Goal: Transaction & Acquisition: Purchase product/service

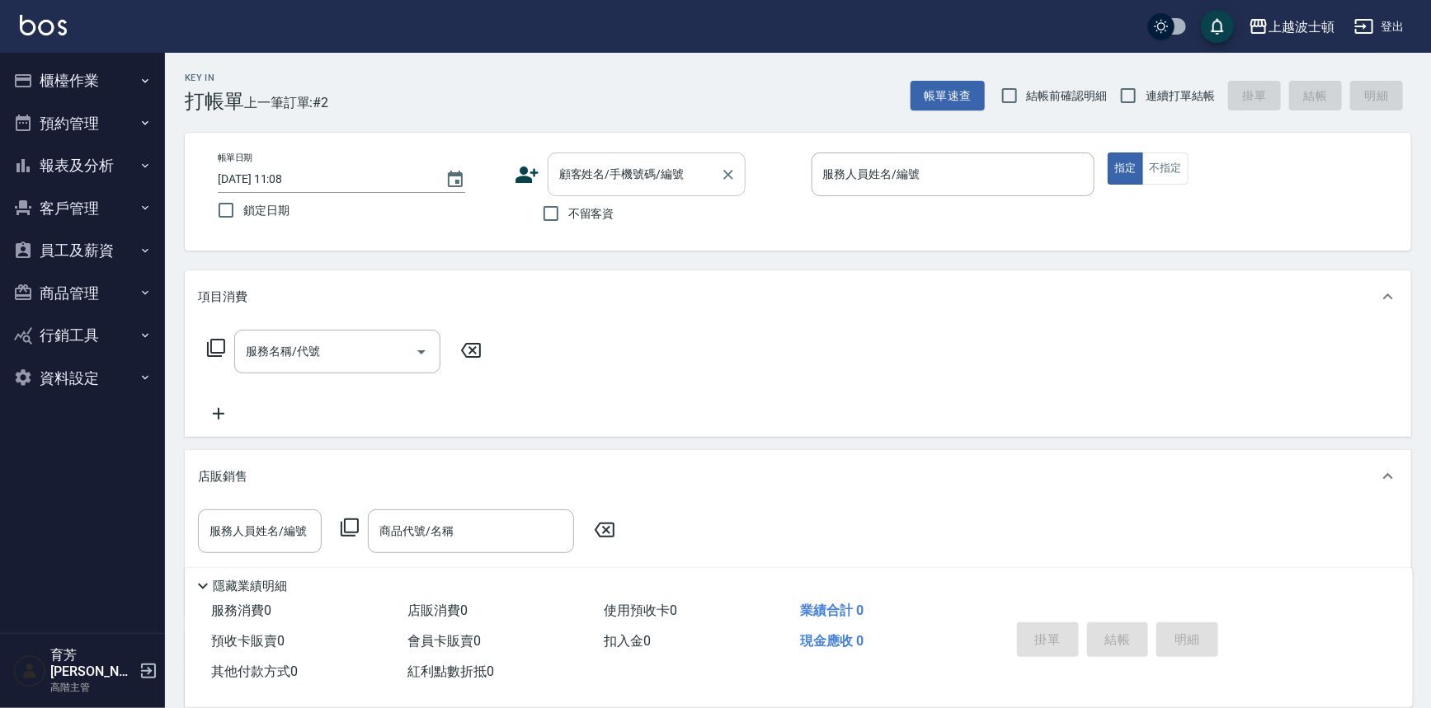
click at [588, 165] on input "顧客姓名/手機號碼/編號" at bounding box center [634, 174] width 158 height 29
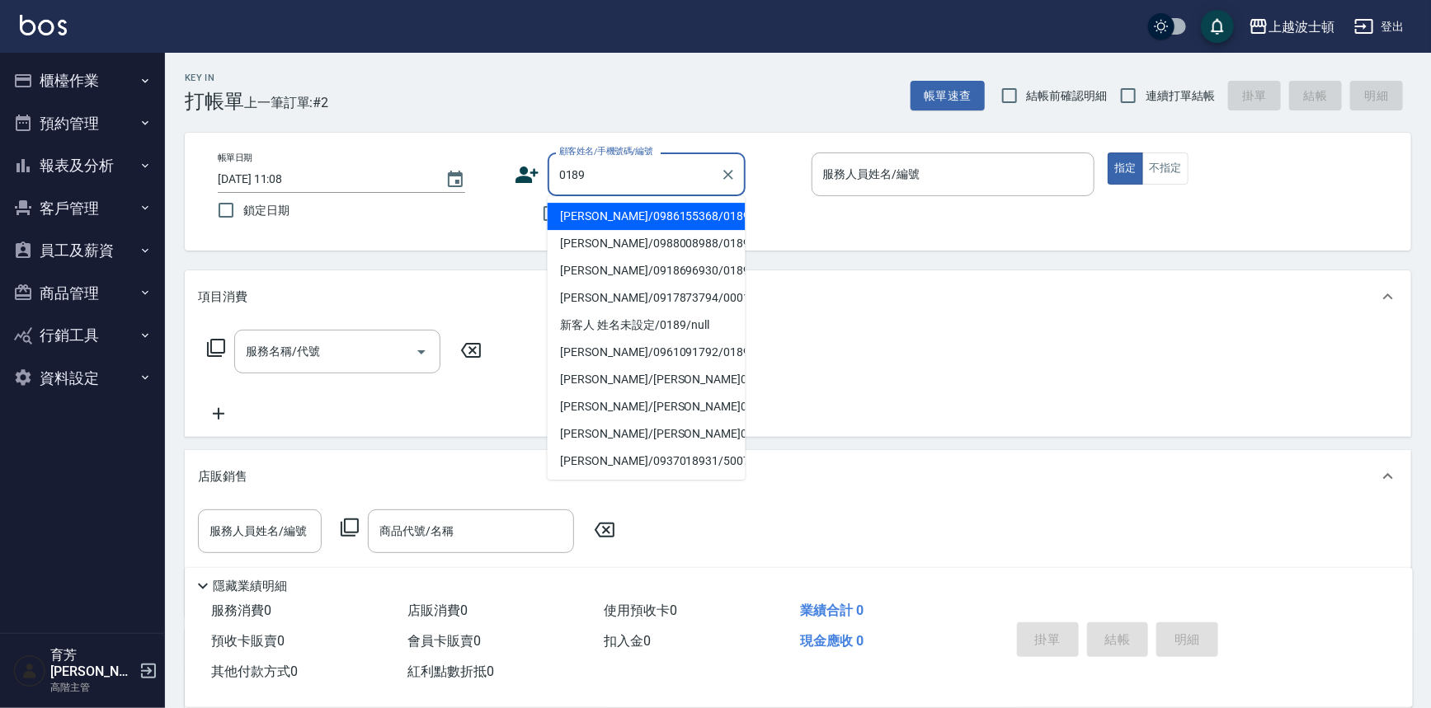
click at [580, 214] on li "[PERSON_NAME]/0986155368/0189" at bounding box center [647, 216] width 198 height 27
type input "[PERSON_NAME]/0986155368/0189"
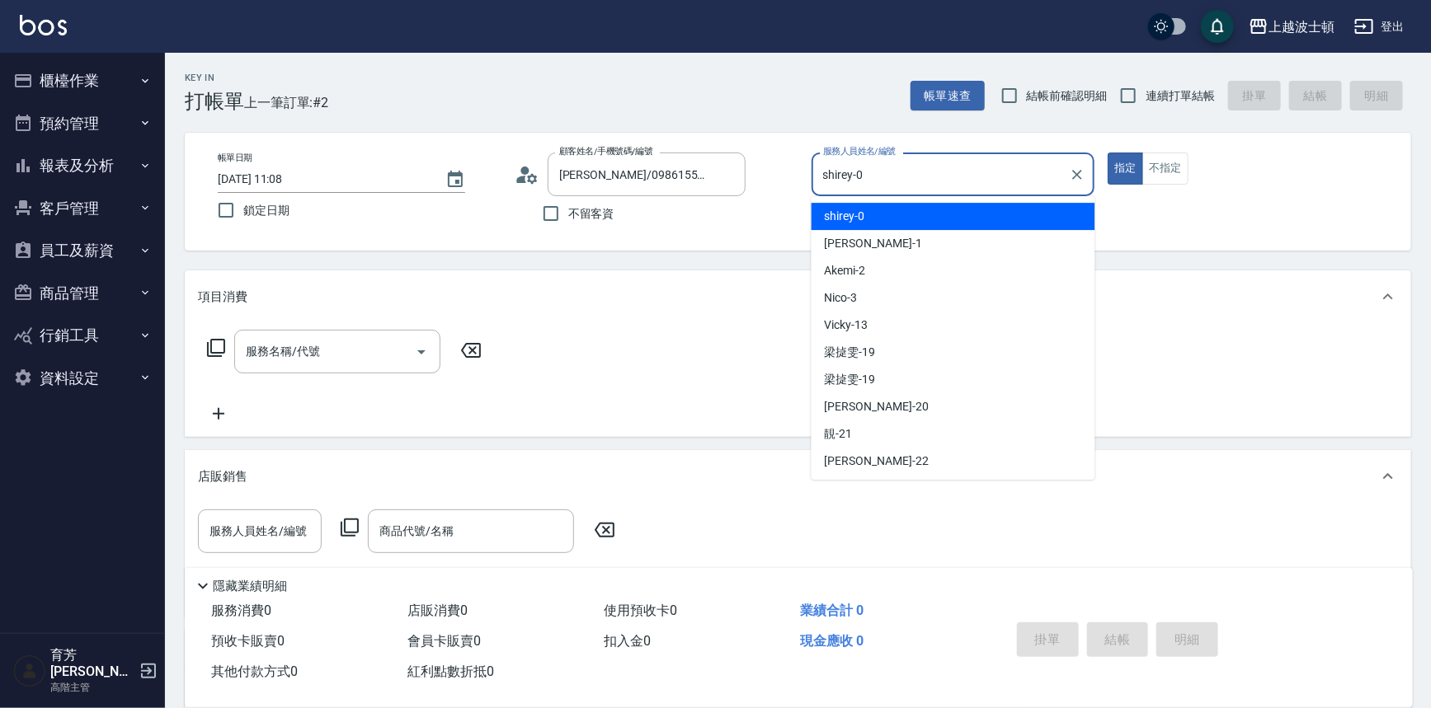
drag, startPoint x: 920, startPoint y: 172, endPoint x: 882, endPoint y: 254, distance: 90.8
click at [921, 172] on input "shirey-0" at bounding box center [941, 174] width 244 height 29
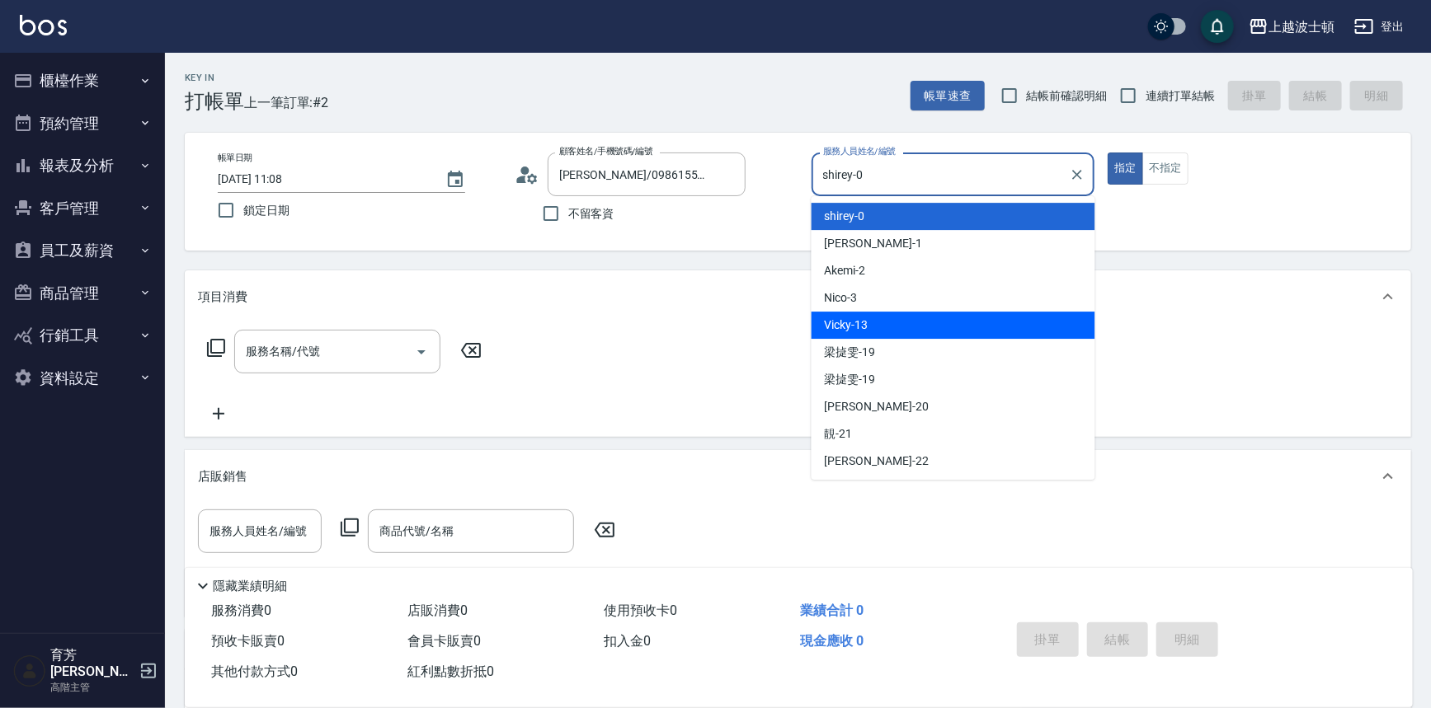
click at [868, 324] on div "Vicky -13" at bounding box center [953, 325] width 284 height 27
type input "Vicky-13"
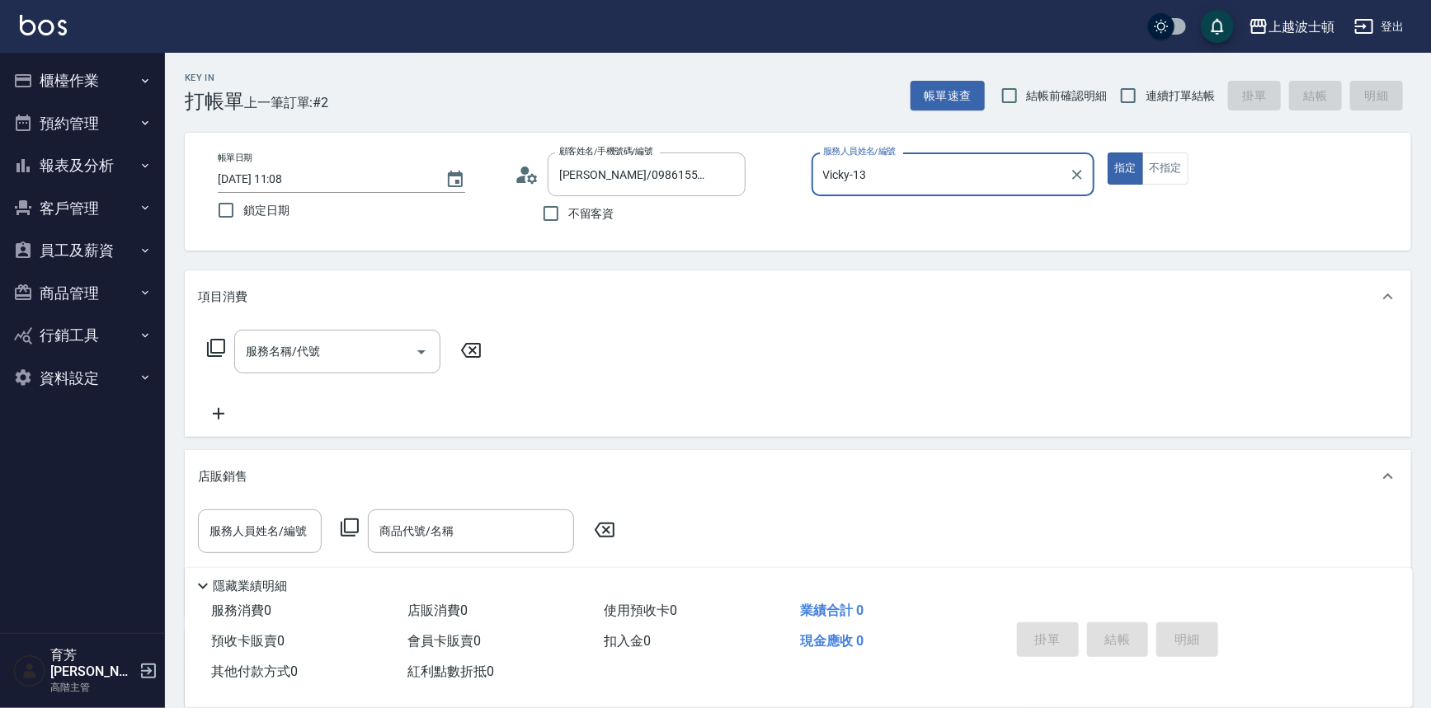
scroll to position [239, 0]
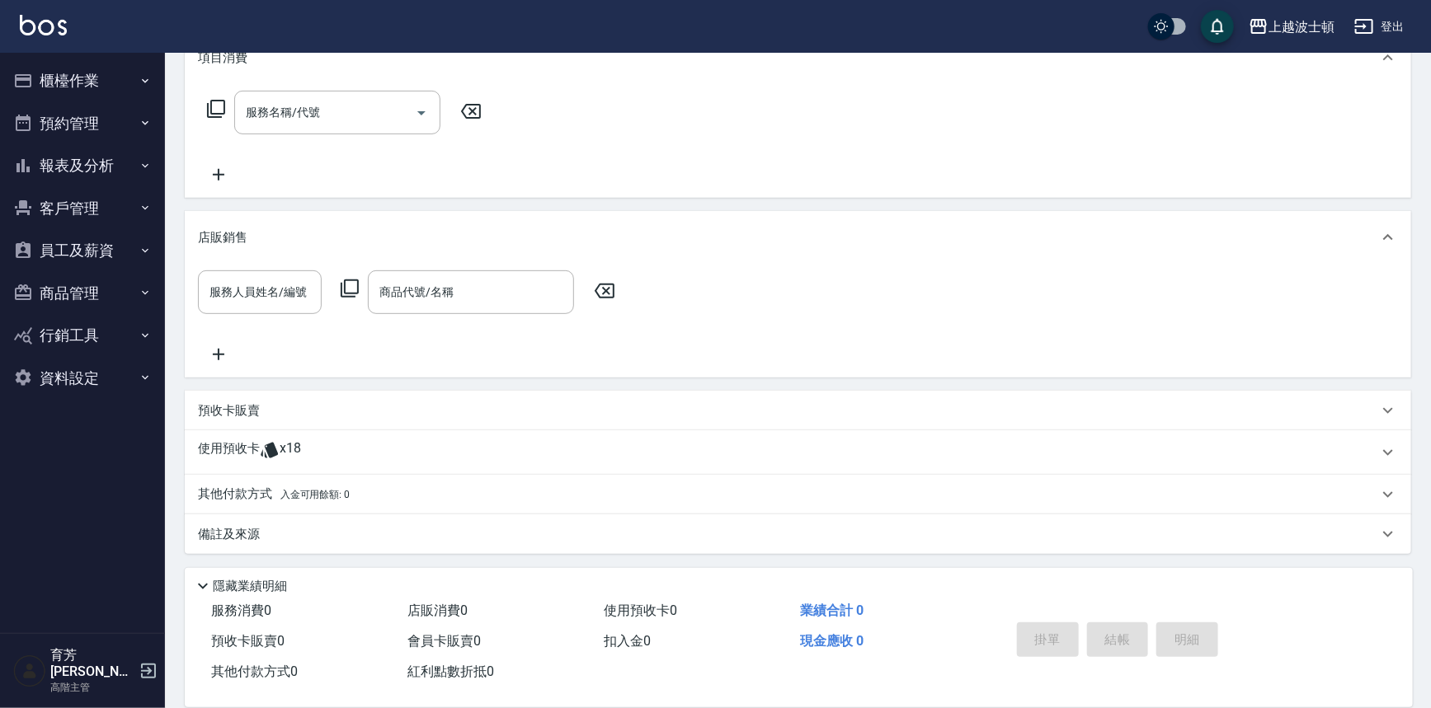
click at [236, 445] on p "使用預收卡" at bounding box center [229, 452] width 62 height 25
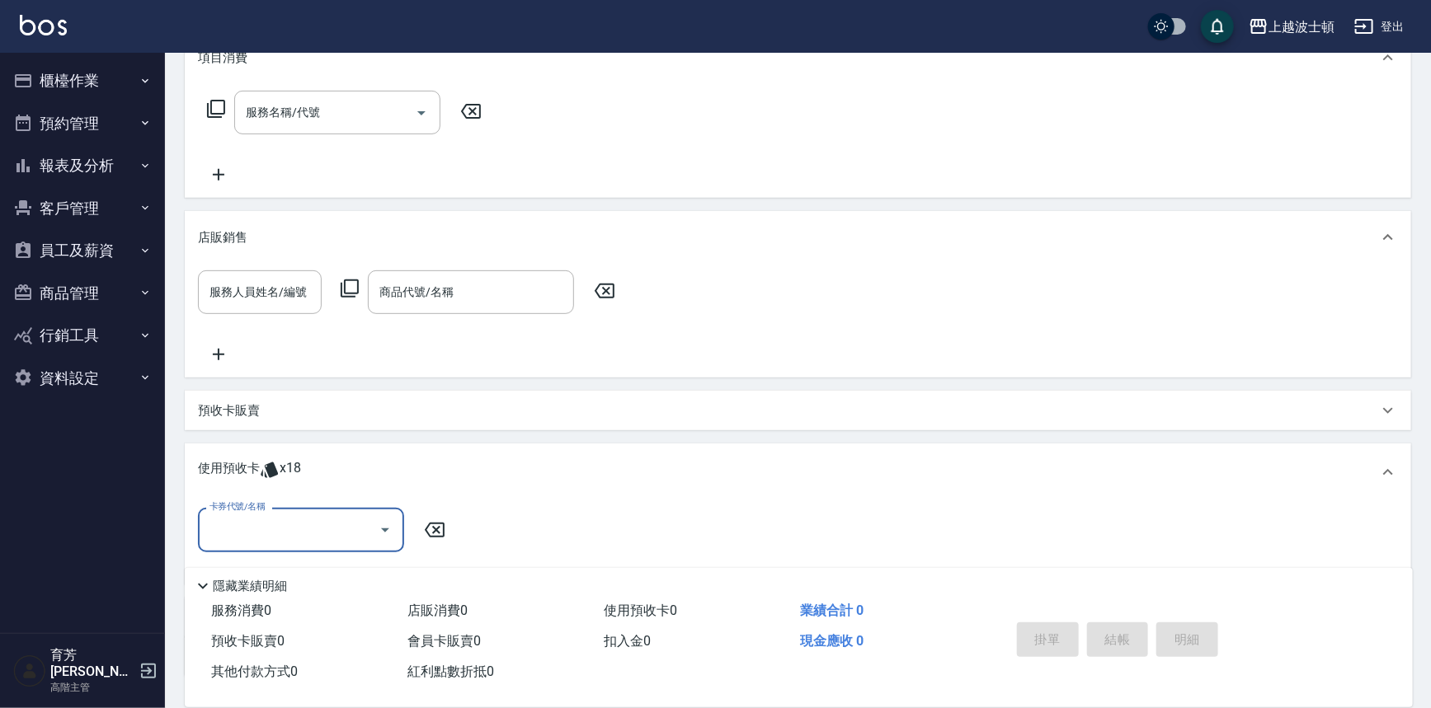
scroll to position [0, 0]
click at [292, 515] on input "卡券代號/名稱" at bounding box center [288, 529] width 167 height 29
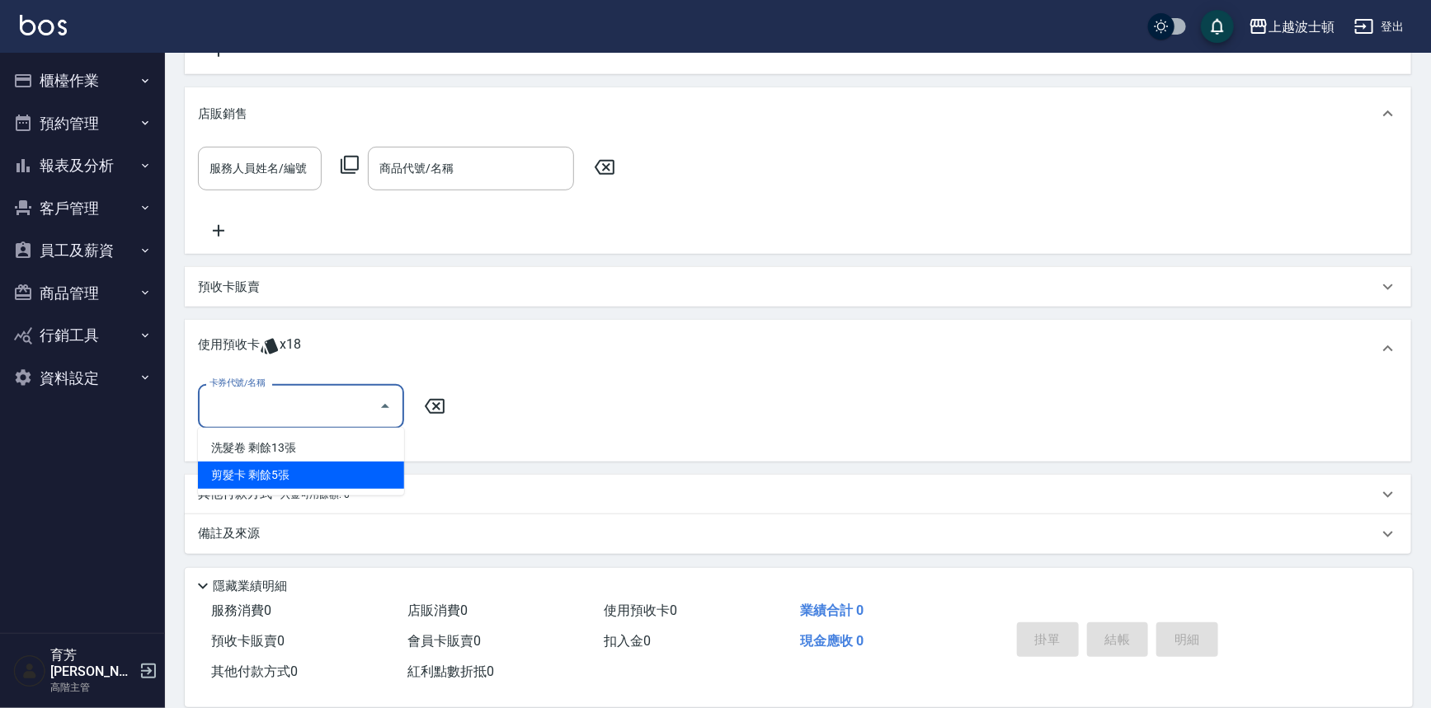
click at [343, 477] on div "剪髮卡 剩餘5張" at bounding box center [301, 475] width 206 height 27
type input "剪髮卡"
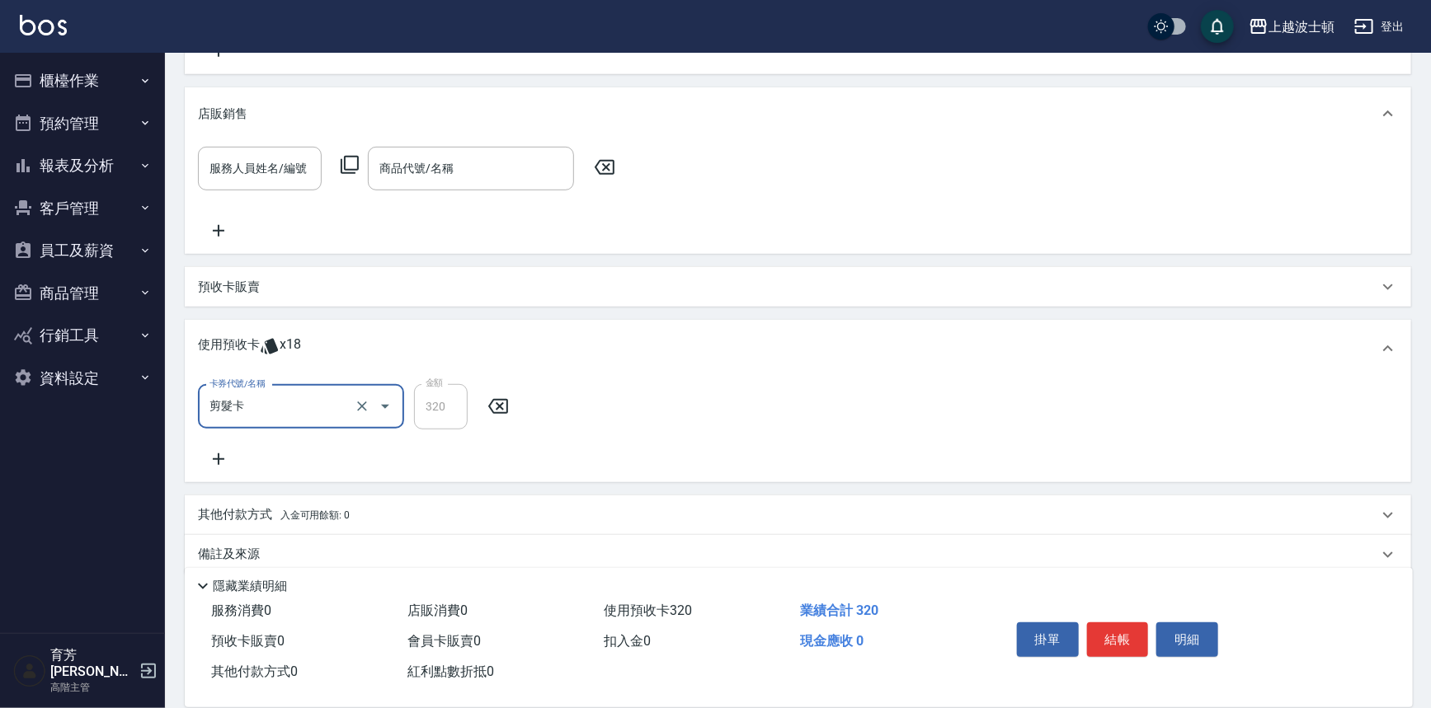
click at [61, 211] on button "客戶管理" at bounding box center [83, 208] width 152 height 43
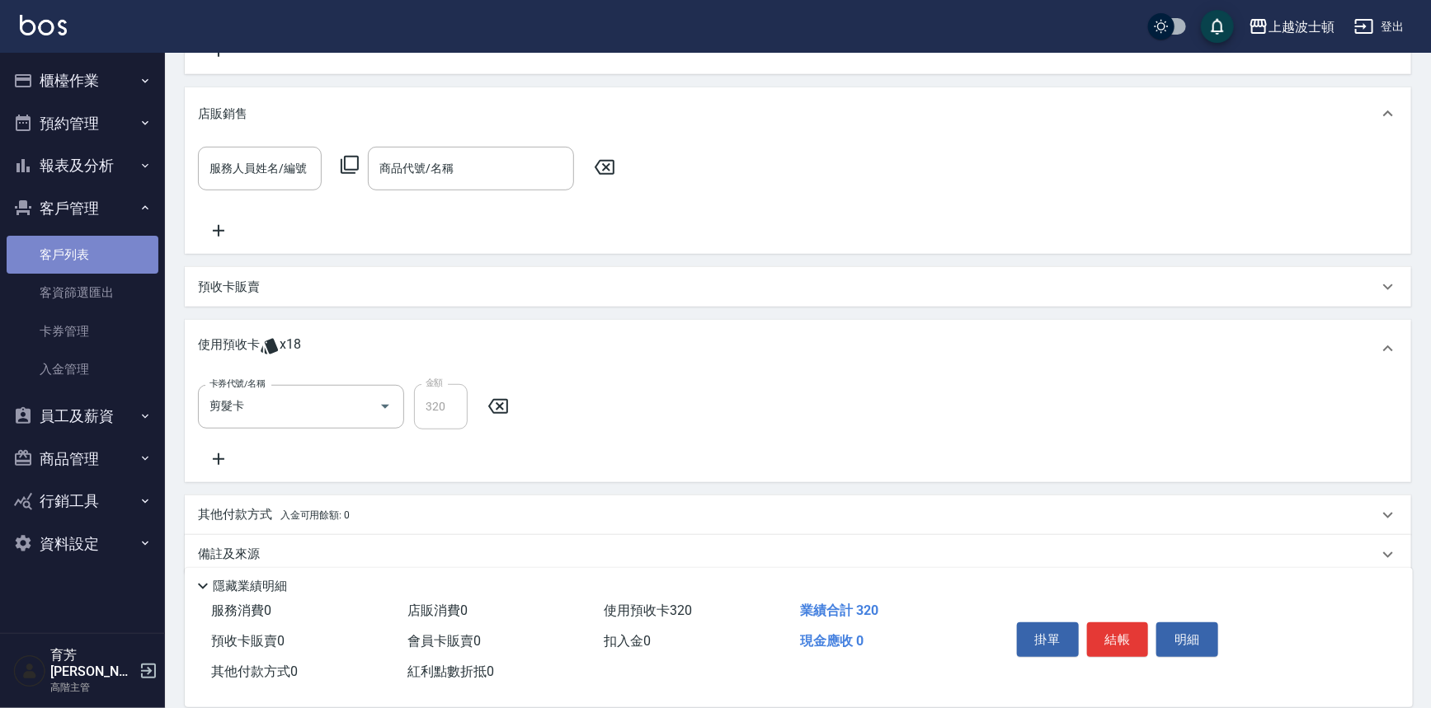
click at [62, 253] on link "客戶列表" at bounding box center [83, 255] width 152 height 38
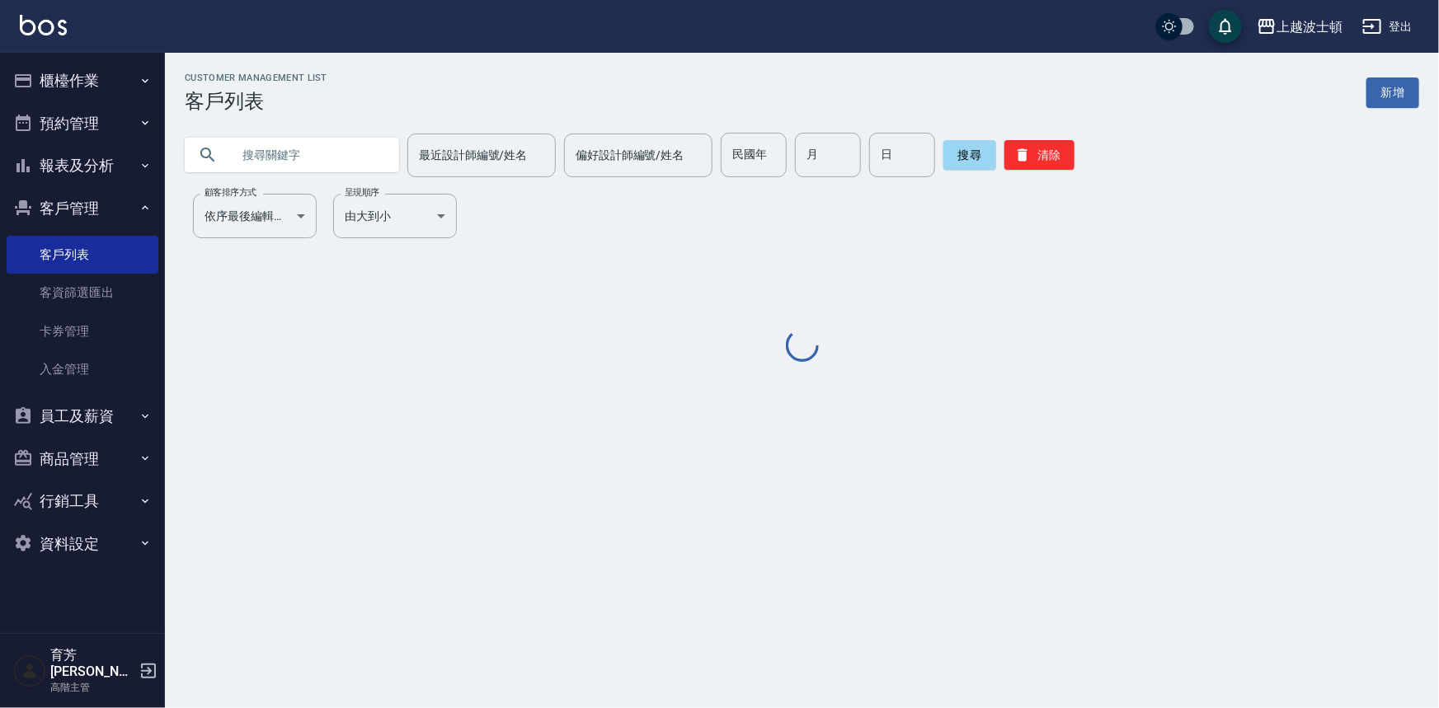
click at [287, 158] on input "text" at bounding box center [308, 155] width 155 height 45
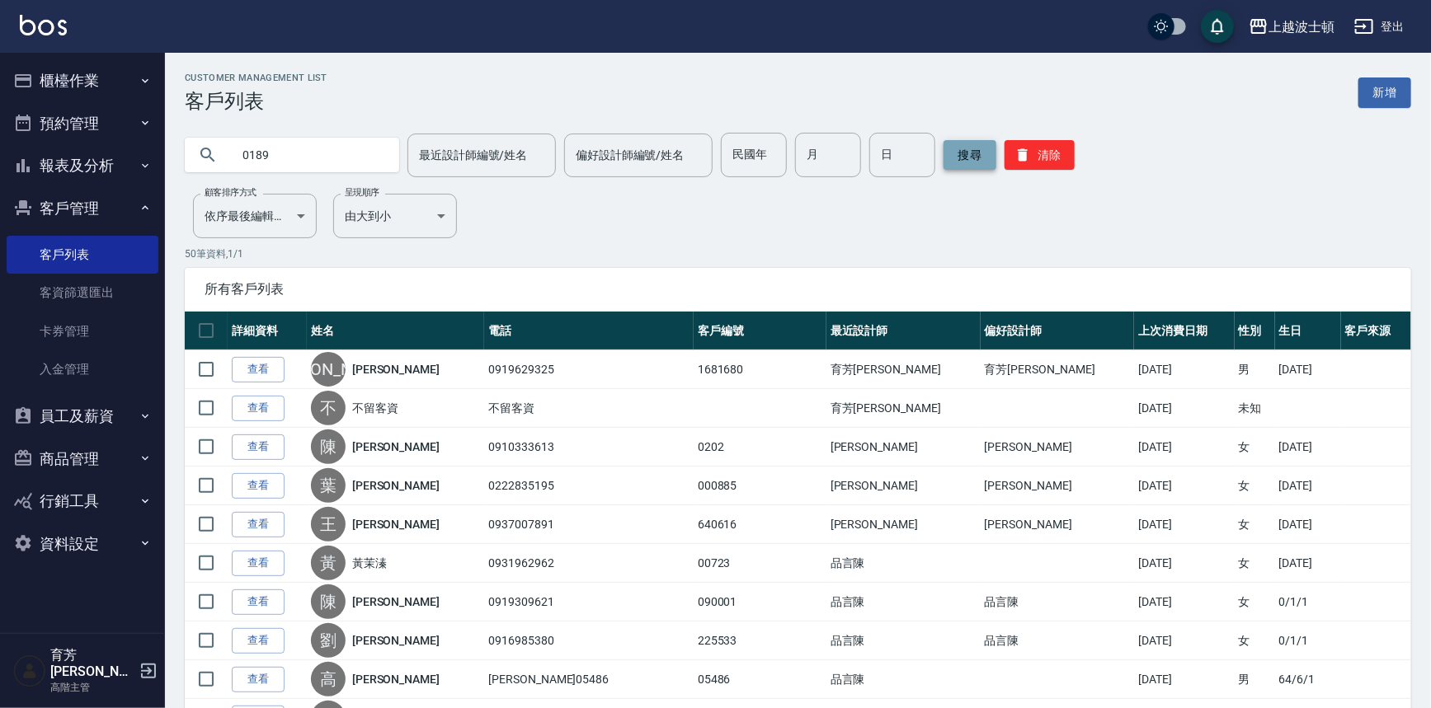
type input "0189"
click at [969, 148] on button "搜尋" at bounding box center [969, 155] width 53 height 30
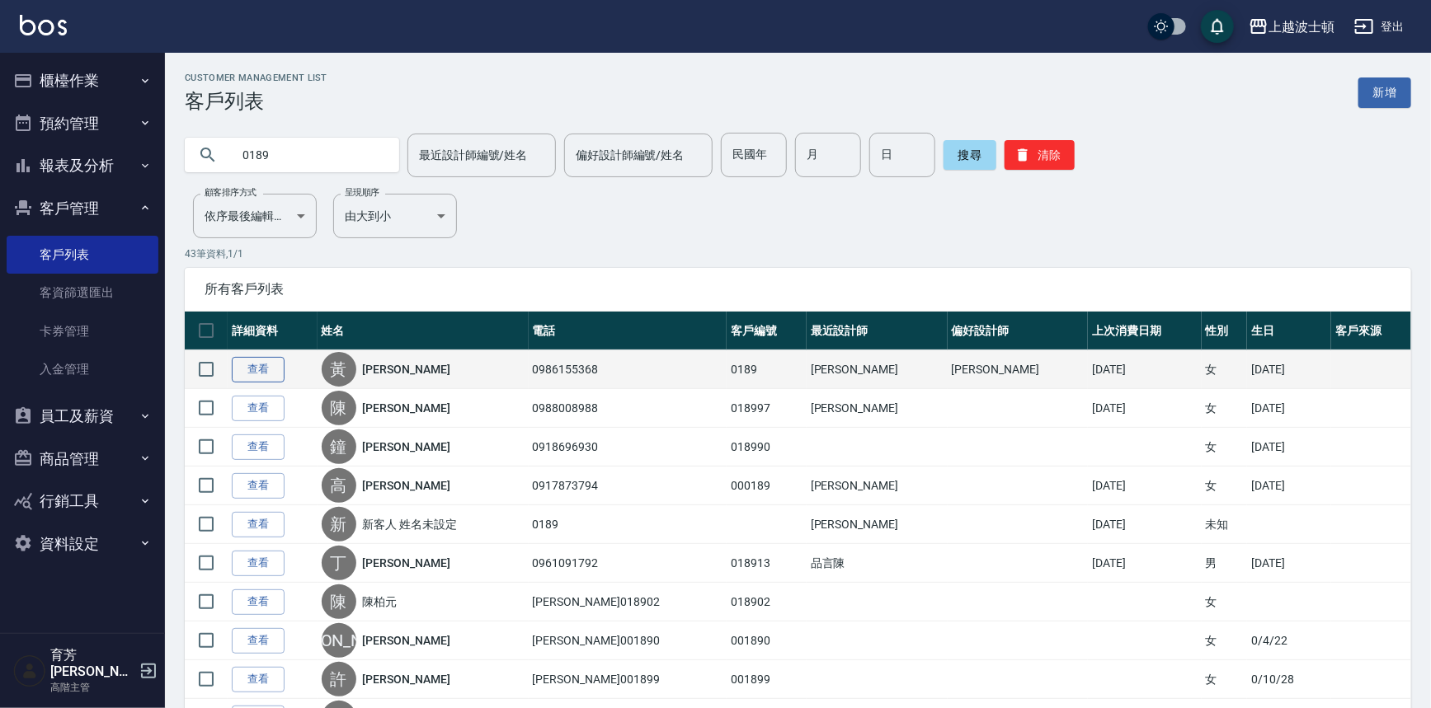
click at [266, 369] on link "查看" at bounding box center [258, 370] width 53 height 26
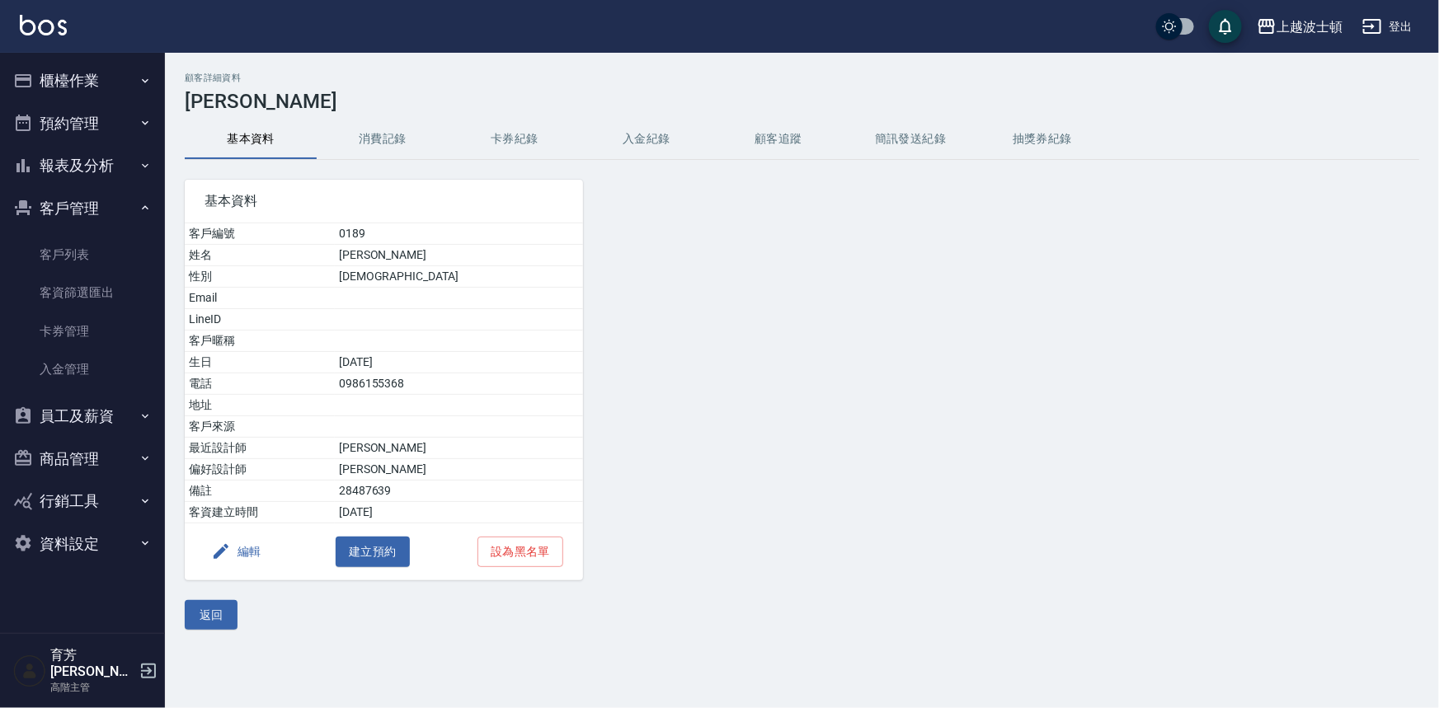
click at [388, 122] on button "消費記錄" at bounding box center [383, 140] width 132 height 40
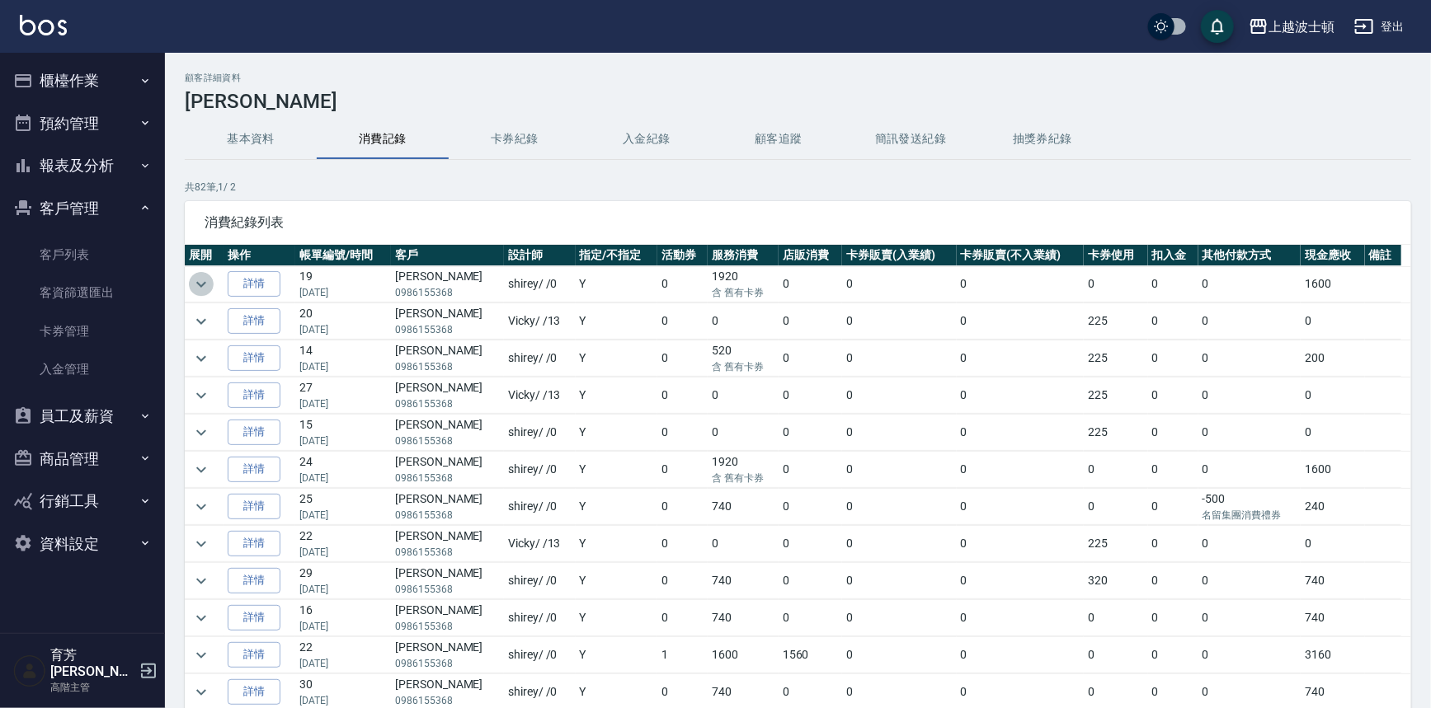
click at [206, 280] on icon "expand row" at bounding box center [201, 285] width 20 height 20
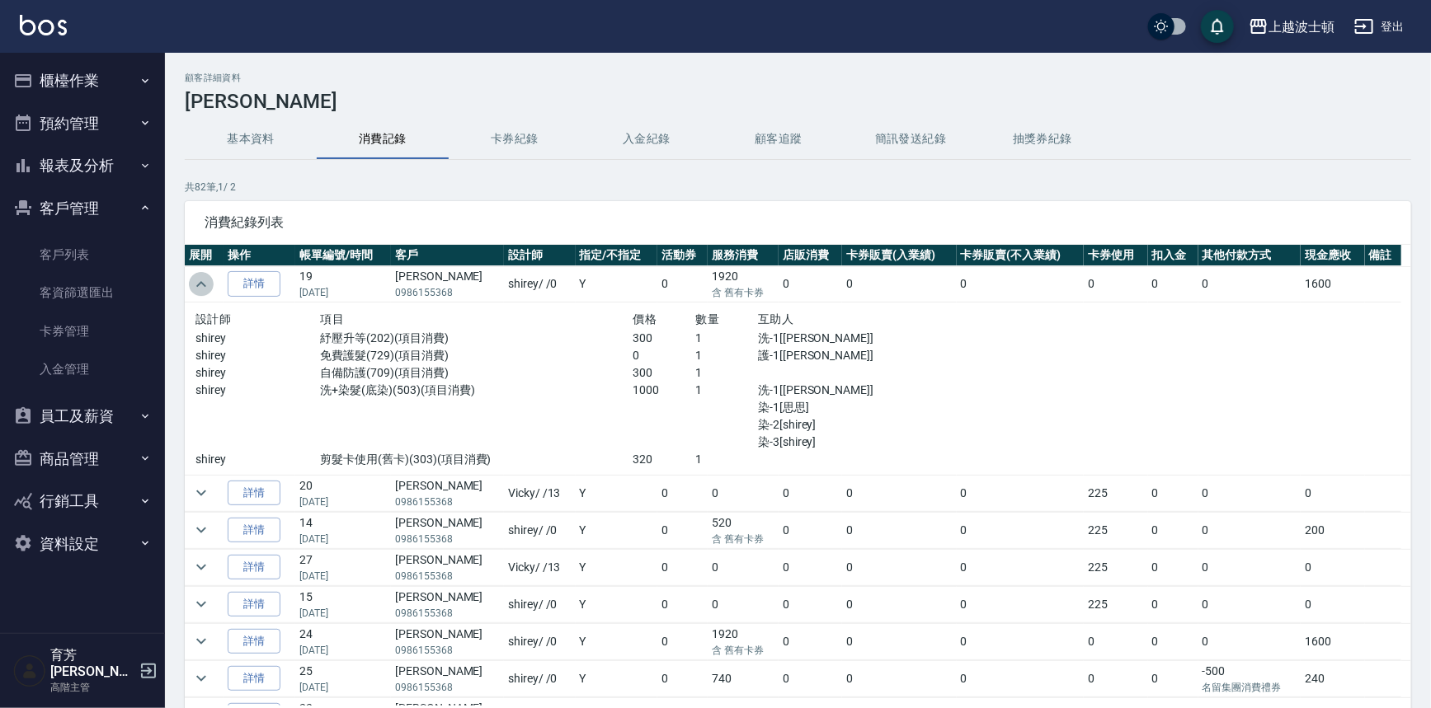
click at [197, 281] on icon "expand row" at bounding box center [201, 285] width 20 height 20
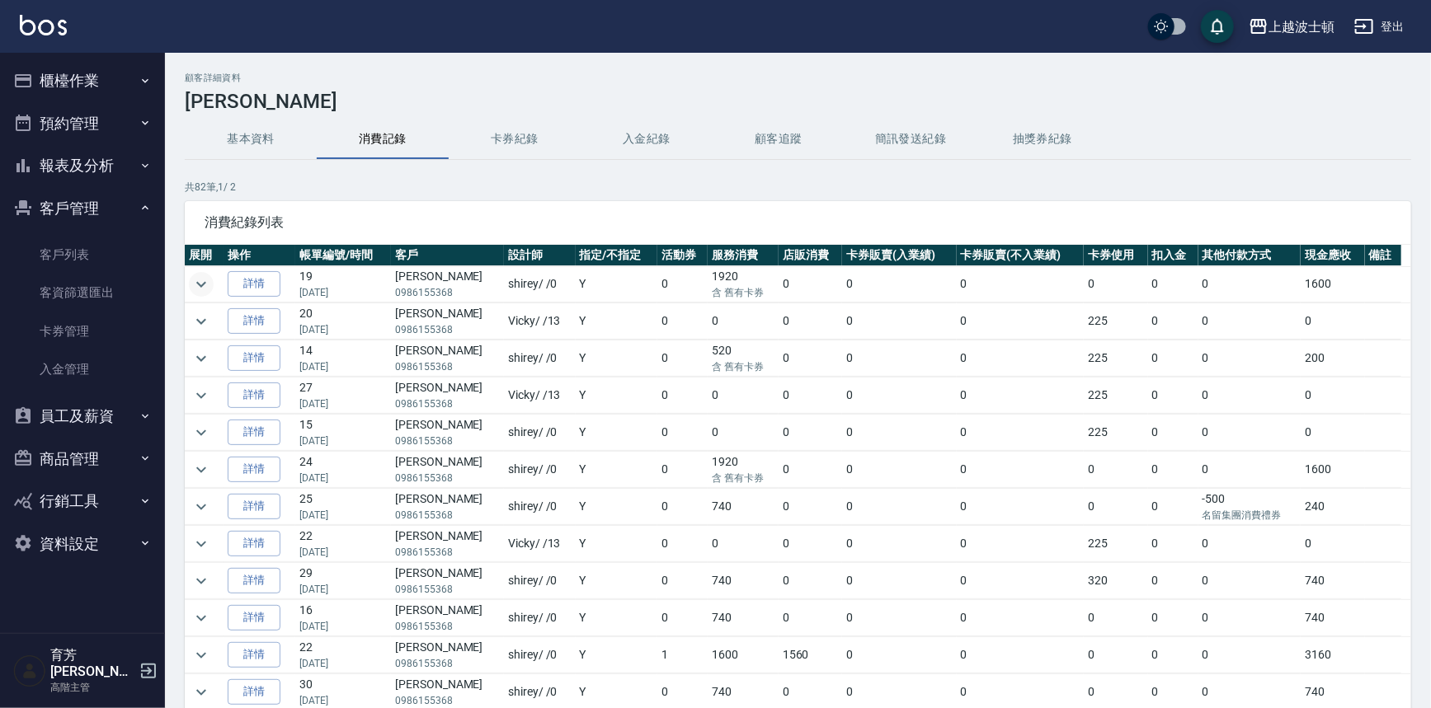
click at [198, 280] on icon "expand row" at bounding box center [201, 285] width 20 height 20
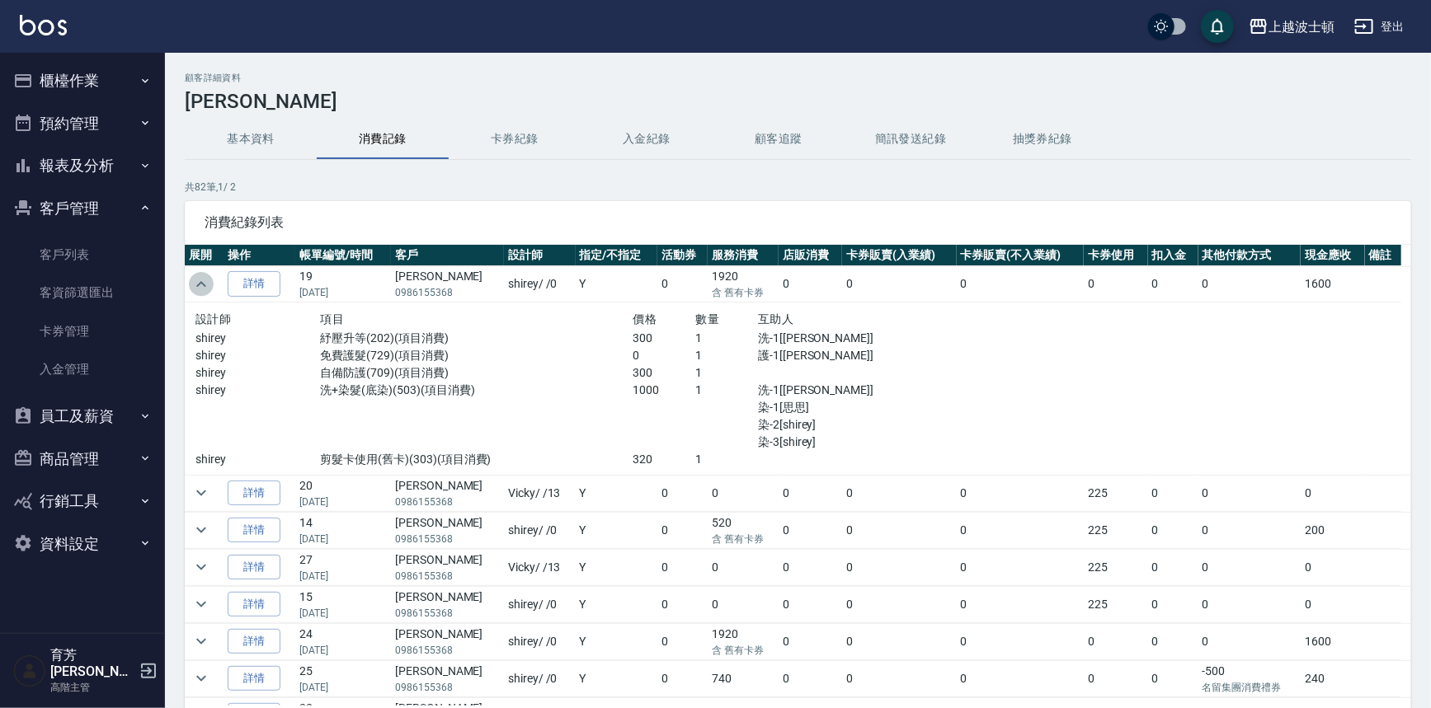
click at [200, 285] on icon "expand row" at bounding box center [201, 285] width 20 height 20
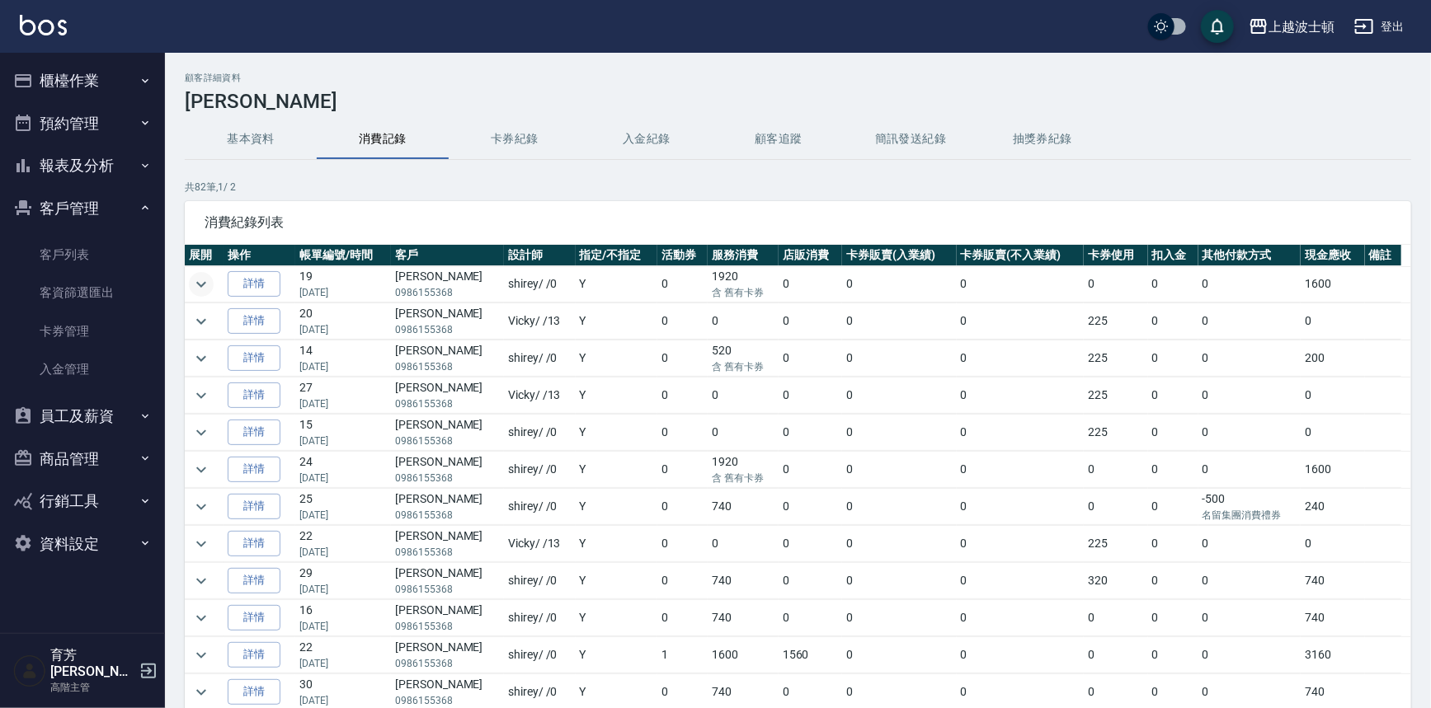
scroll to position [111, 0]
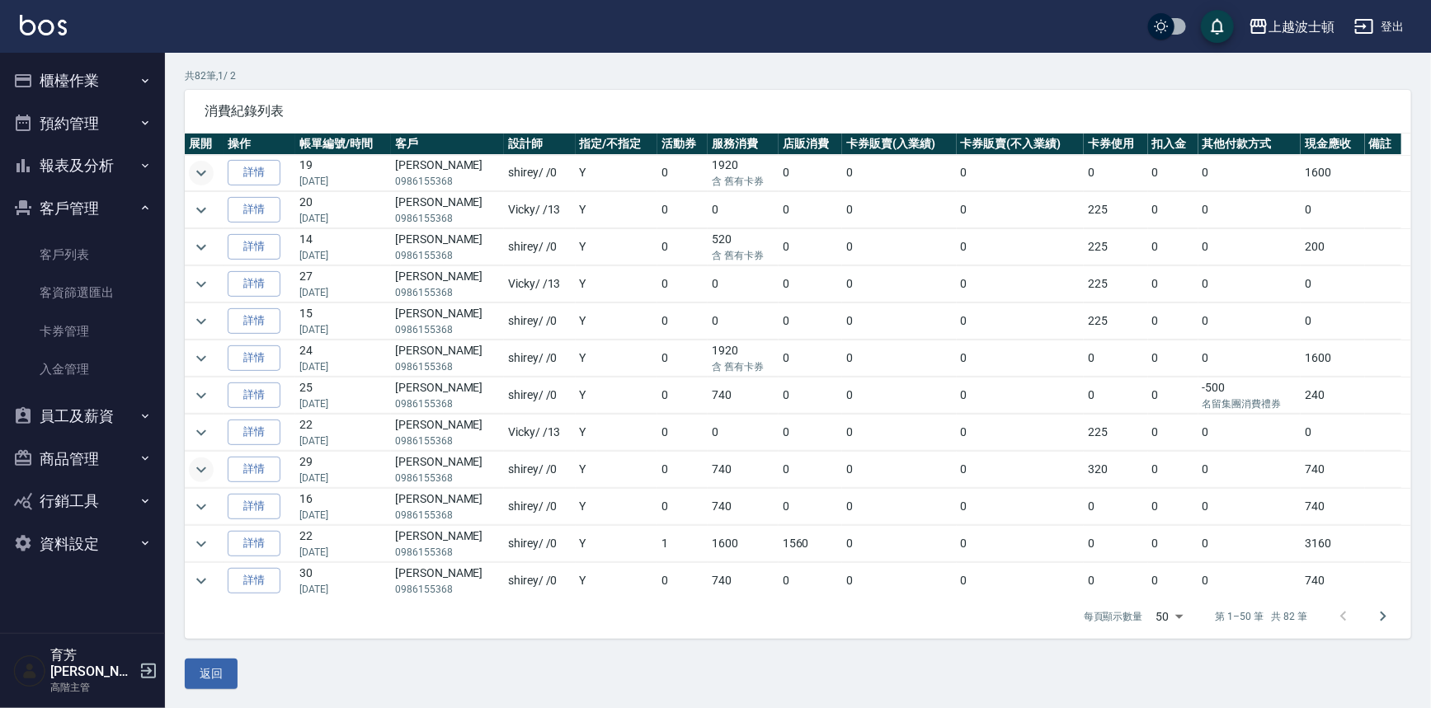
click at [195, 467] on icon "expand row" at bounding box center [201, 470] width 20 height 20
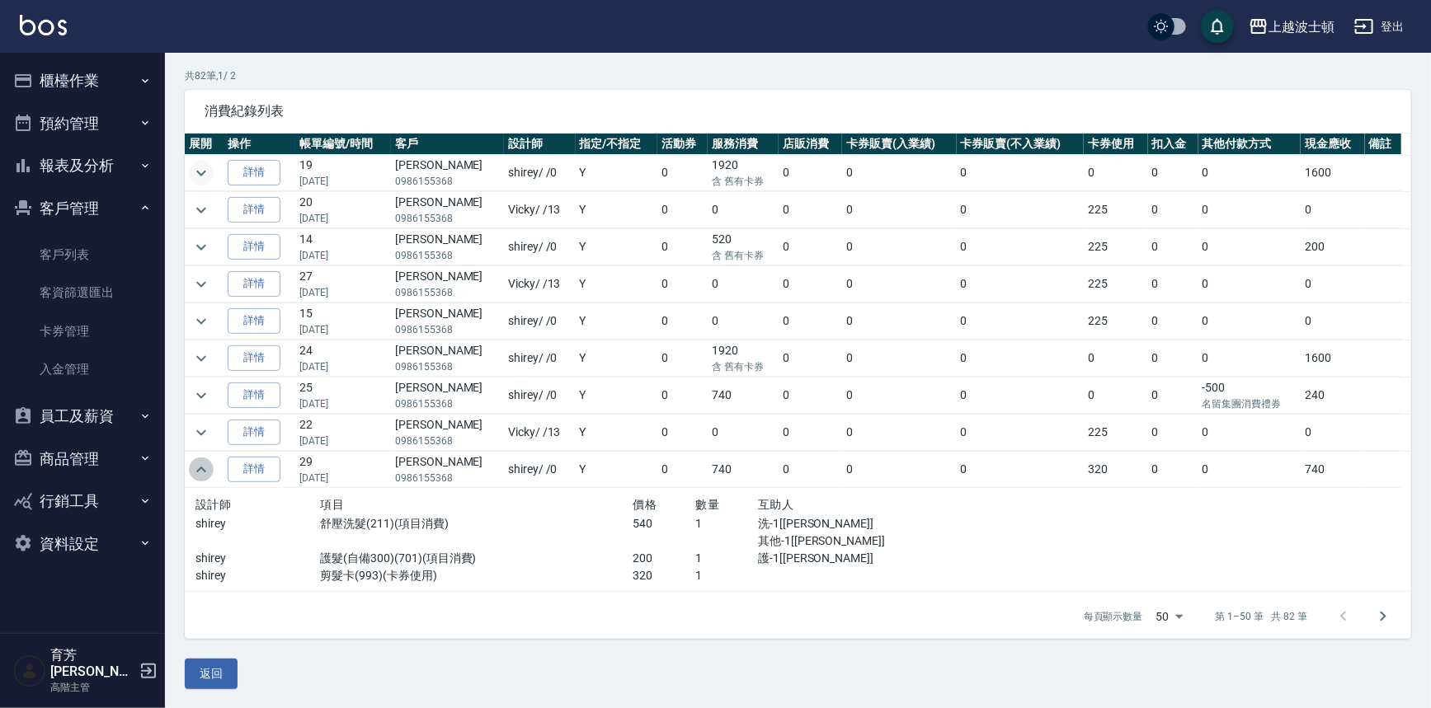
click at [209, 466] on icon "expand row" at bounding box center [201, 470] width 20 height 20
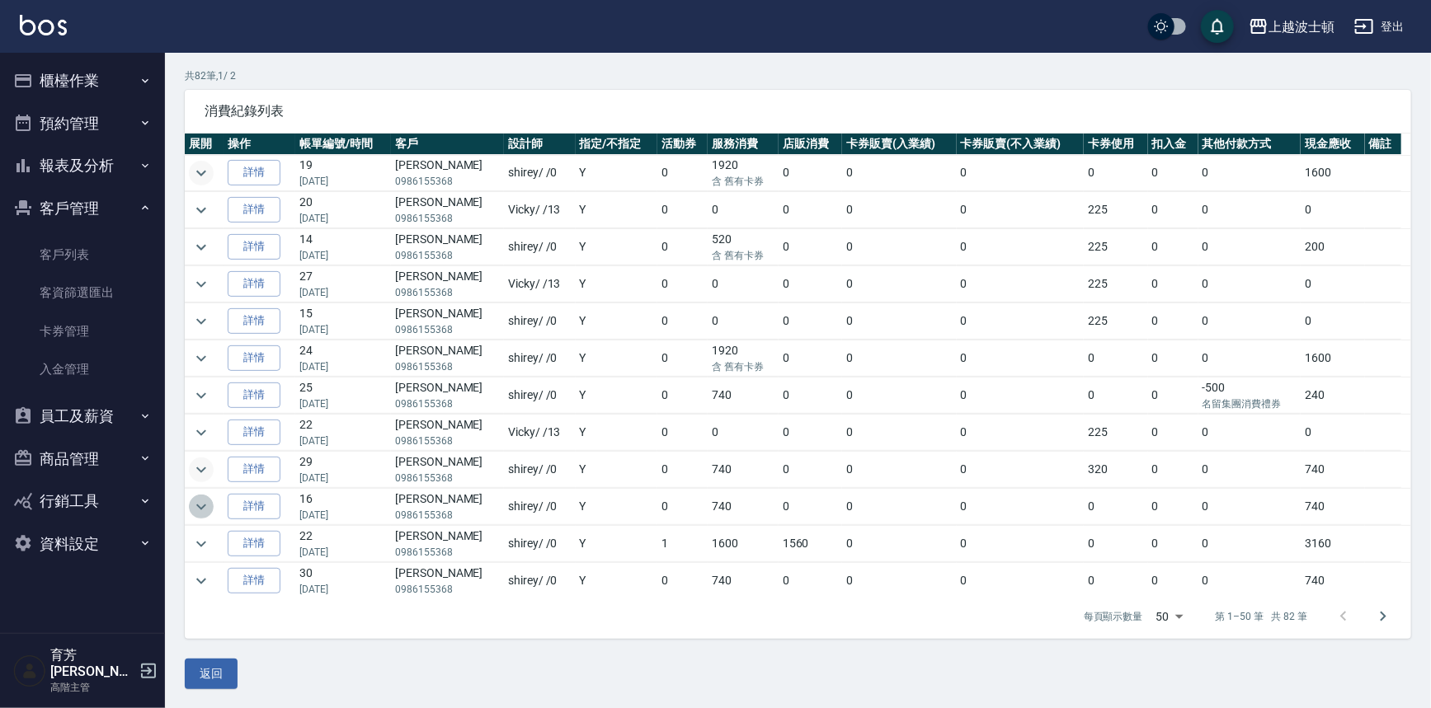
click at [200, 504] on icon "expand row" at bounding box center [201, 507] width 20 height 20
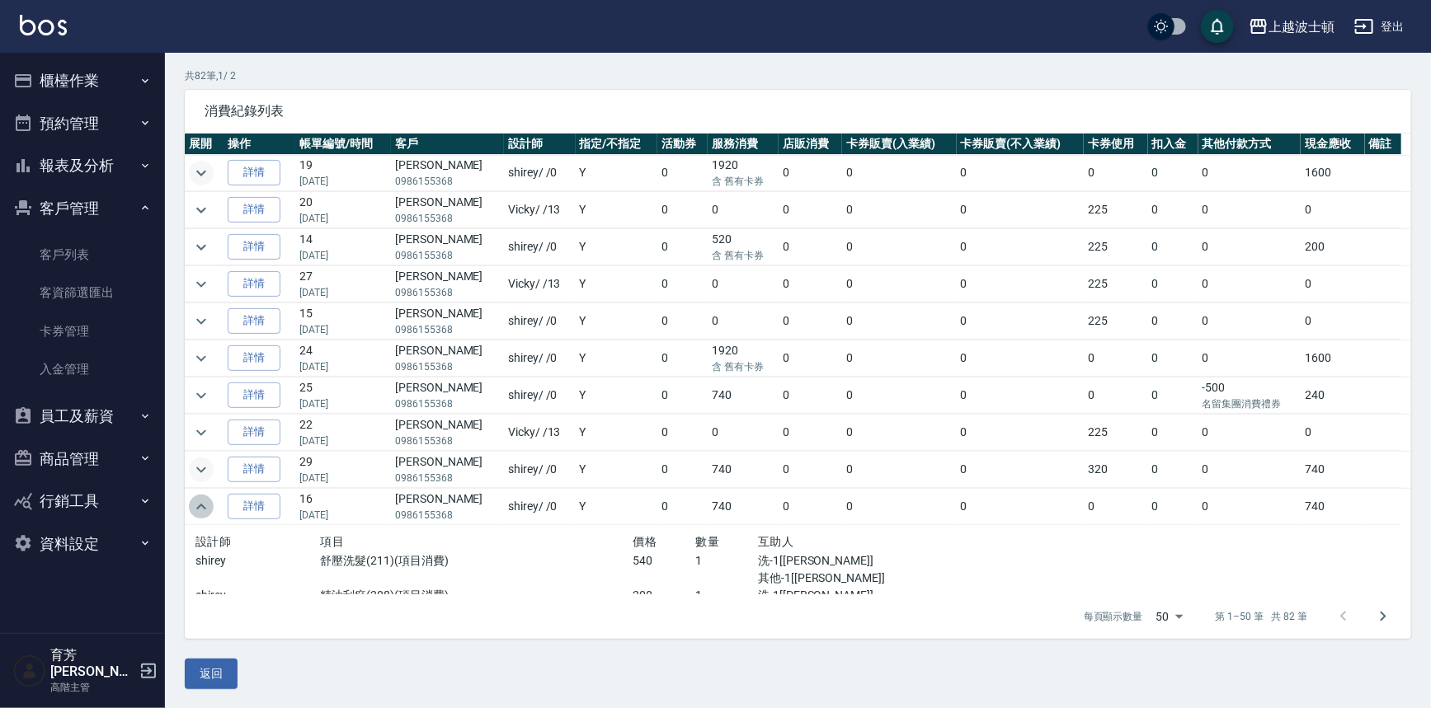
click at [200, 504] on icon "expand row" at bounding box center [201, 507] width 20 height 20
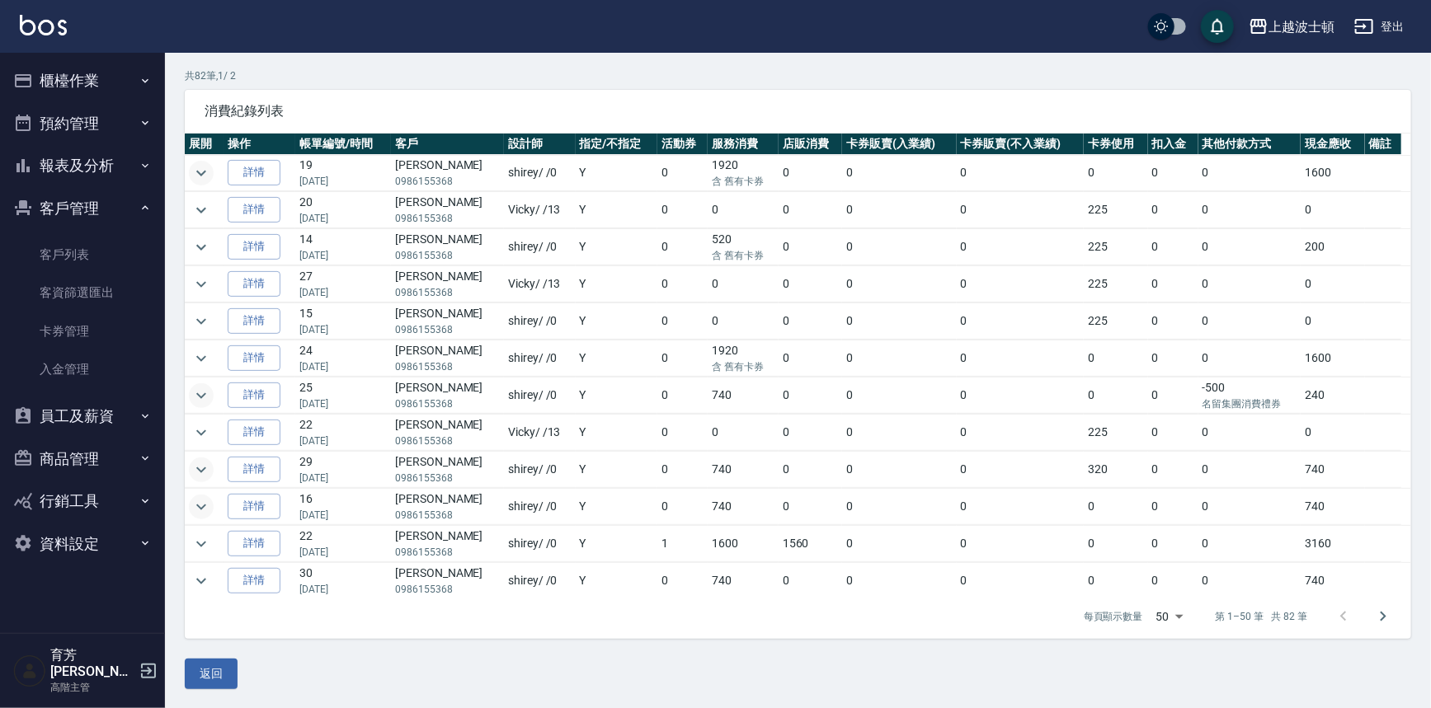
click at [205, 402] on icon "expand row" at bounding box center [201, 396] width 20 height 20
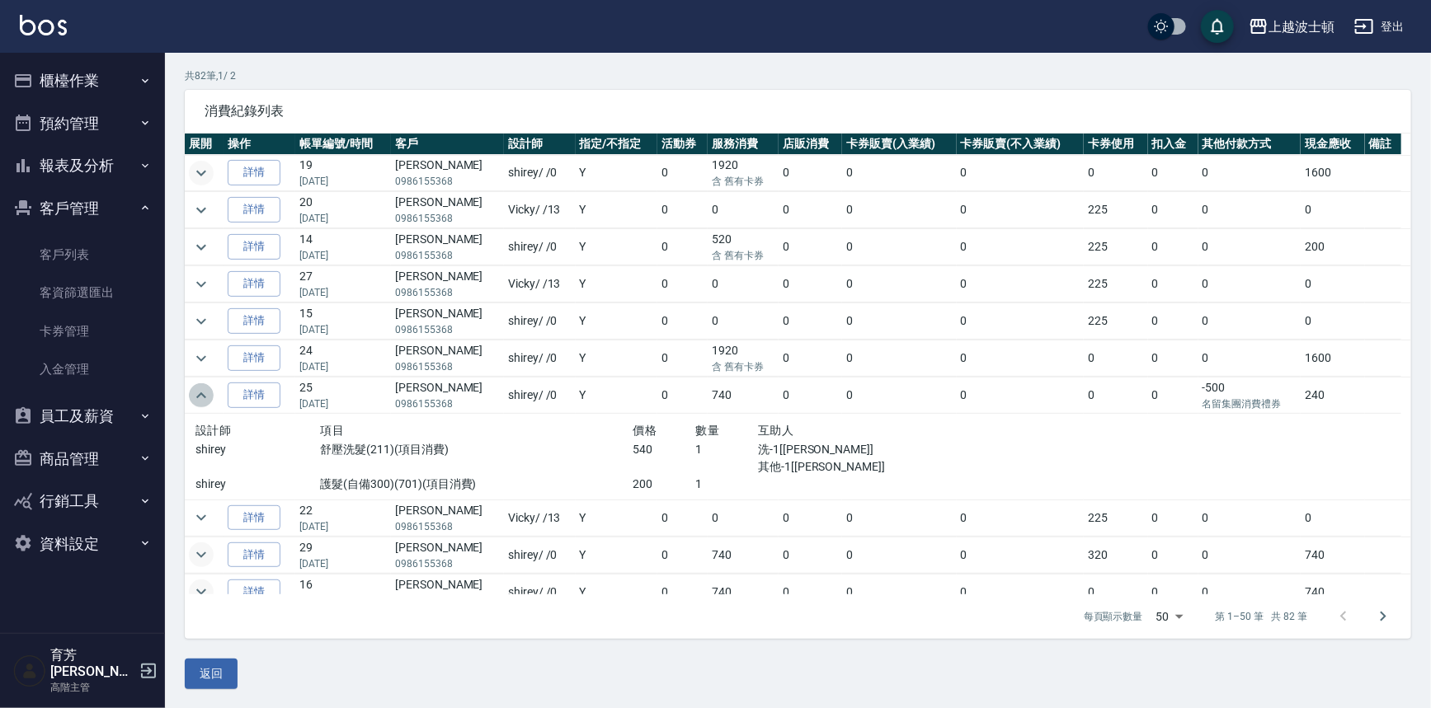
click at [205, 402] on icon "expand row" at bounding box center [201, 396] width 20 height 20
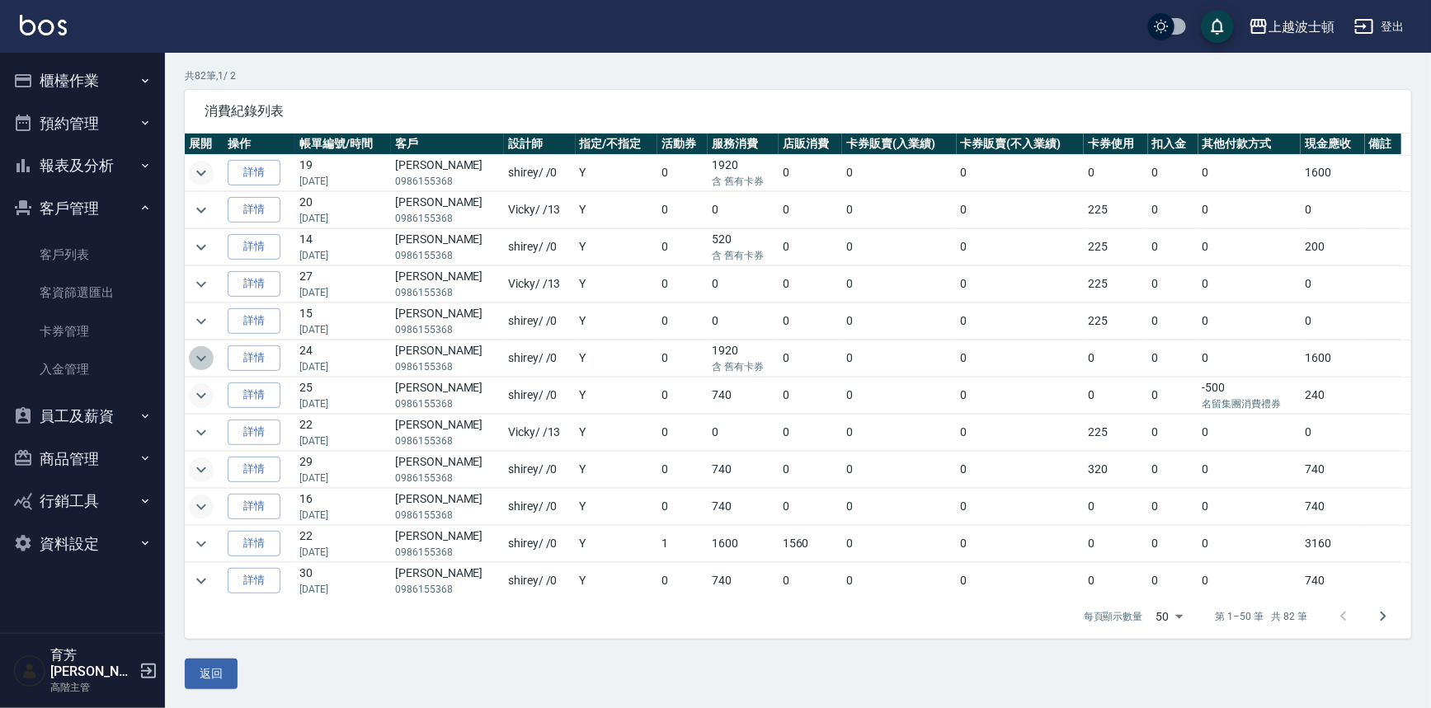
click at [195, 353] on icon "expand row" at bounding box center [201, 359] width 20 height 20
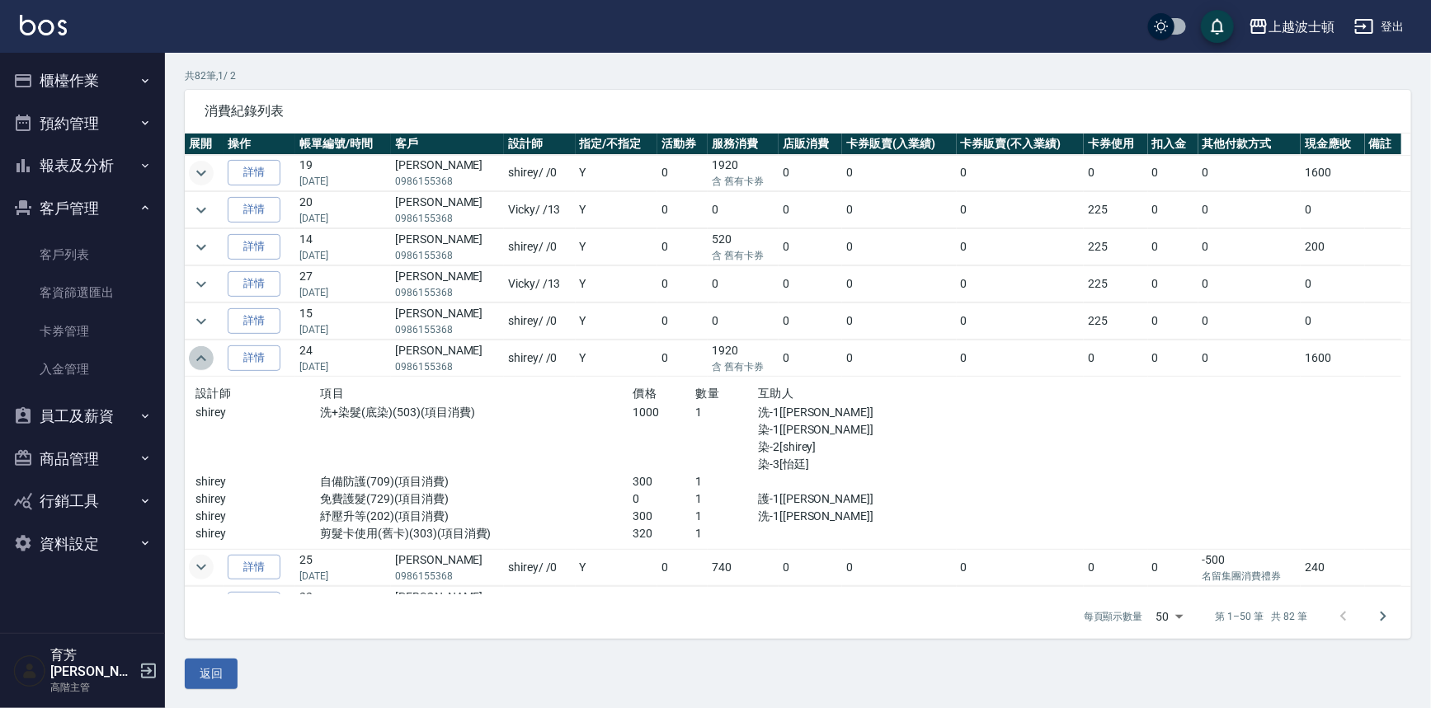
click at [195, 353] on icon "expand row" at bounding box center [201, 359] width 20 height 20
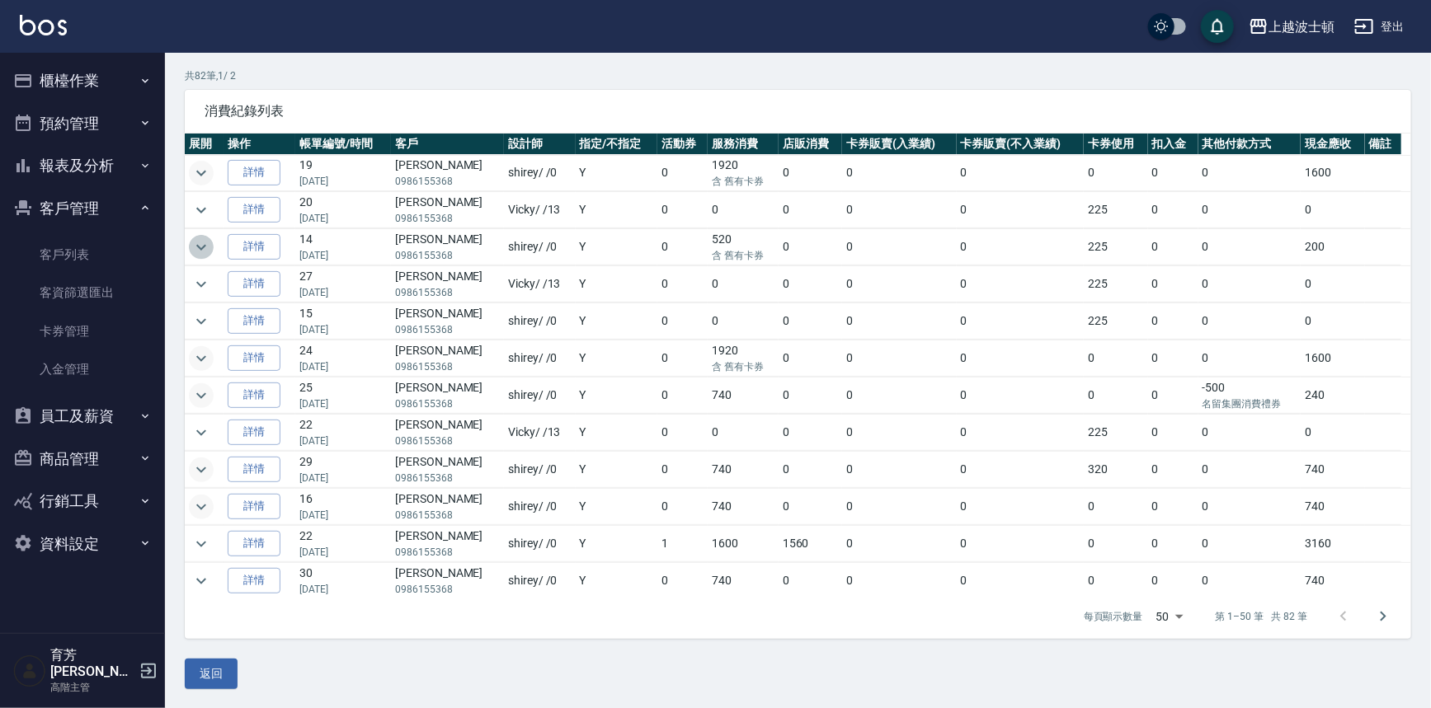
click at [206, 247] on icon "expand row" at bounding box center [201, 248] width 20 height 20
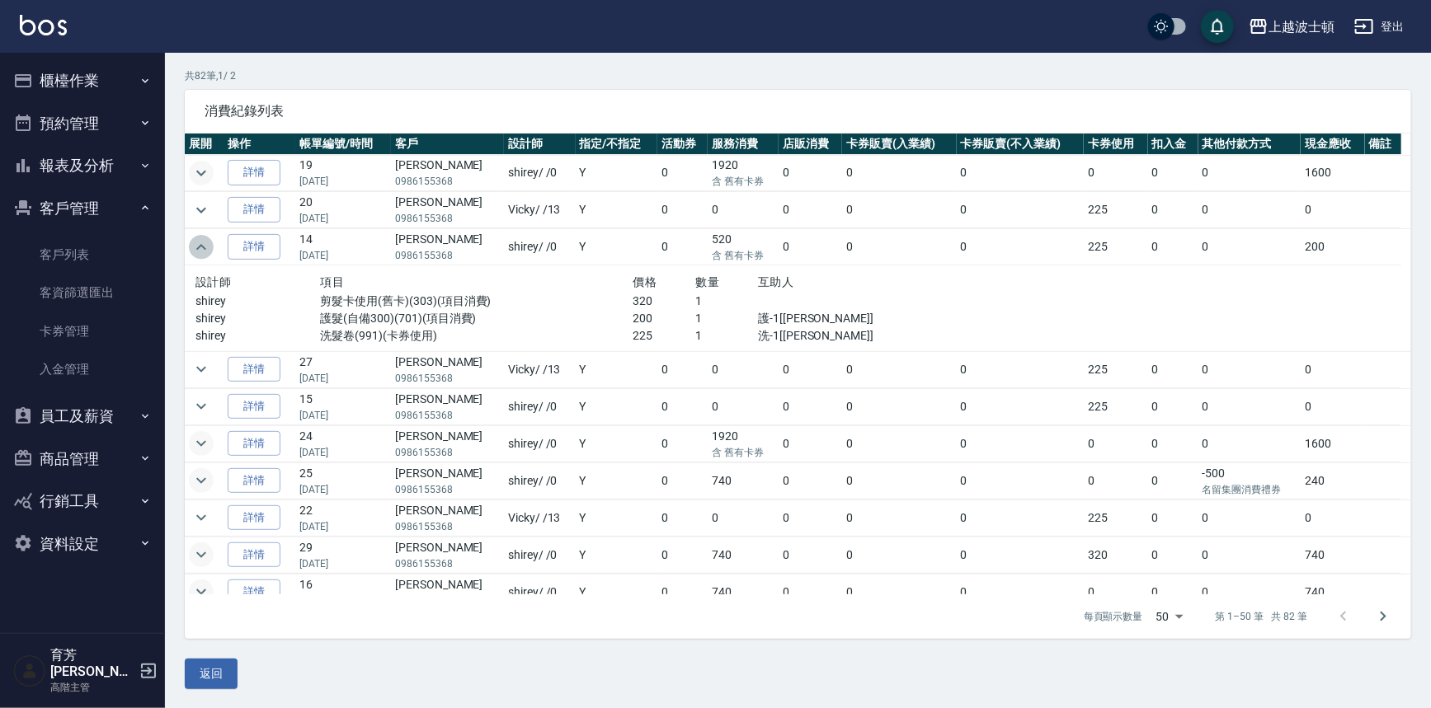
click at [205, 246] on icon "expand row" at bounding box center [201, 248] width 20 height 20
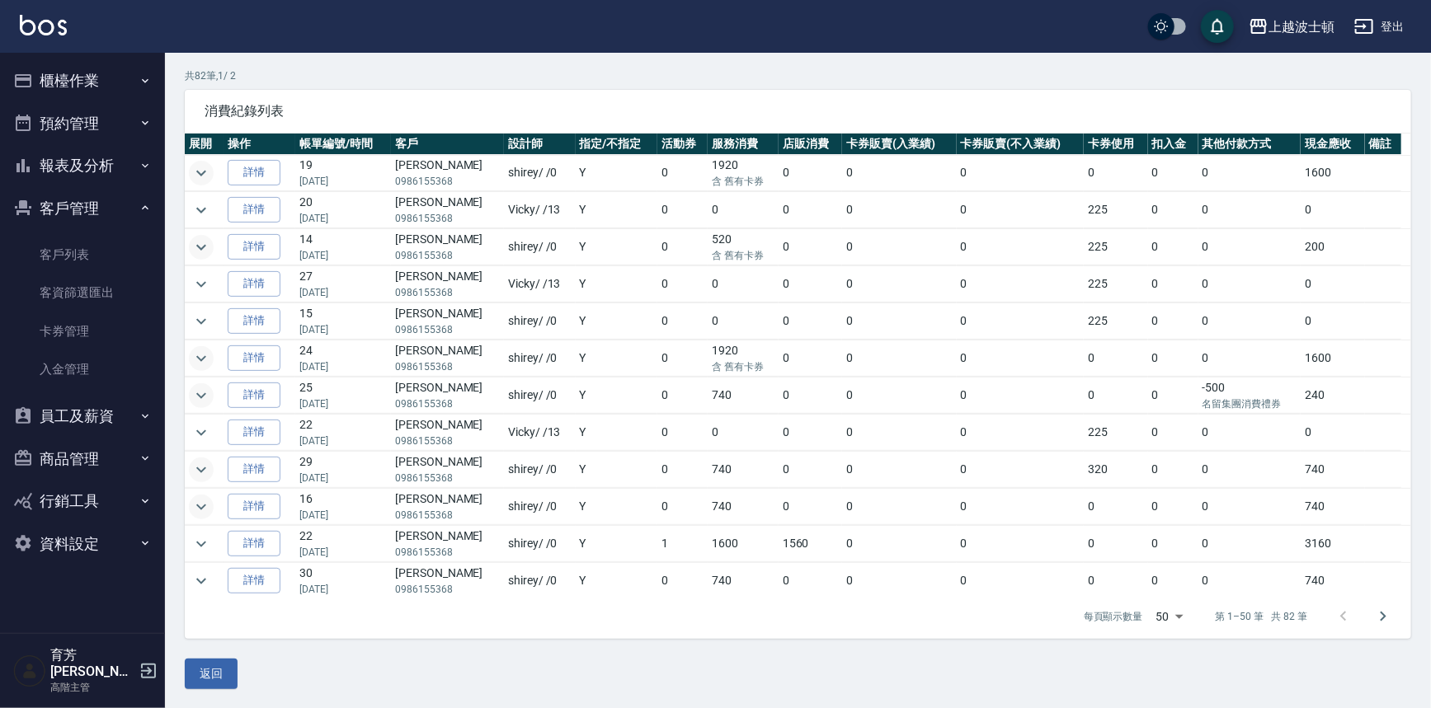
click at [205, 177] on icon "expand row" at bounding box center [201, 173] width 20 height 20
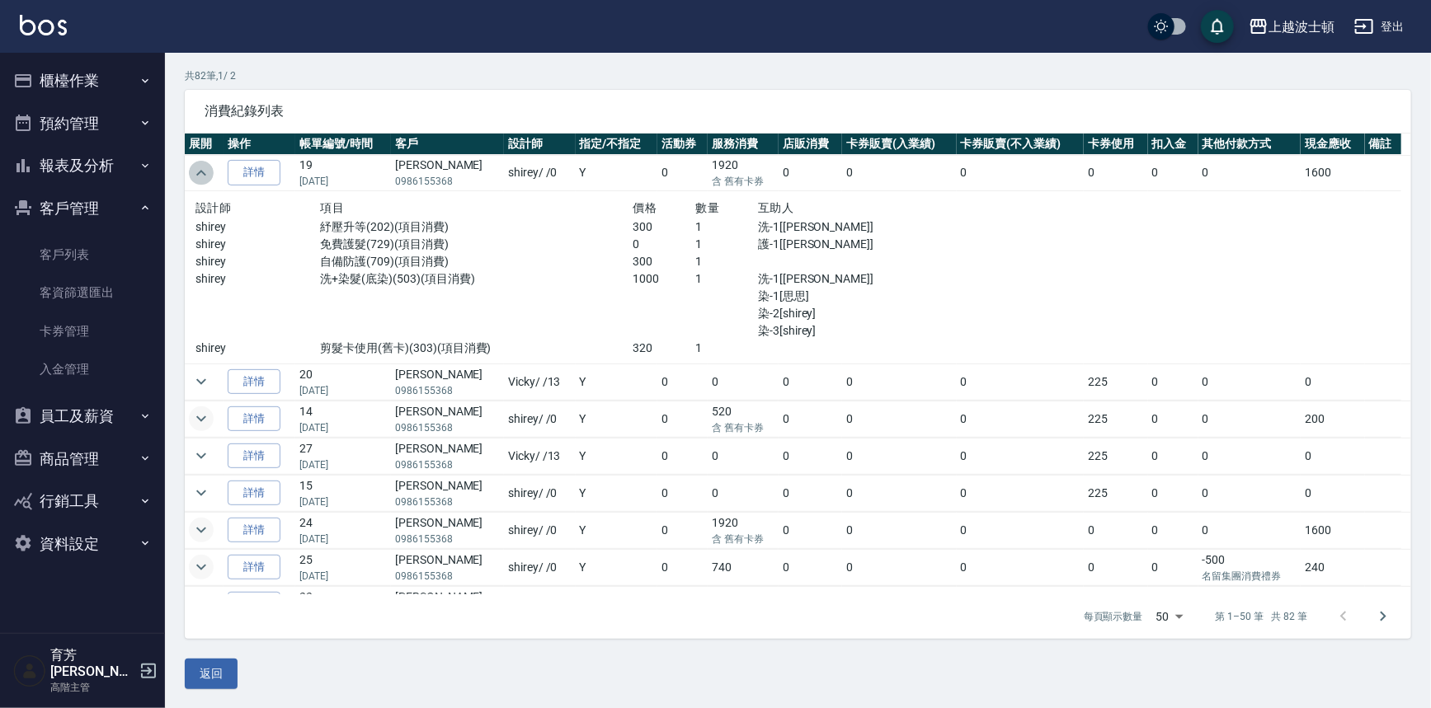
click at [205, 177] on icon "expand row" at bounding box center [201, 173] width 20 height 20
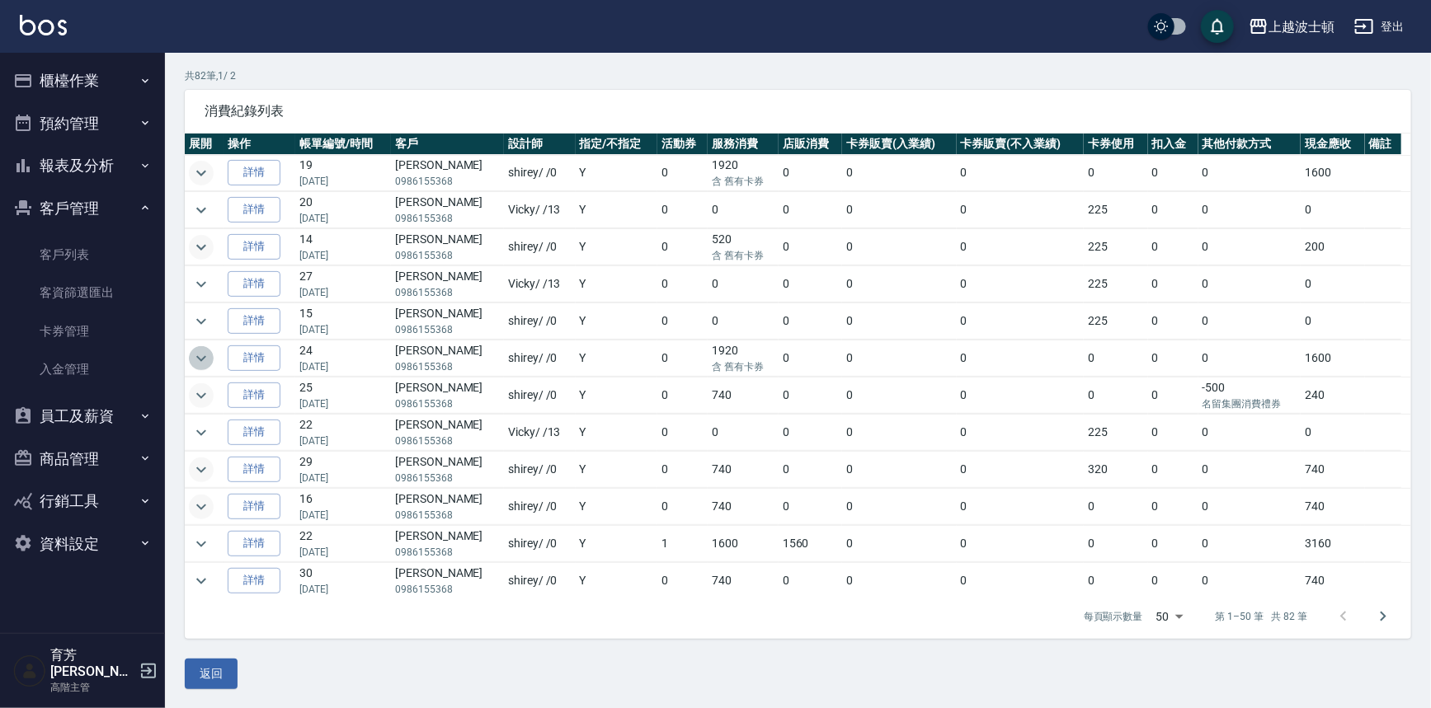
click at [197, 355] on icon "expand row" at bounding box center [201, 358] width 10 height 6
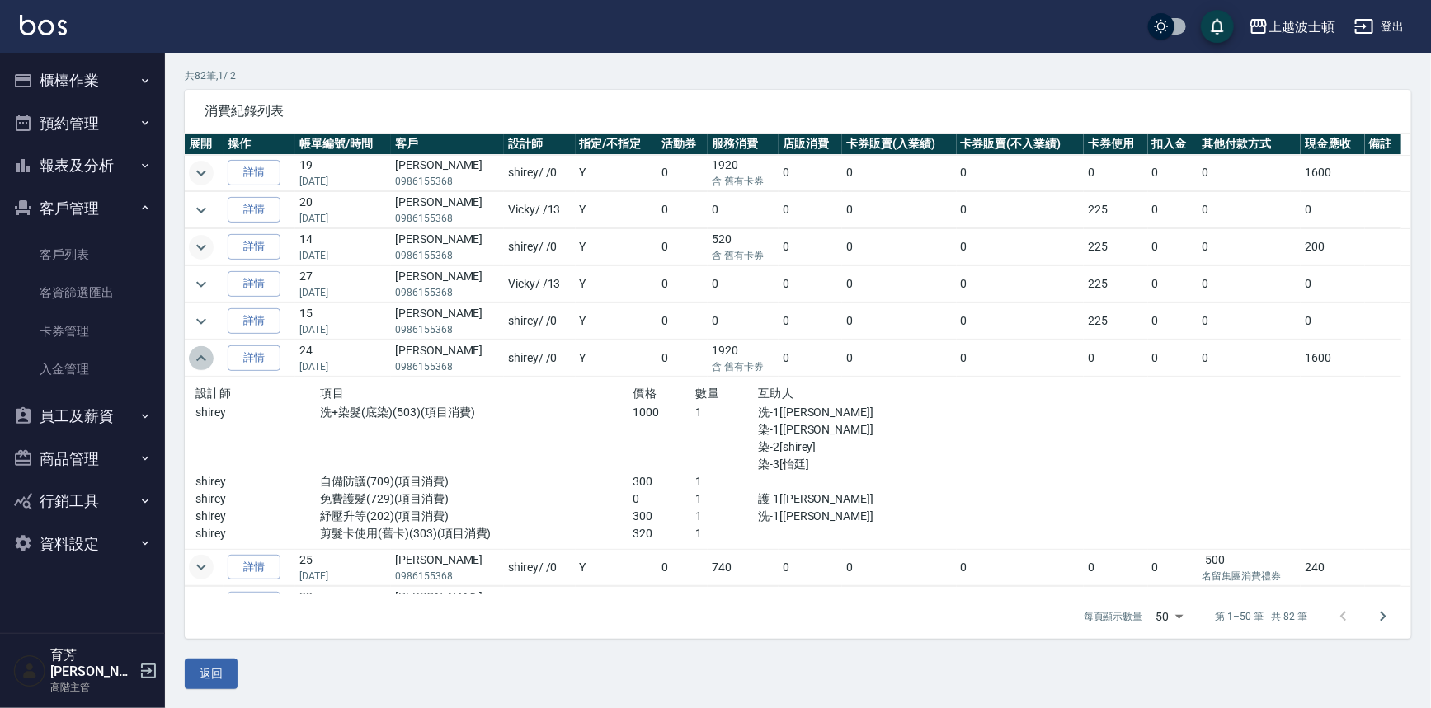
click at [197, 354] on icon "expand row" at bounding box center [201, 359] width 20 height 20
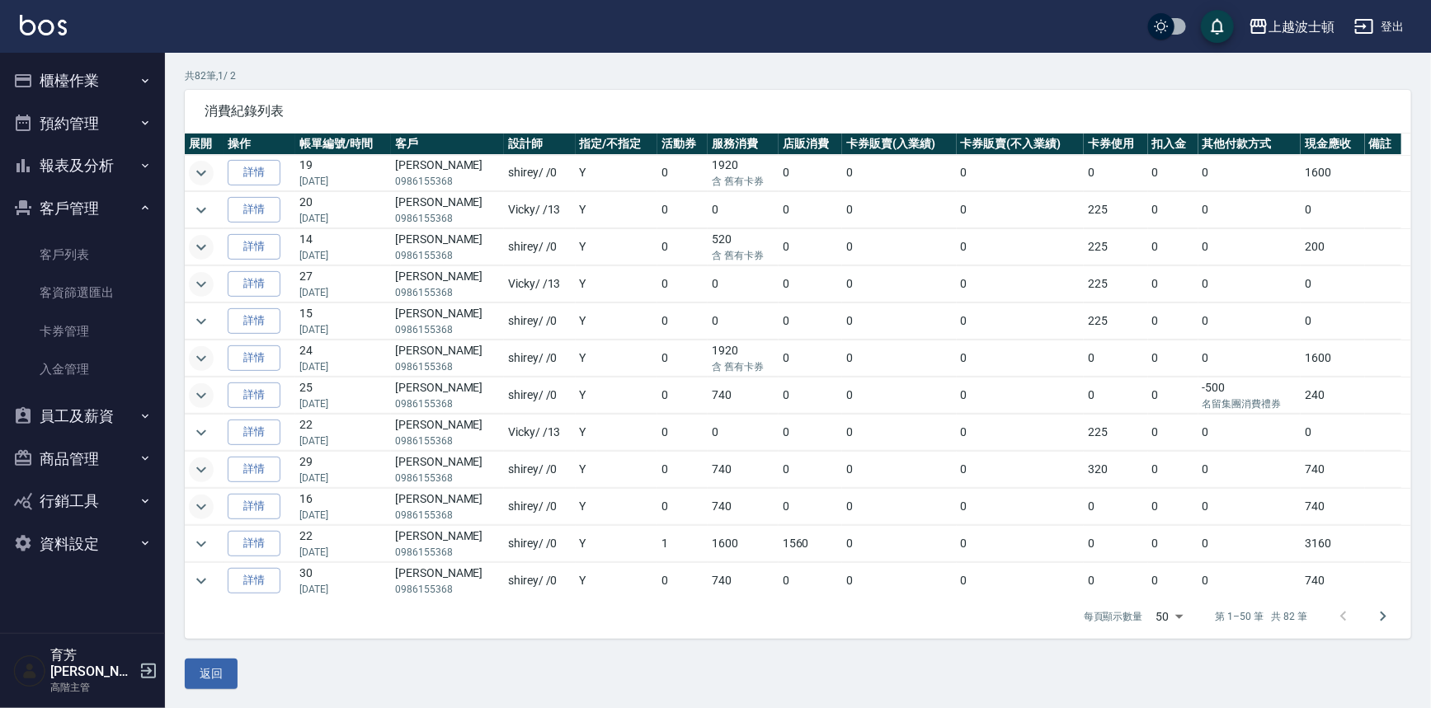
click at [204, 281] on icon "expand row" at bounding box center [201, 284] width 10 height 6
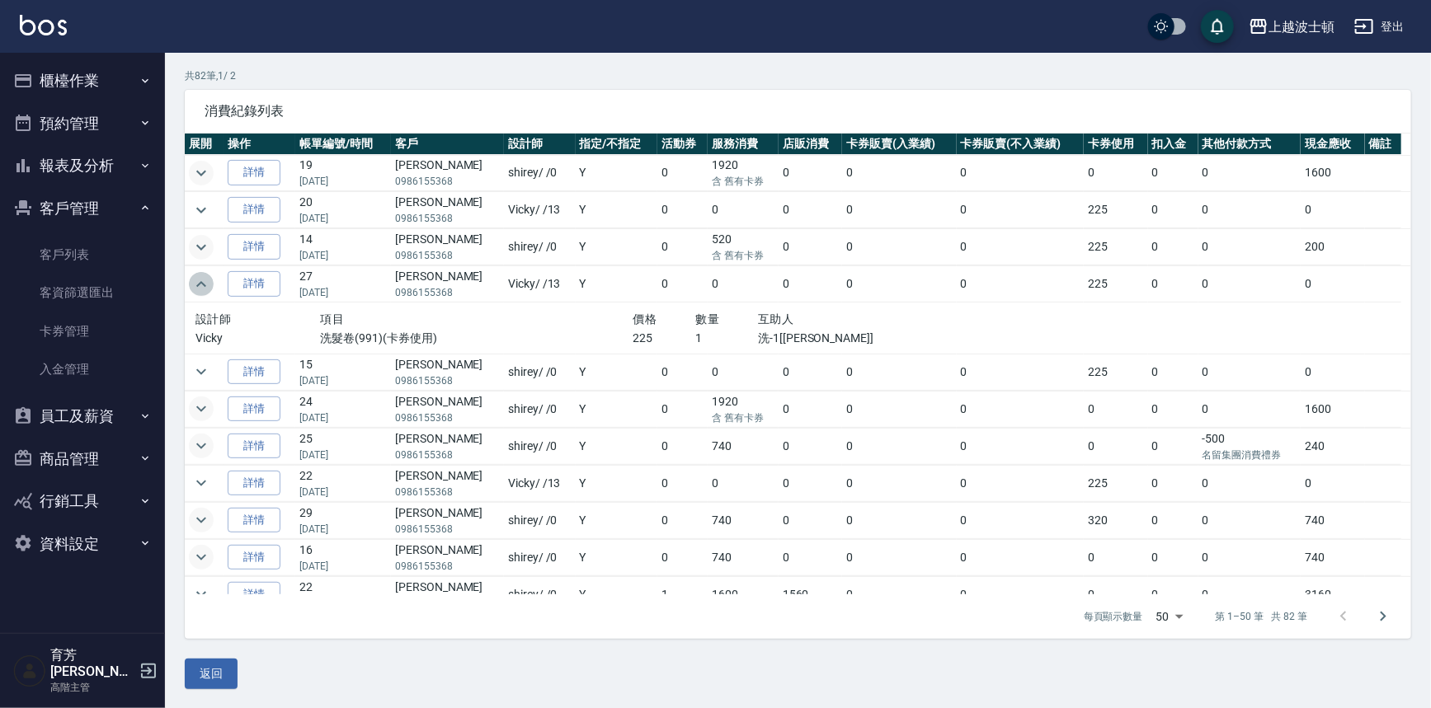
click at [204, 281] on icon "expand row" at bounding box center [201, 285] width 20 height 20
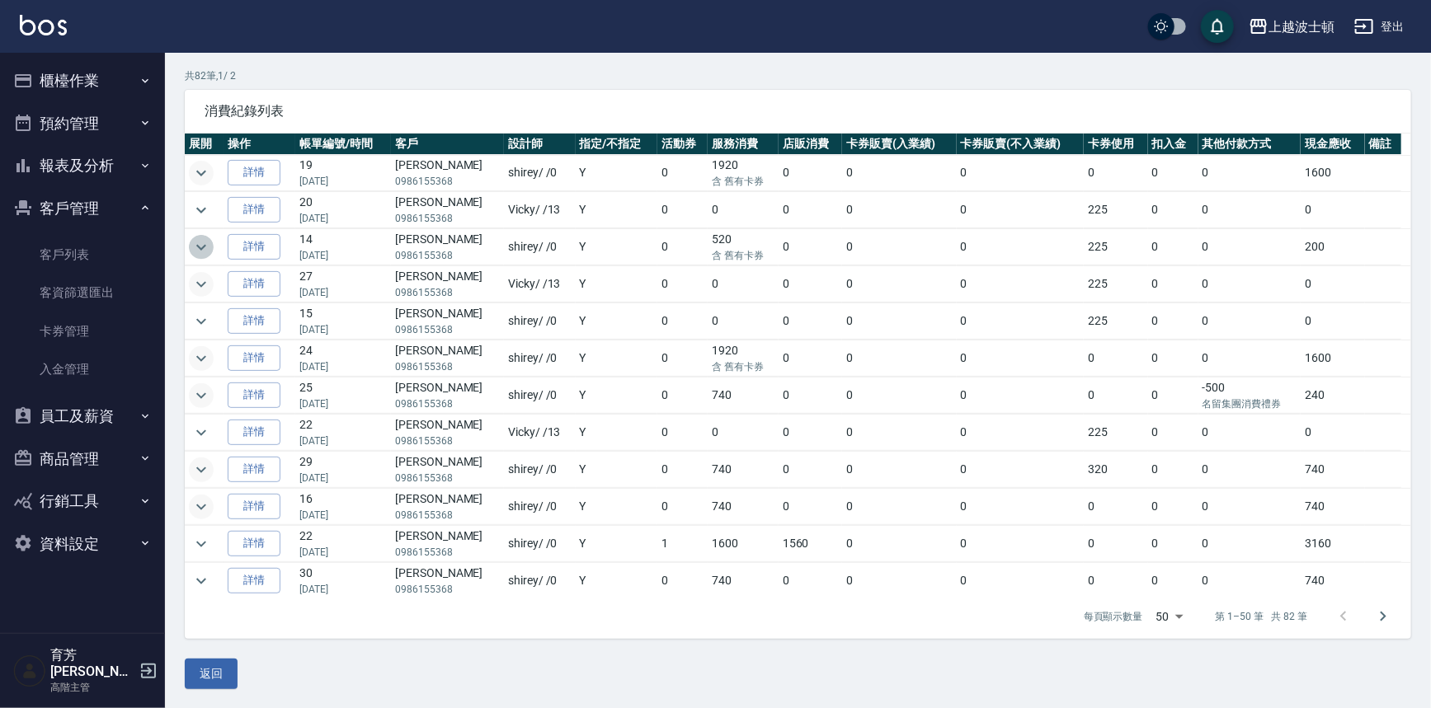
click at [200, 247] on icon "expand row" at bounding box center [201, 247] width 10 height 6
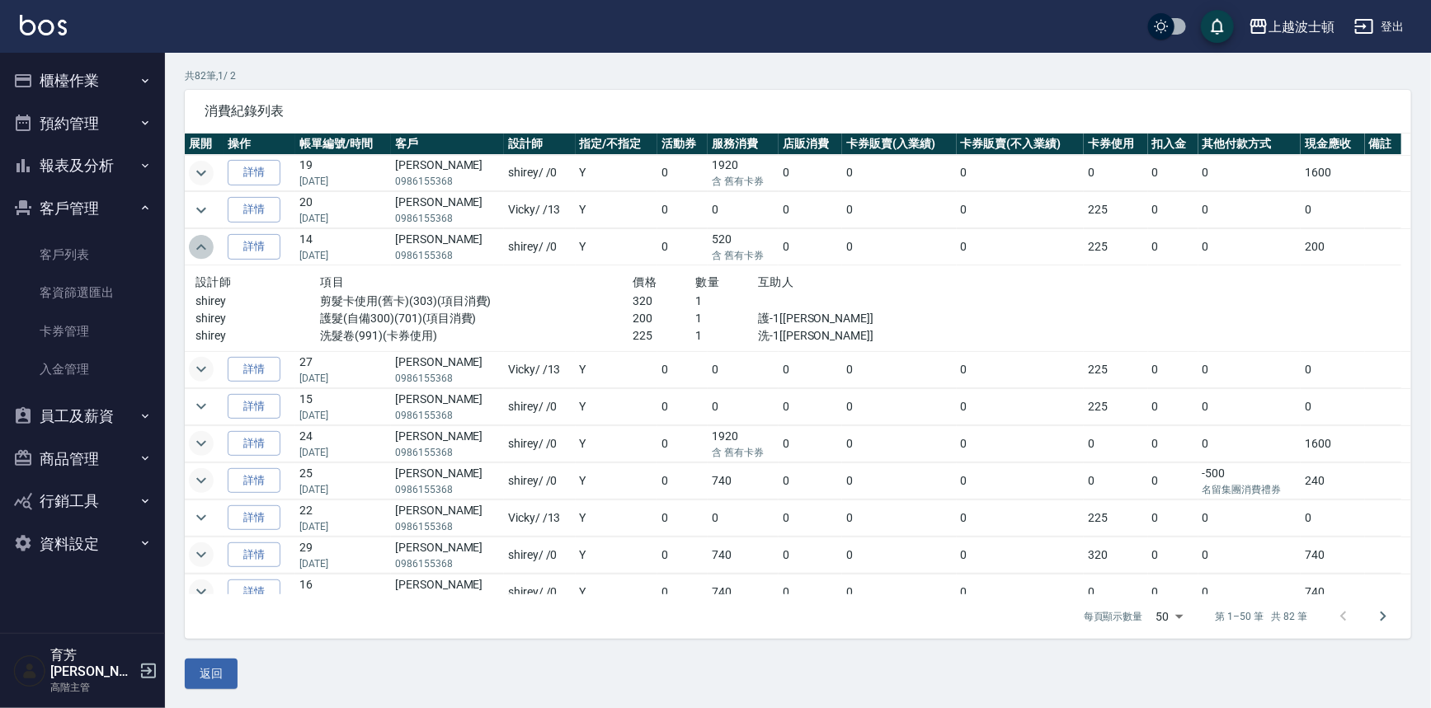
click at [200, 255] on icon "expand row" at bounding box center [201, 248] width 20 height 20
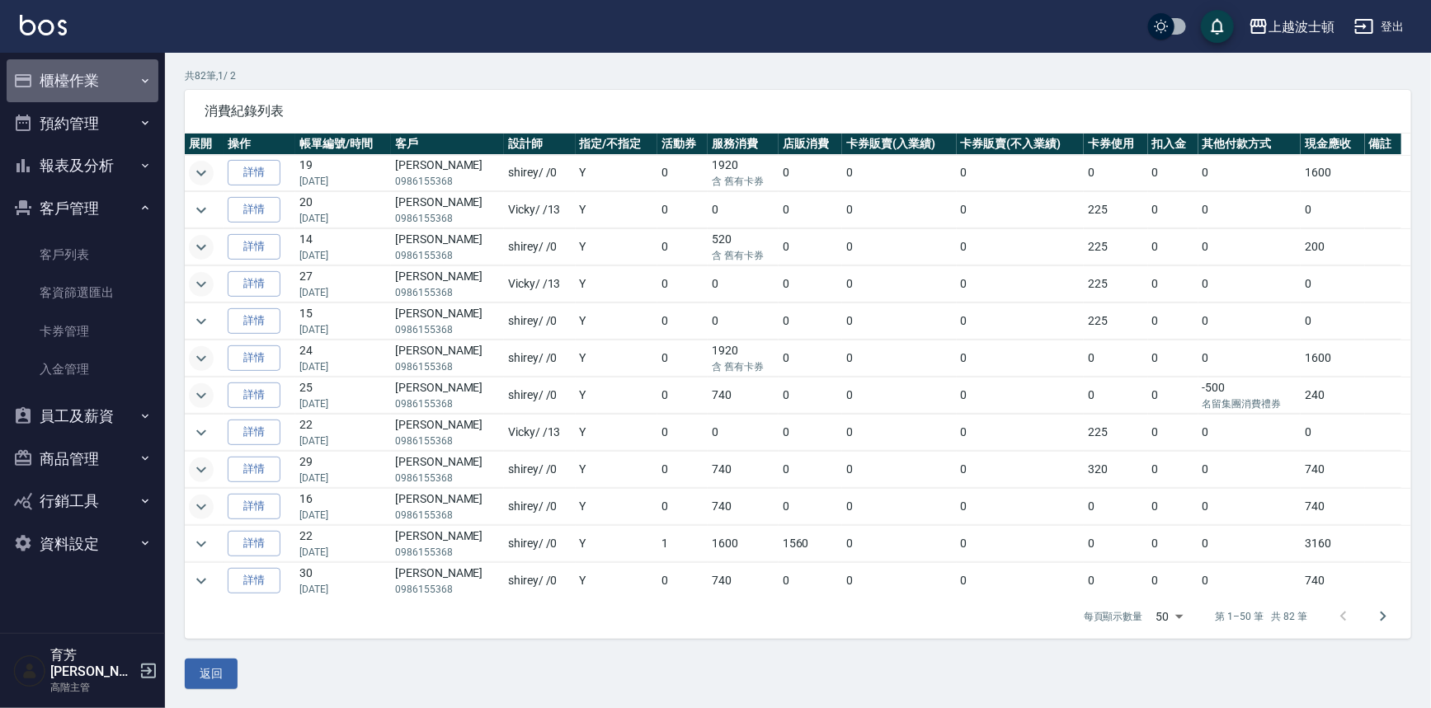
click at [75, 84] on button "櫃檯作業" at bounding box center [83, 80] width 152 height 43
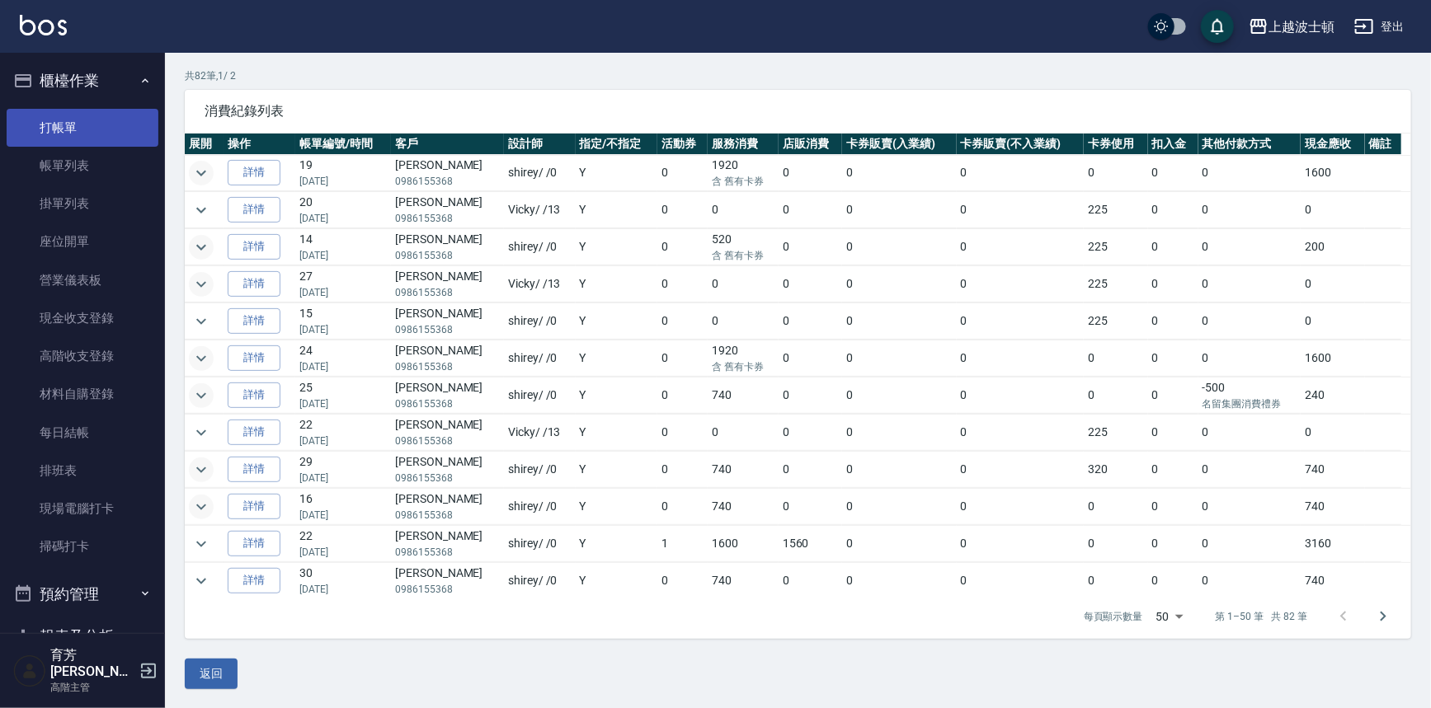
click at [72, 130] on link "打帳單" at bounding box center [83, 128] width 152 height 38
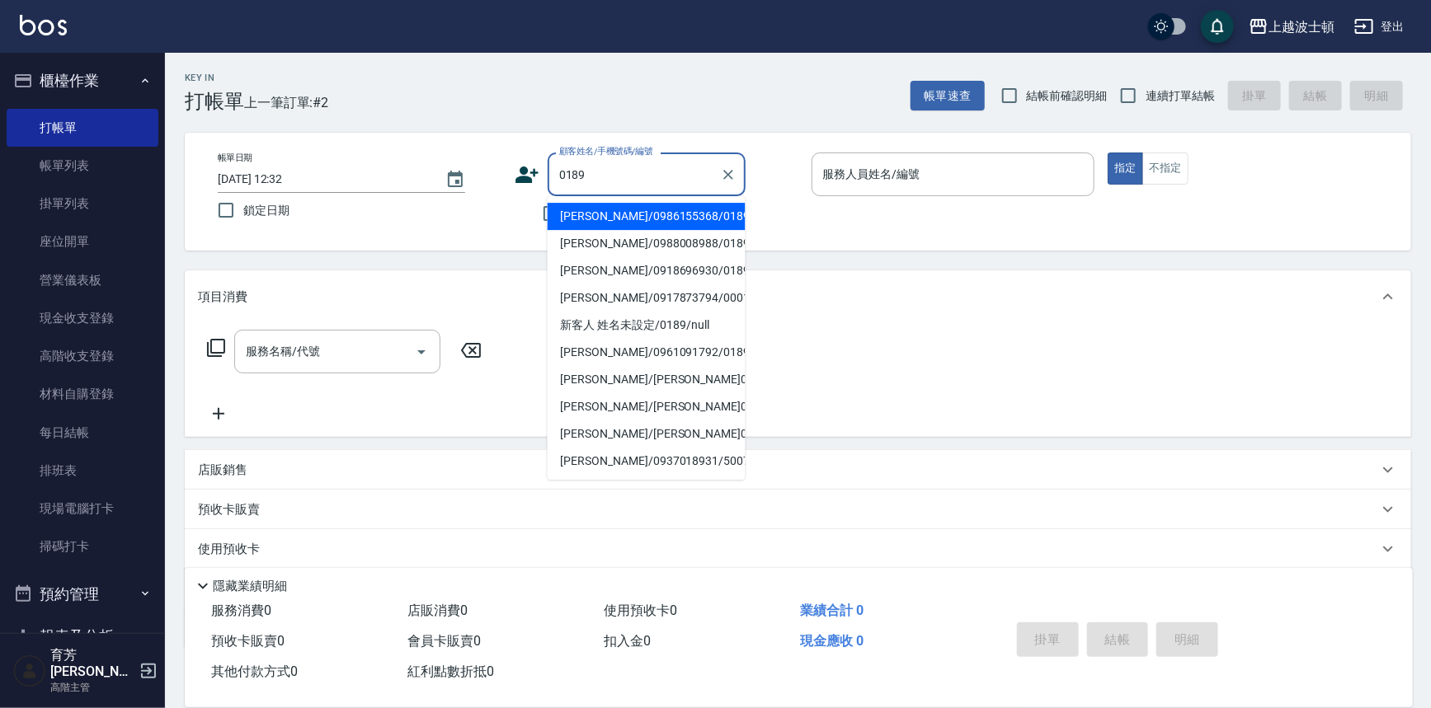
click at [570, 212] on li "[PERSON_NAME]/0986155368/0189" at bounding box center [647, 216] width 198 height 27
type input "[PERSON_NAME]/0986155368/0189"
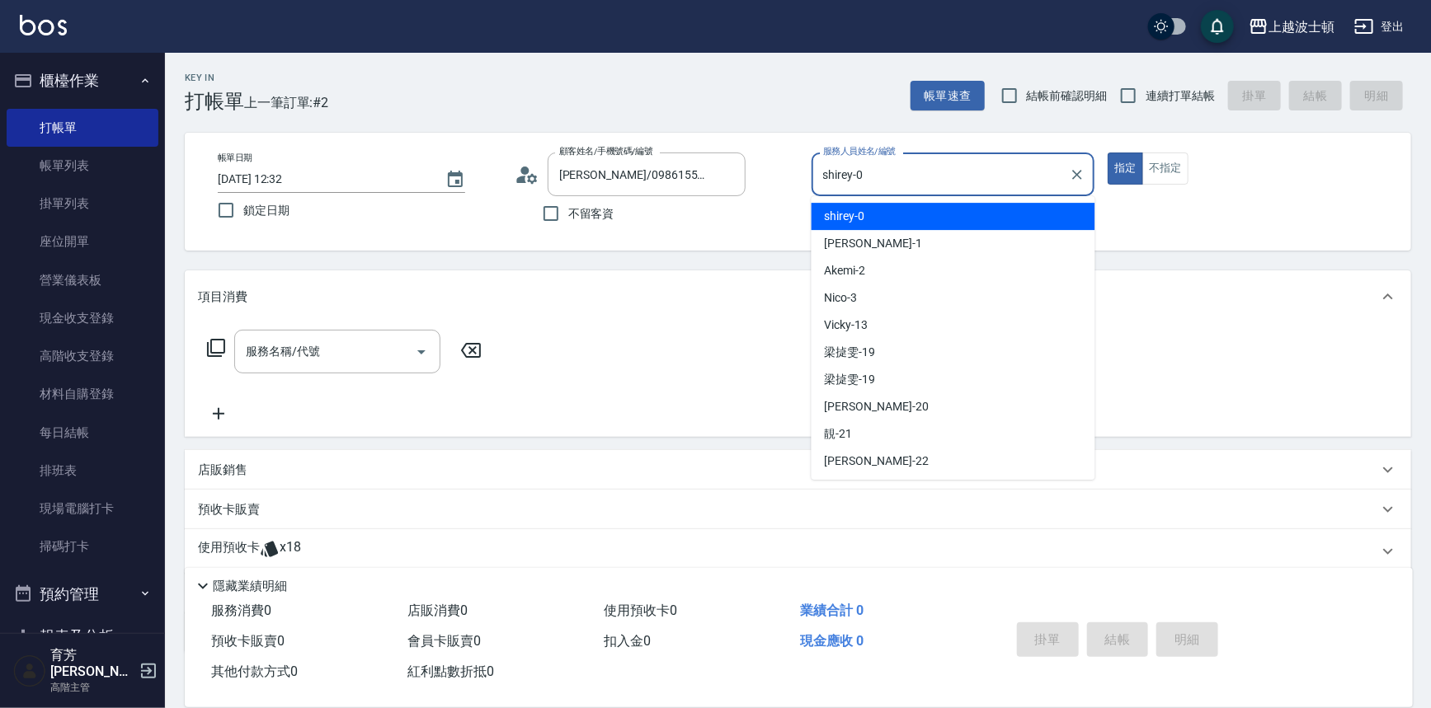
click at [938, 180] on input "shirey-0" at bounding box center [941, 174] width 244 height 29
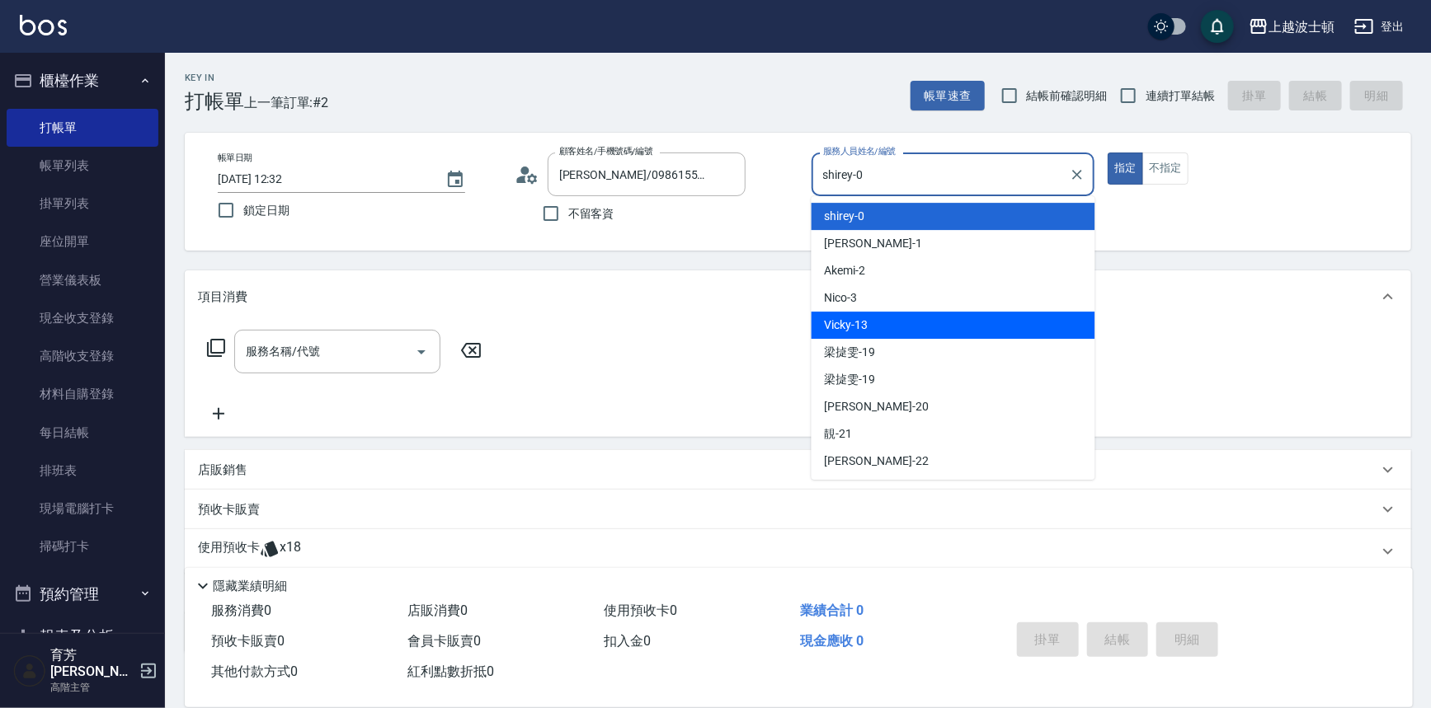
click at [875, 322] on div "Vicky -13" at bounding box center [953, 325] width 284 height 27
type input "Vicky-13"
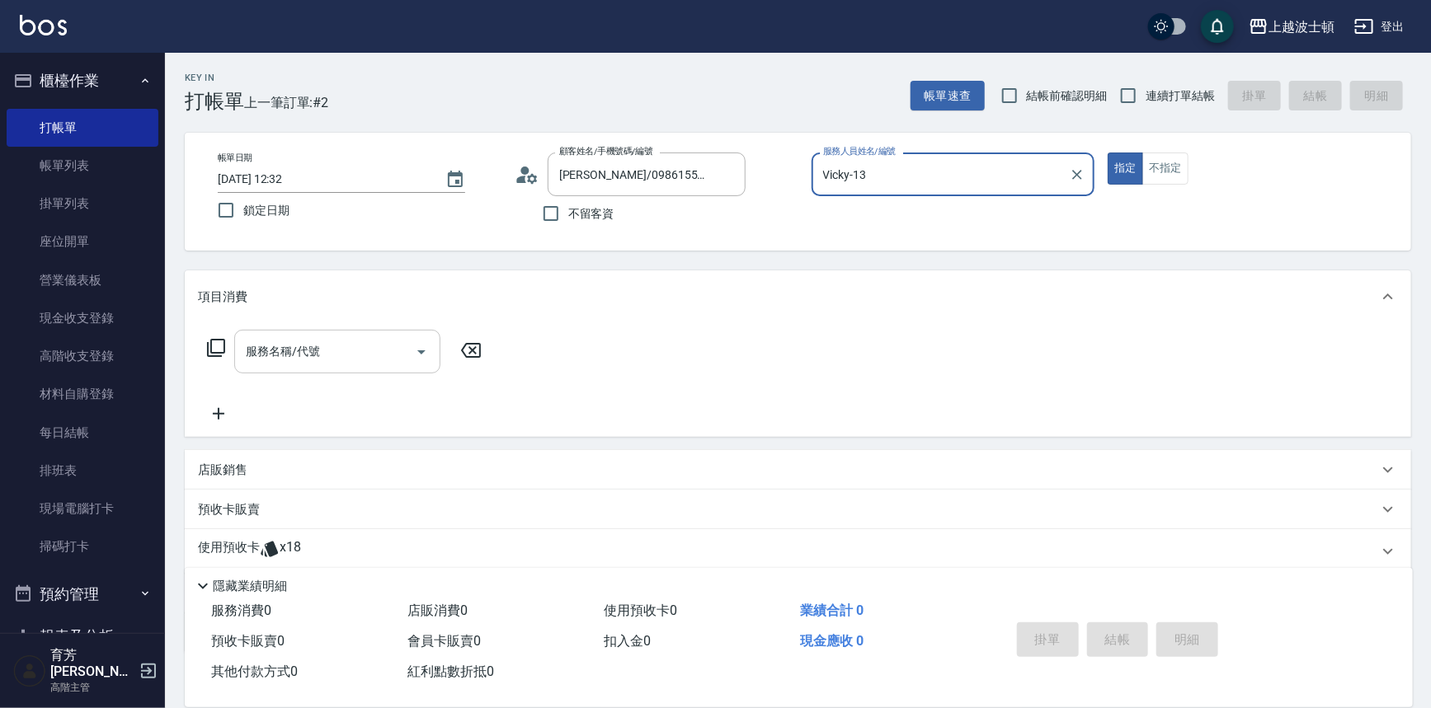
click at [258, 351] on input "服務名稱/代號" at bounding box center [325, 351] width 167 height 29
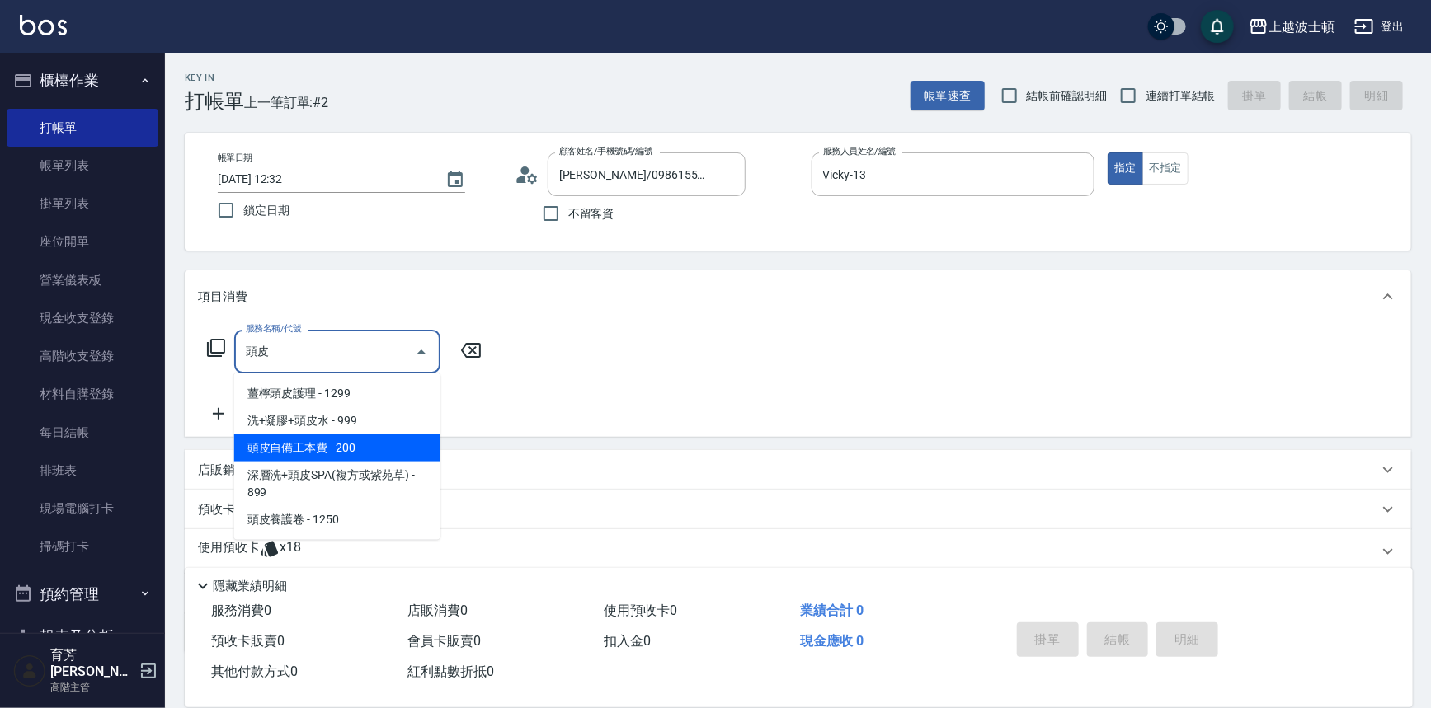
click at [301, 438] on span "頭皮自備工本費 - 200" at bounding box center [337, 448] width 206 height 27
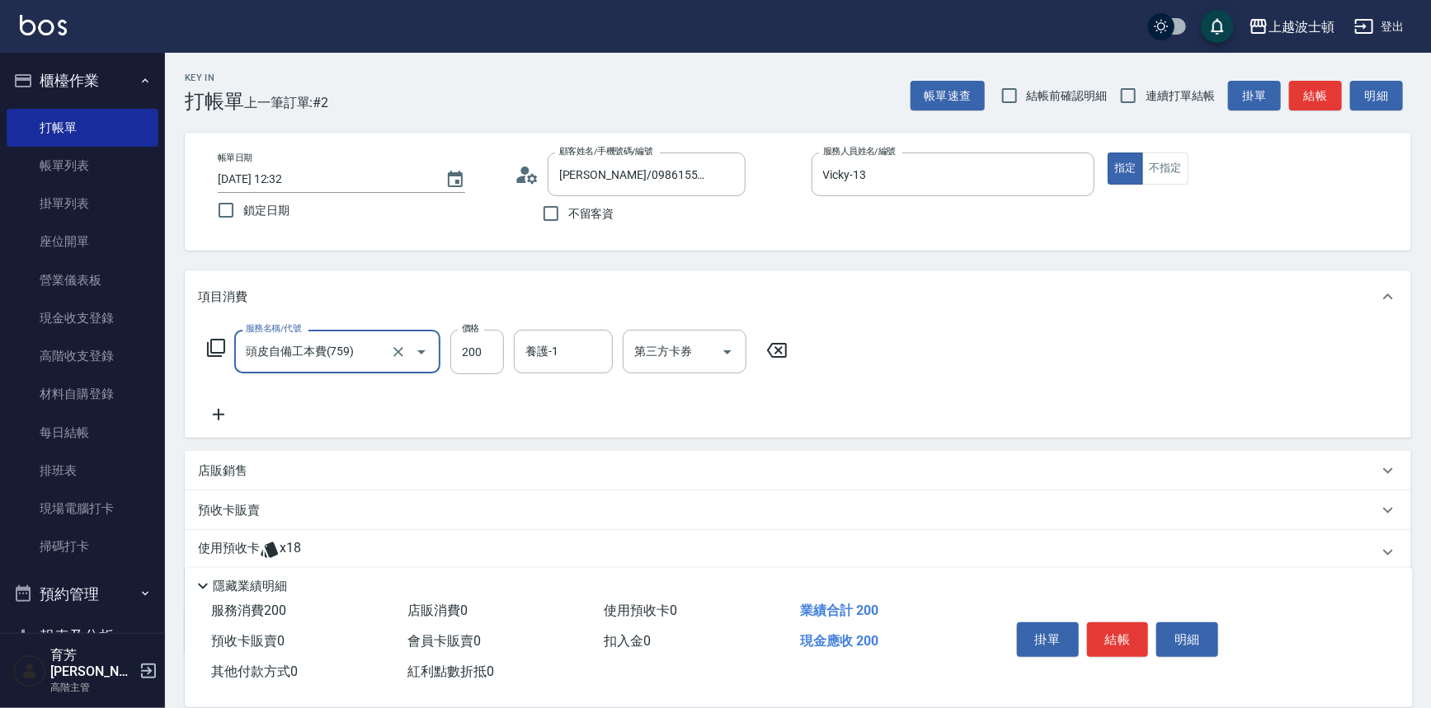
type input "頭皮自備工本費(759)"
click at [247, 544] on p "使用預收卡" at bounding box center [229, 552] width 62 height 25
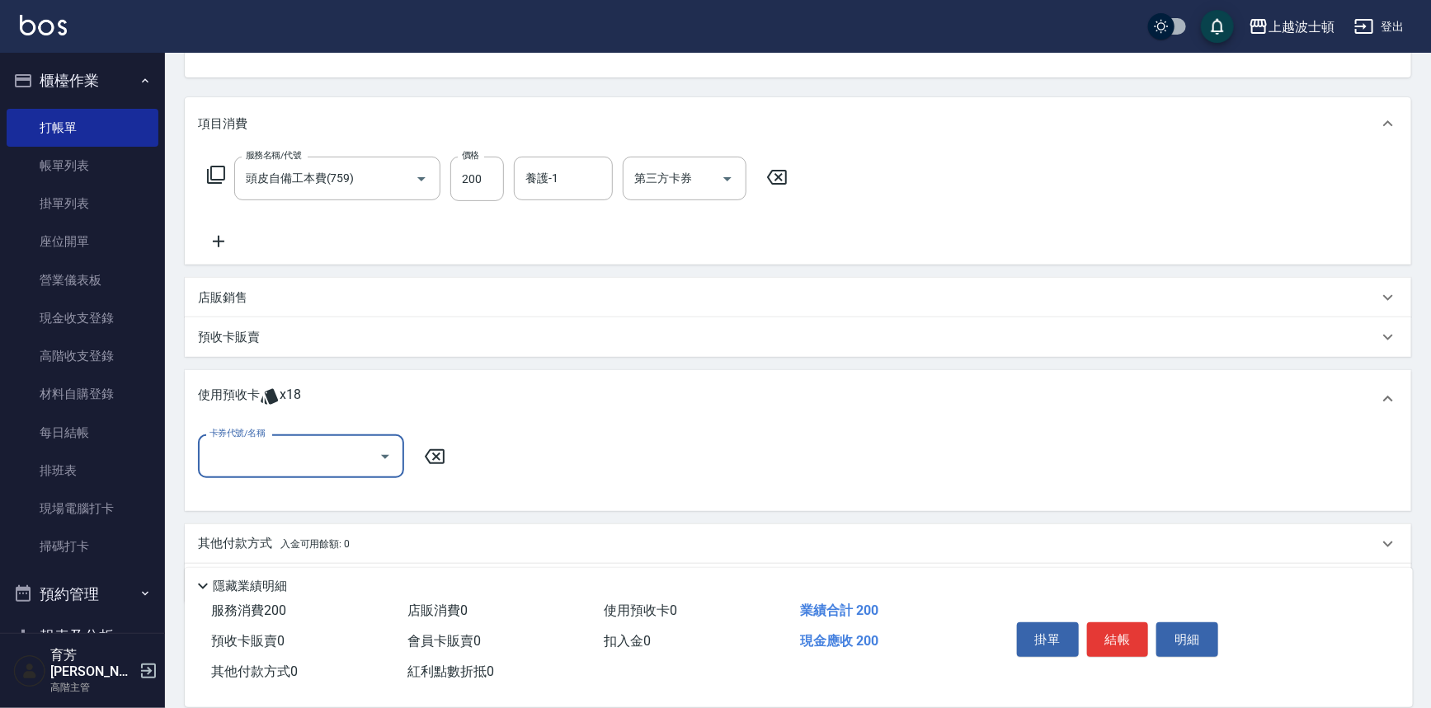
scroll to position [186, 0]
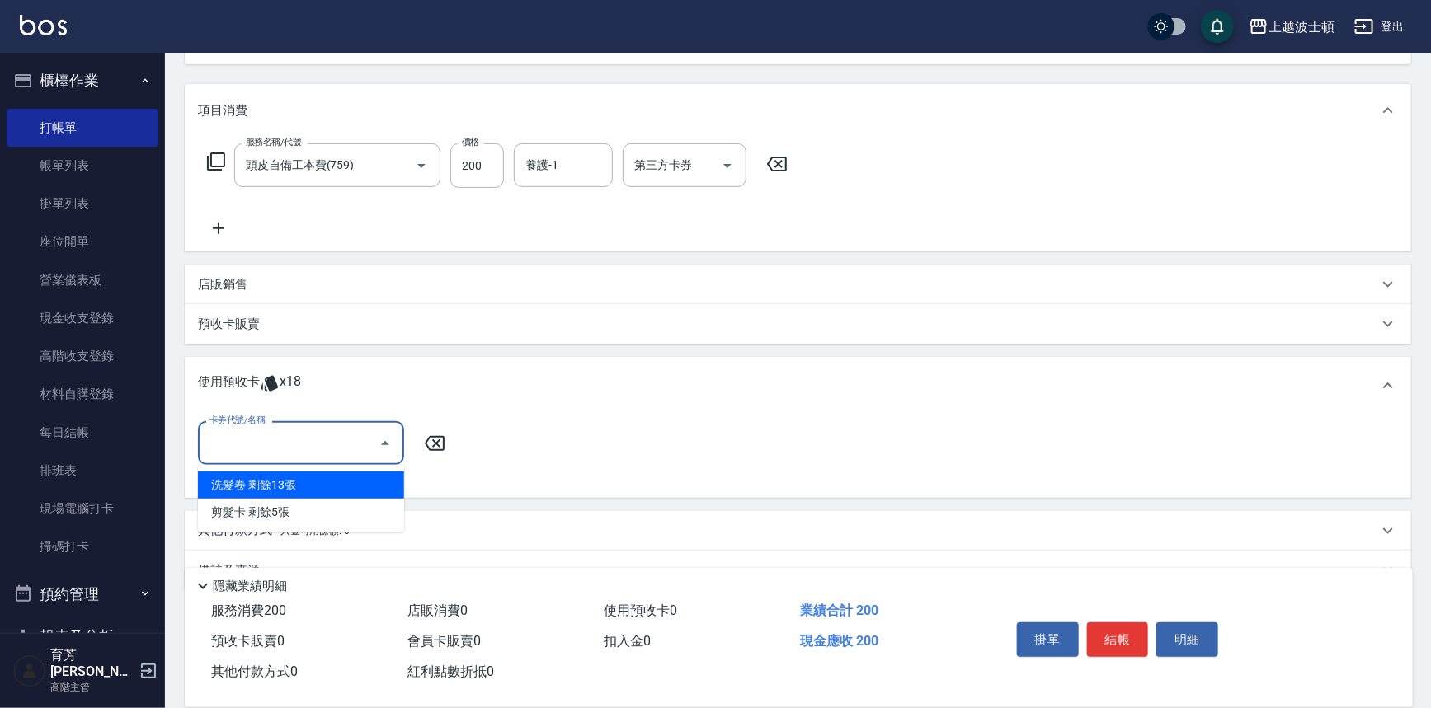
click at [287, 440] on input "卡券代號/名稱" at bounding box center [288, 443] width 167 height 29
click at [313, 487] on div "洗髮卷 剩餘13張" at bounding box center [301, 485] width 206 height 27
type input "洗髮卷"
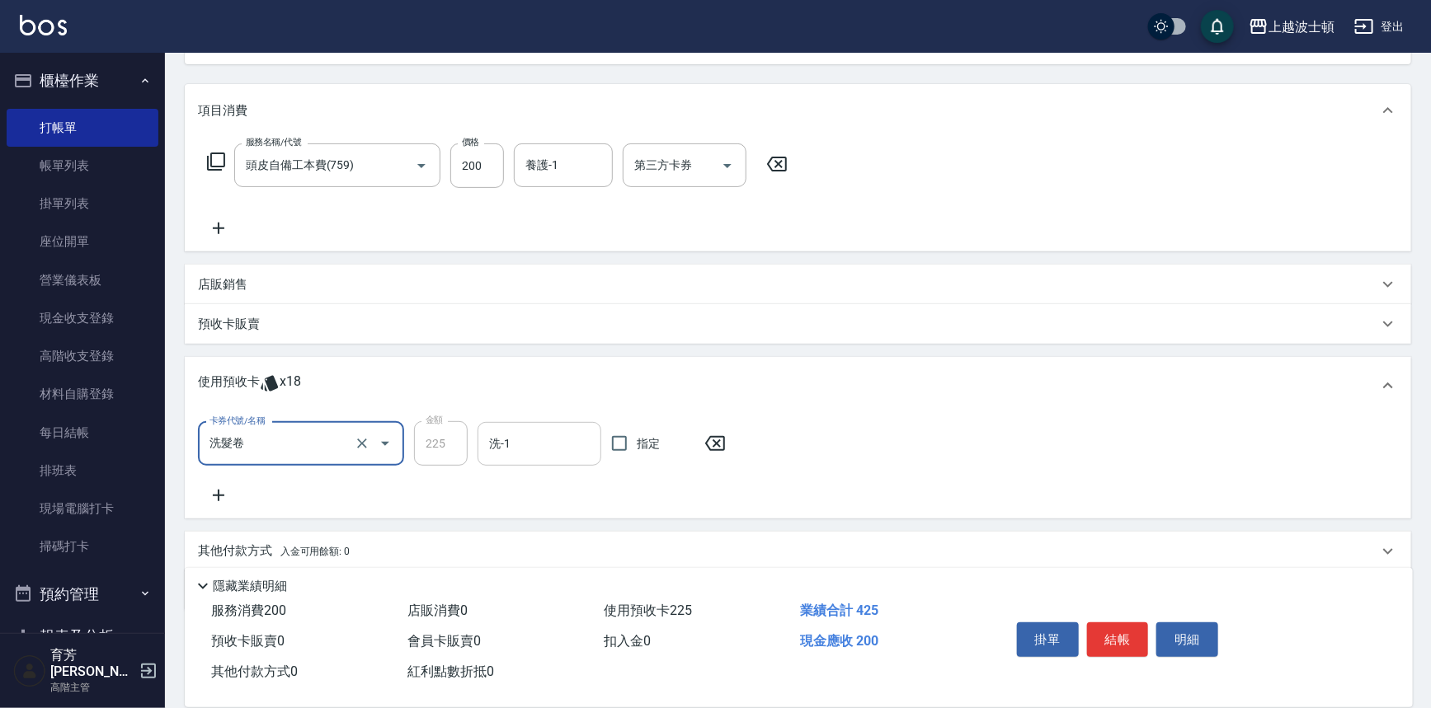
click at [533, 450] on input "洗-1" at bounding box center [539, 444] width 109 height 29
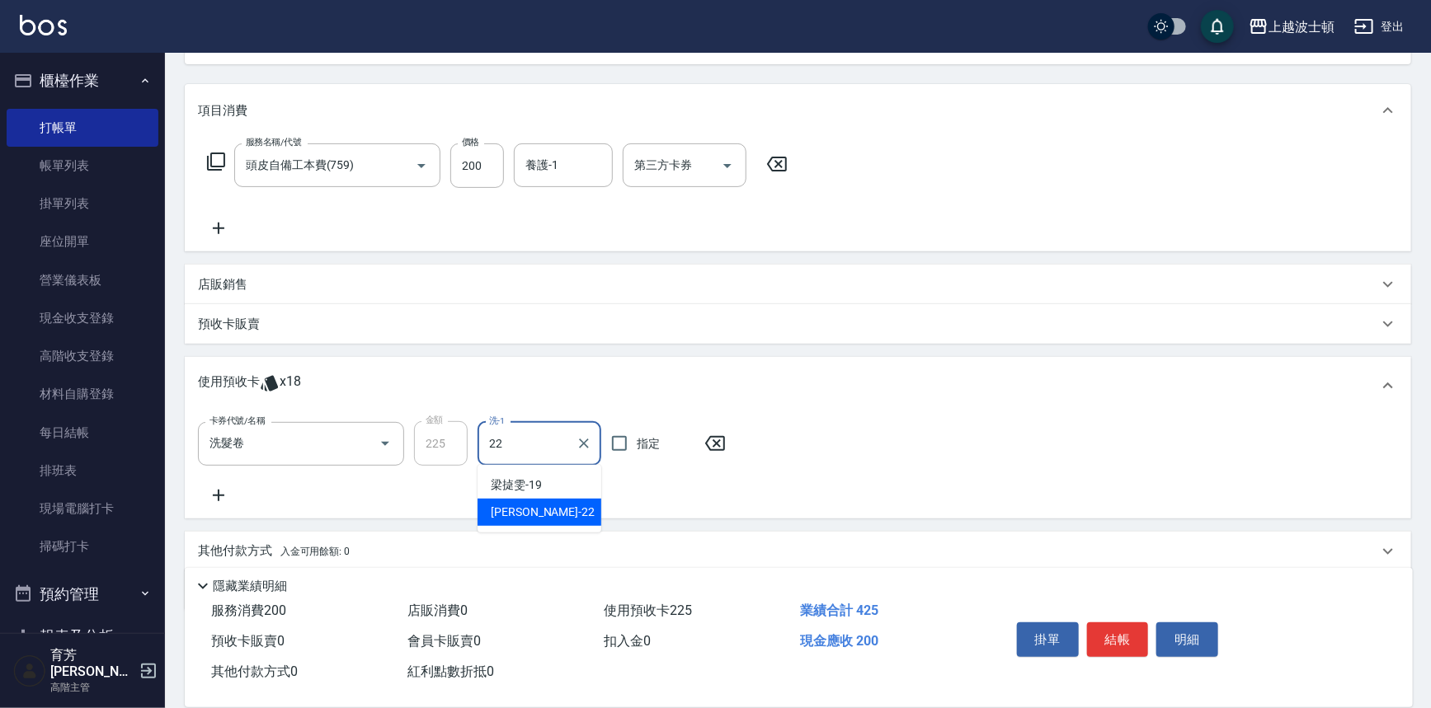
type input "[PERSON_NAME]-22"
click at [581, 177] on input "養護-1" at bounding box center [563, 165] width 84 height 29
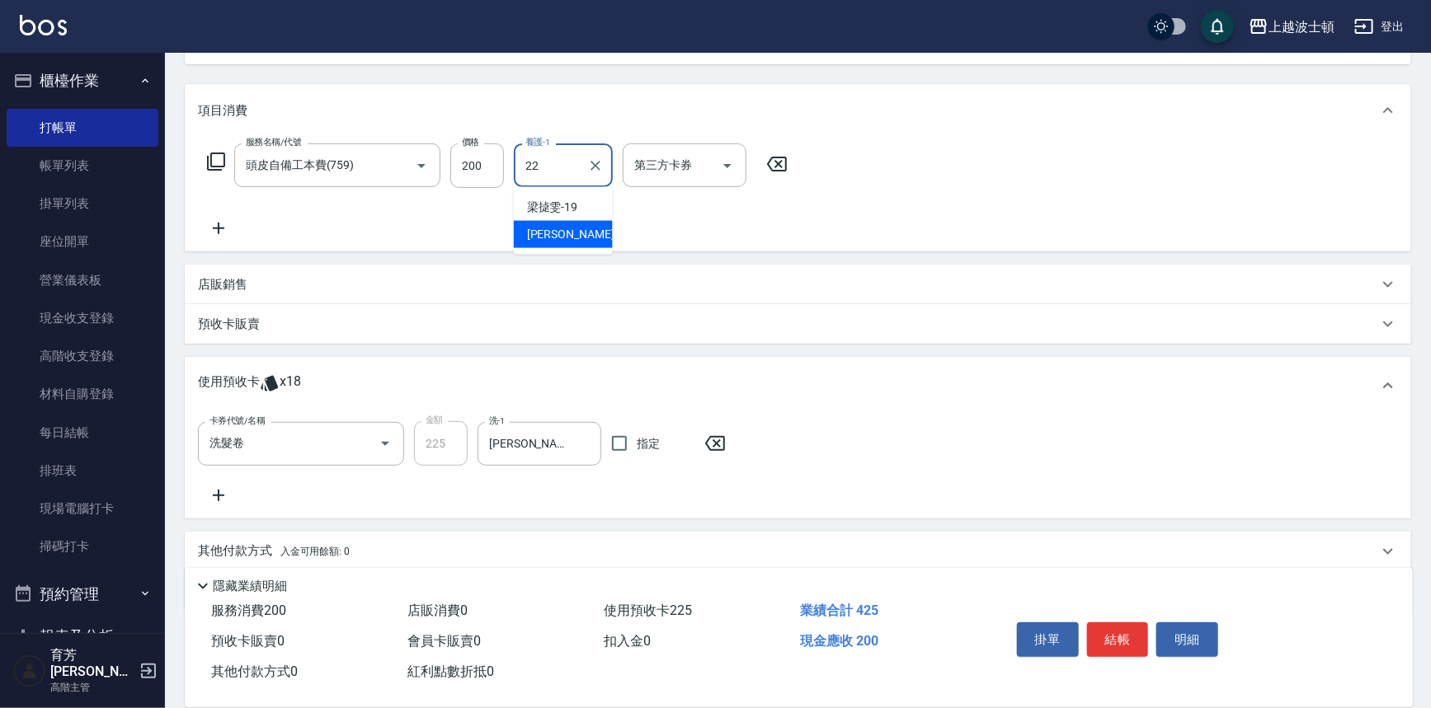
type input "[PERSON_NAME]-22"
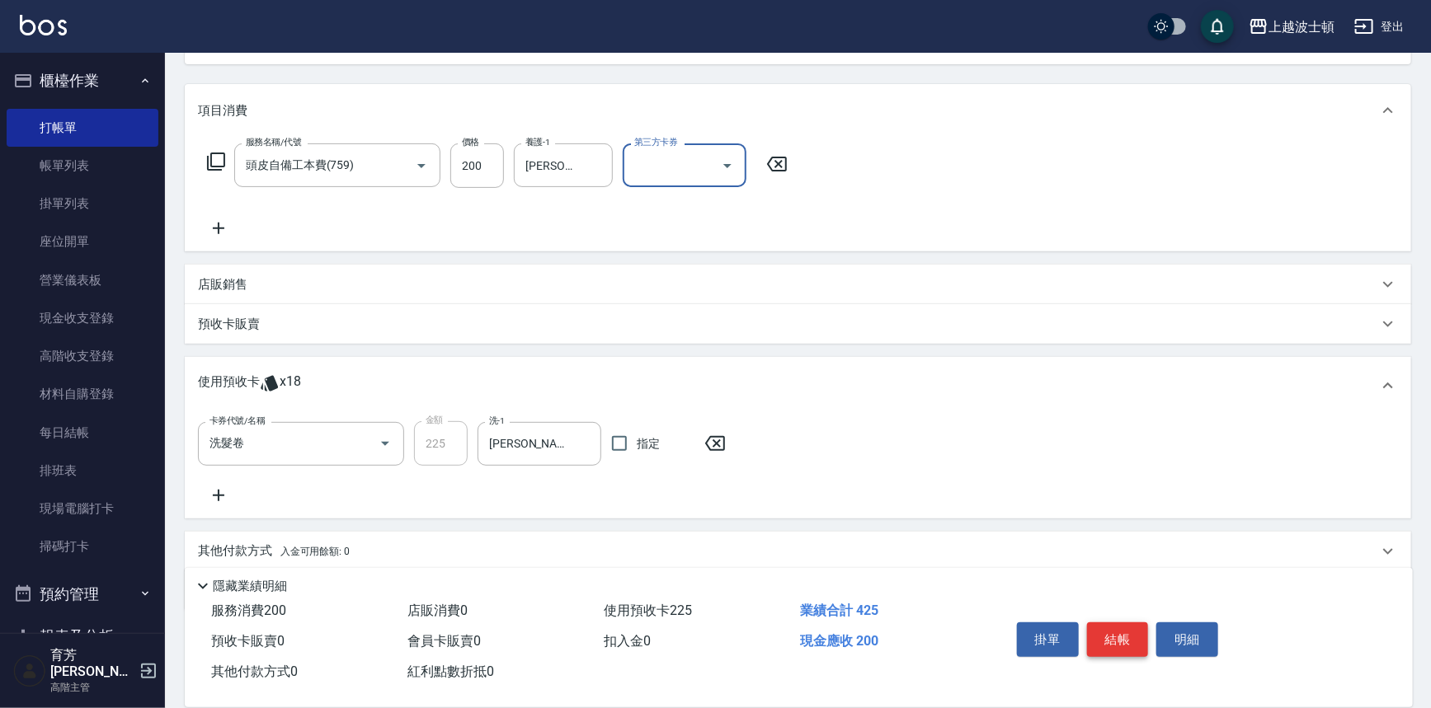
click at [1126, 628] on button "結帳" at bounding box center [1118, 640] width 62 height 35
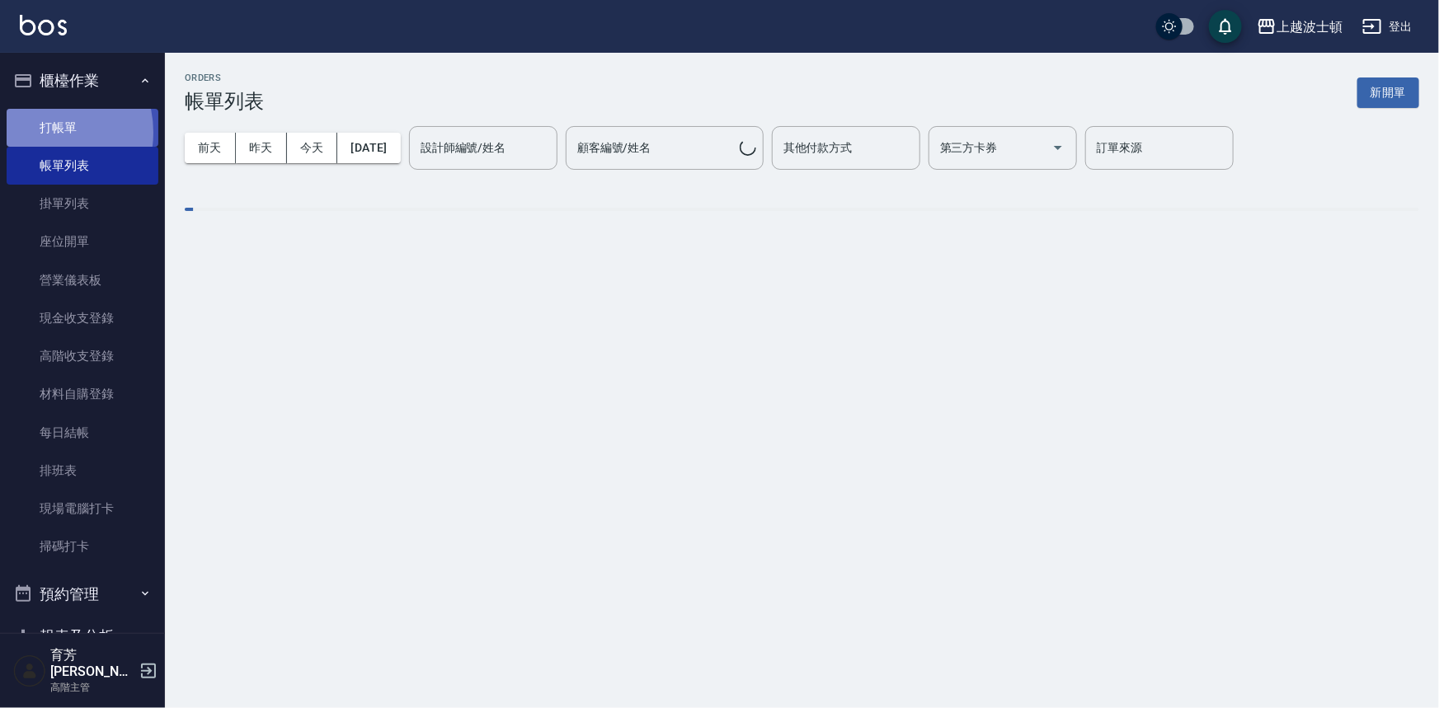
drag, startPoint x: 42, startPoint y: 132, endPoint x: 149, endPoint y: 67, distance: 125.4
click at [42, 131] on link "打帳單" at bounding box center [83, 128] width 152 height 38
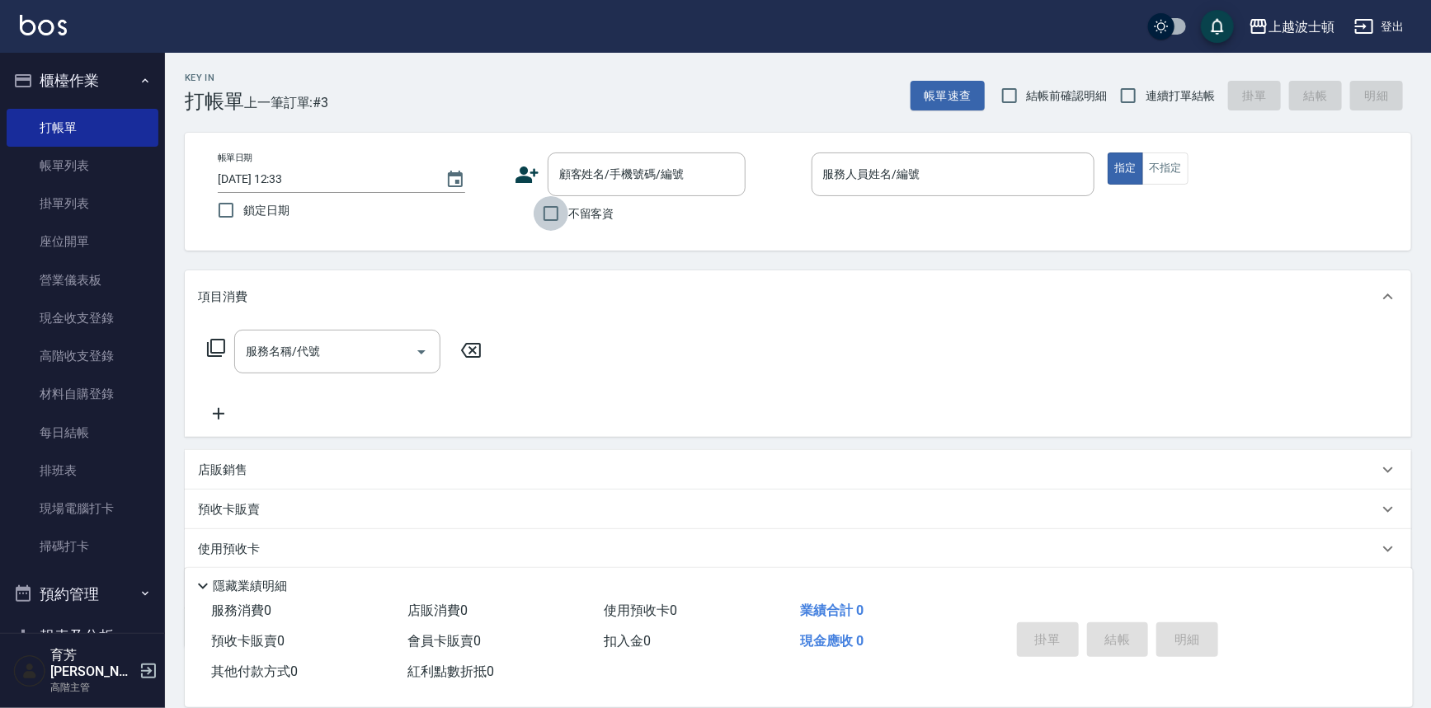
click at [549, 214] on input "不留客資" at bounding box center [551, 213] width 35 height 35
checkbox input "true"
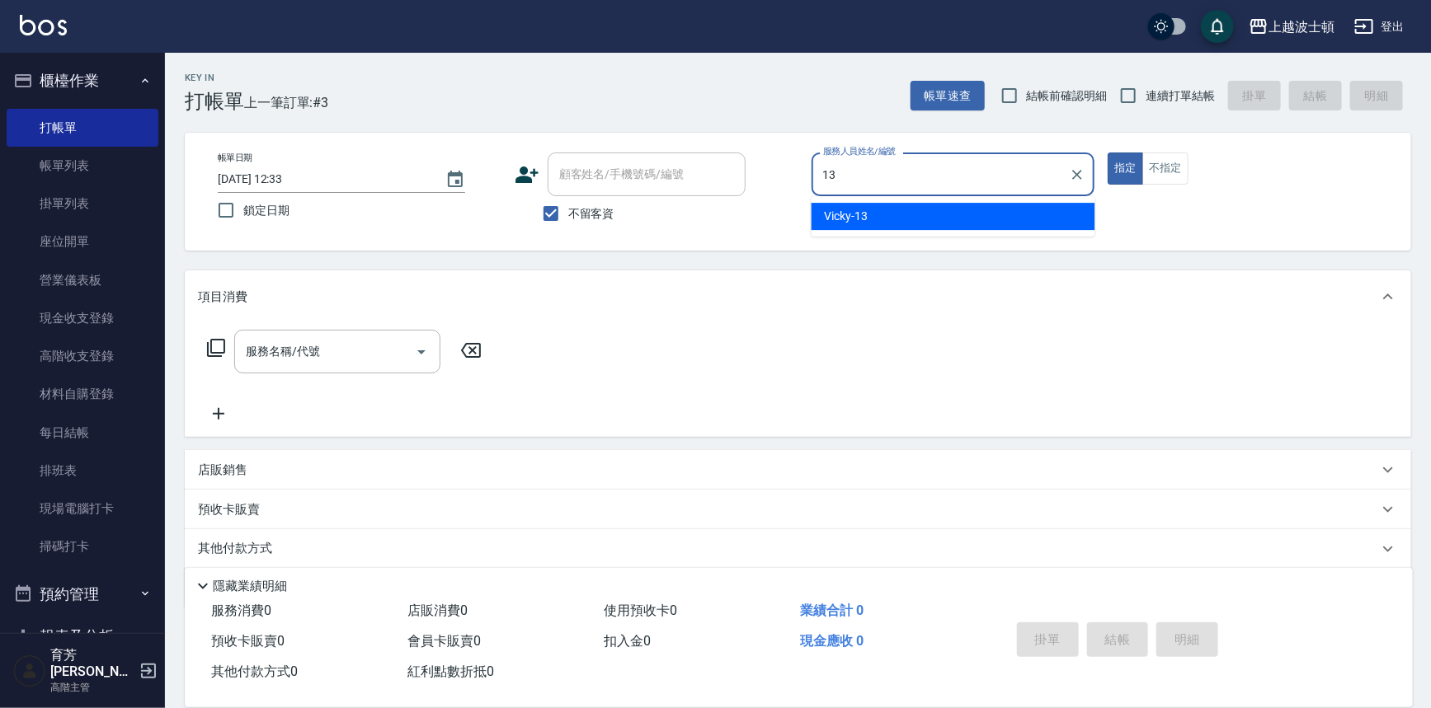
type input "Vicky-13"
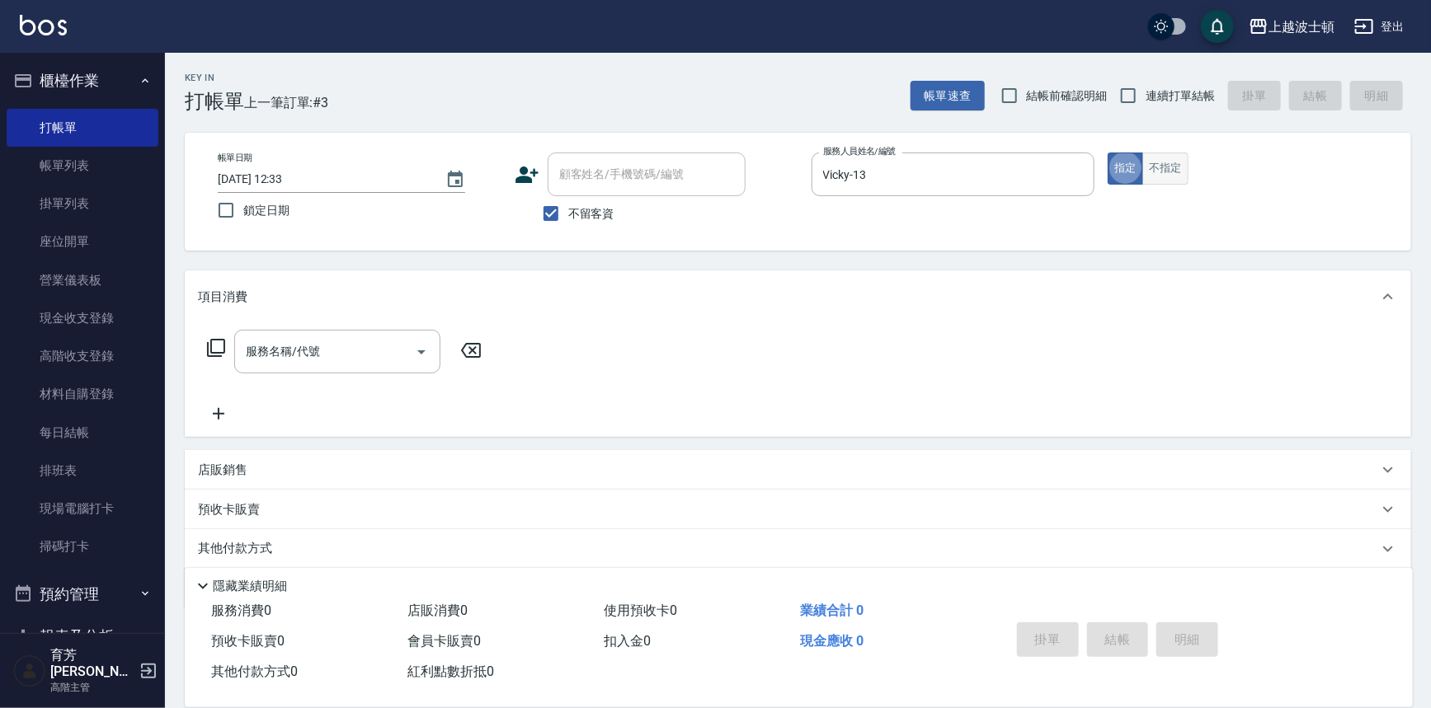
type button "true"
click at [1155, 167] on button "不指定" at bounding box center [1165, 169] width 46 height 32
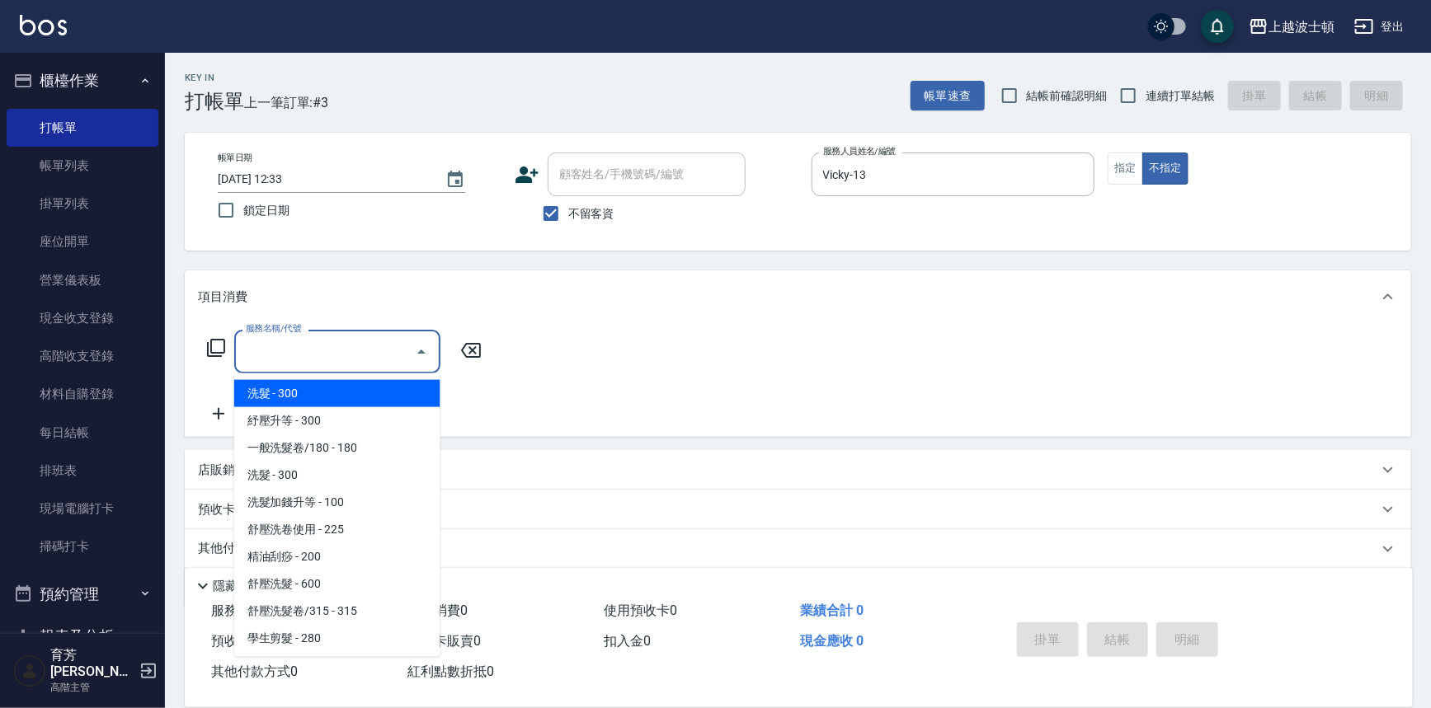
click at [336, 349] on input "服務名稱/代號" at bounding box center [325, 351] width 167 height 29
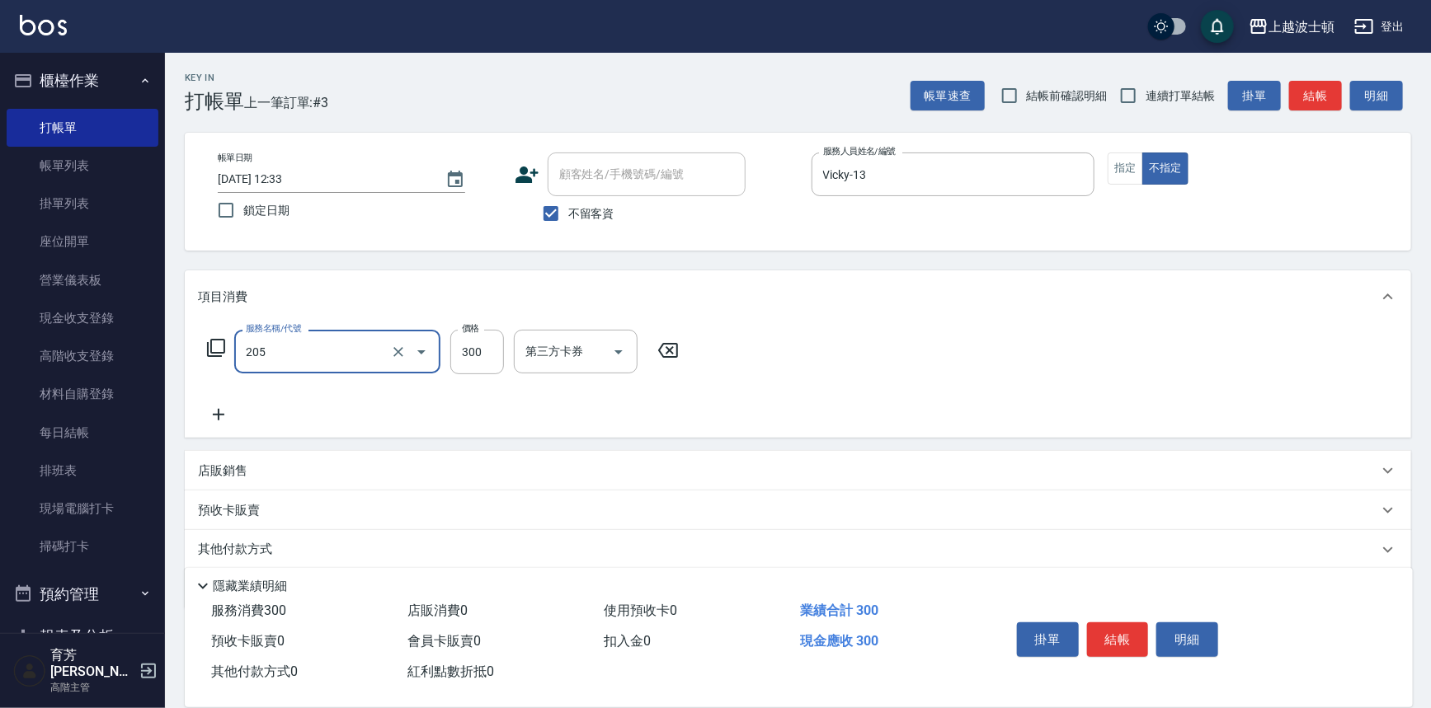
type input "洗髮(205)"
click at [224, 412] on icon at bounding box center [218, 415] width 41 height 20
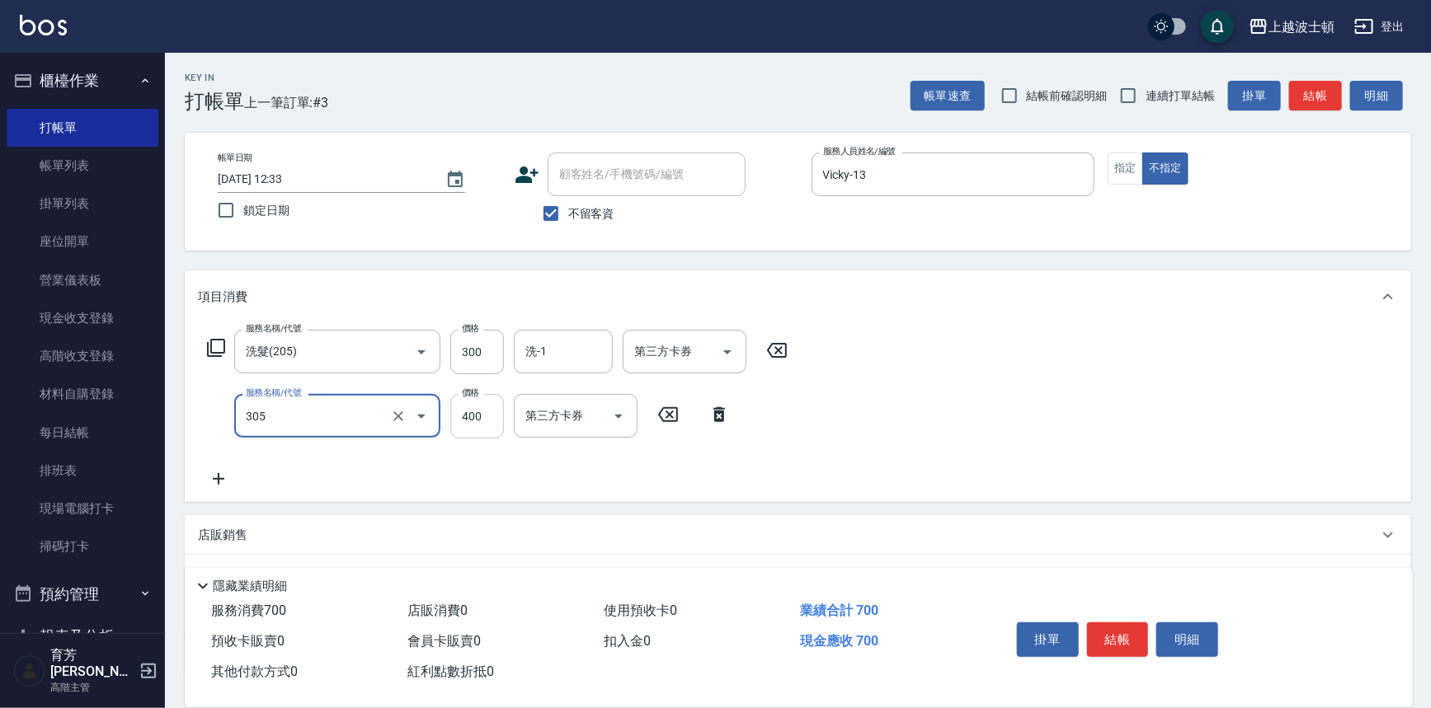
type input "剪髮(305)"
click at [492, 420] on input "400" at bounding box center [477, 416] width 54 height 45
type input "350"
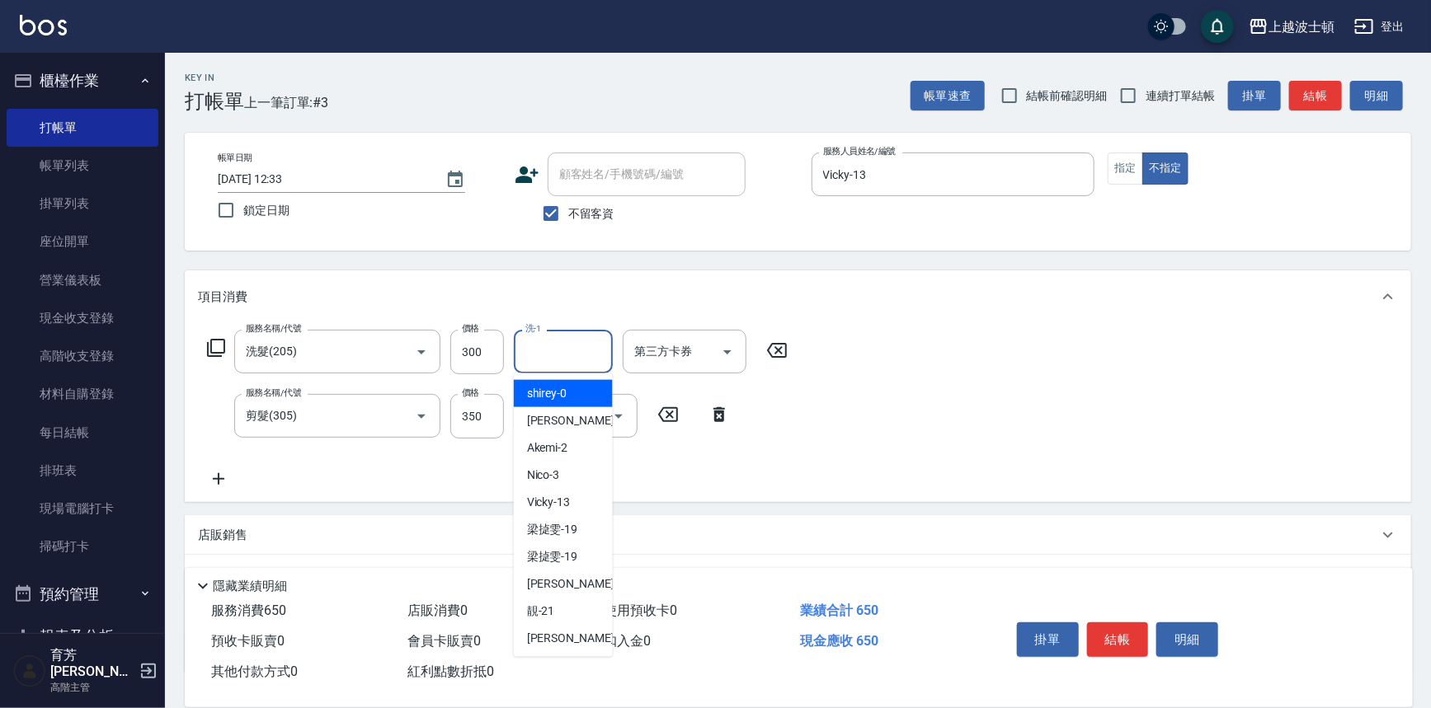
click at [550, 341] on input "洗-1" at bounding box center [563, 351] width 84 height 29
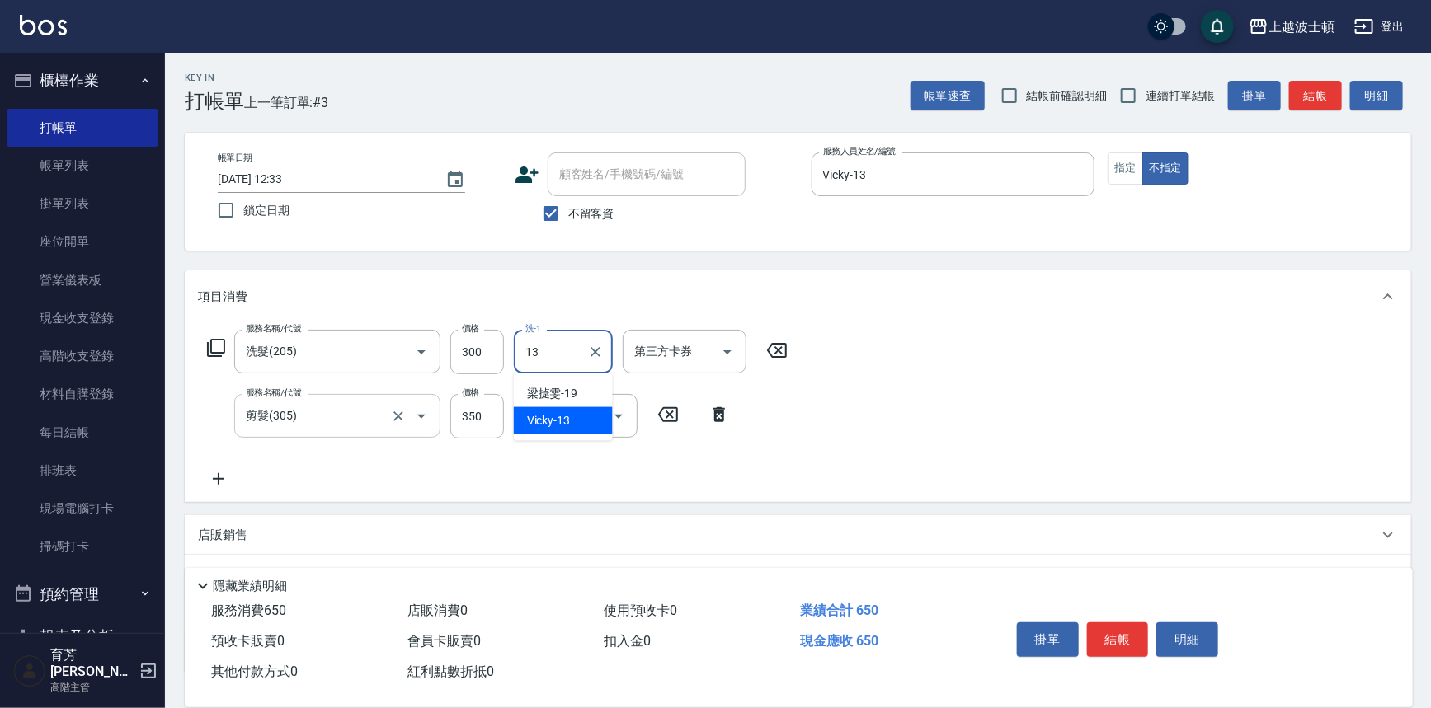
type input "Vicky-13"
click at [219, 475] on icon at bounding box center [219, 479] width 12 height 12
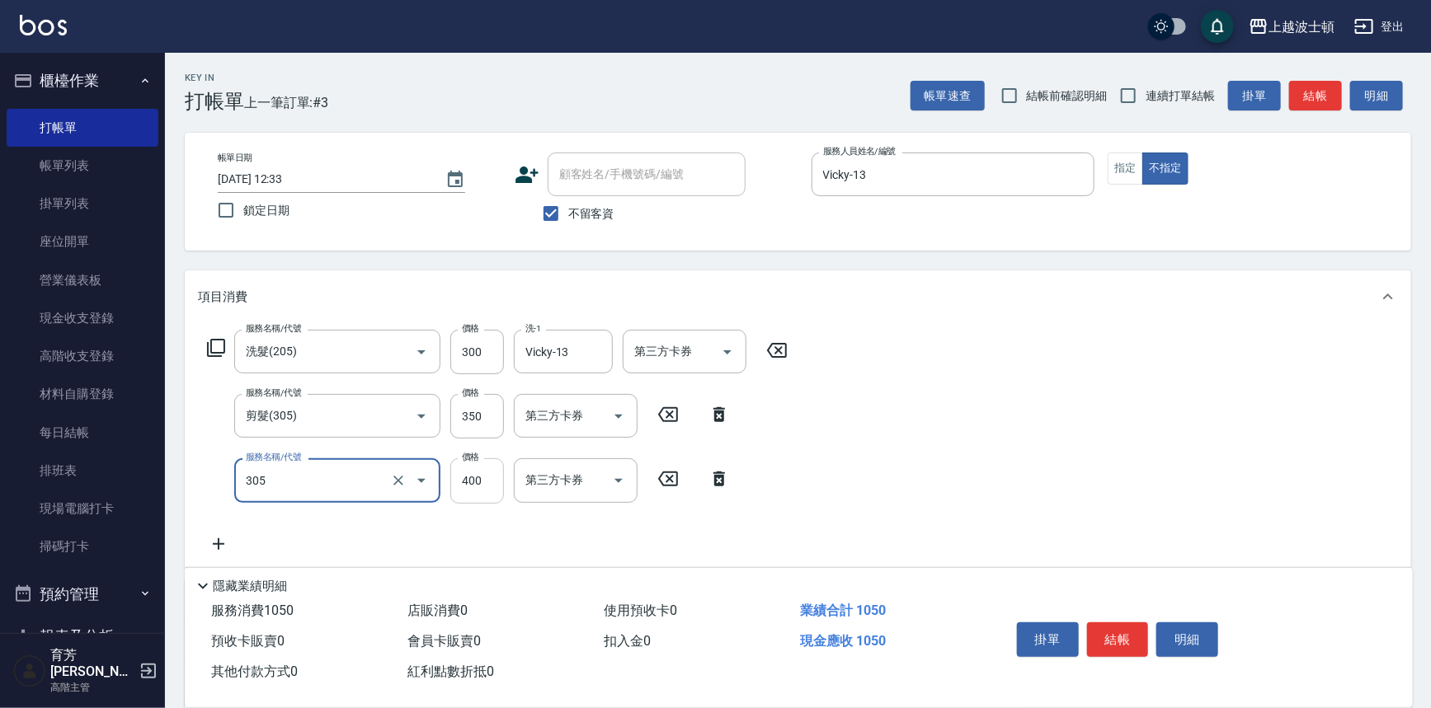
type input "剪髮(305)"
click at [477, 492] on input "400" at bounding box center [477, 481] width 54 height 45
type input "350"
click at [1109, 623] on button "結帳" at bounding box center [1118, 640] width 62 height 35
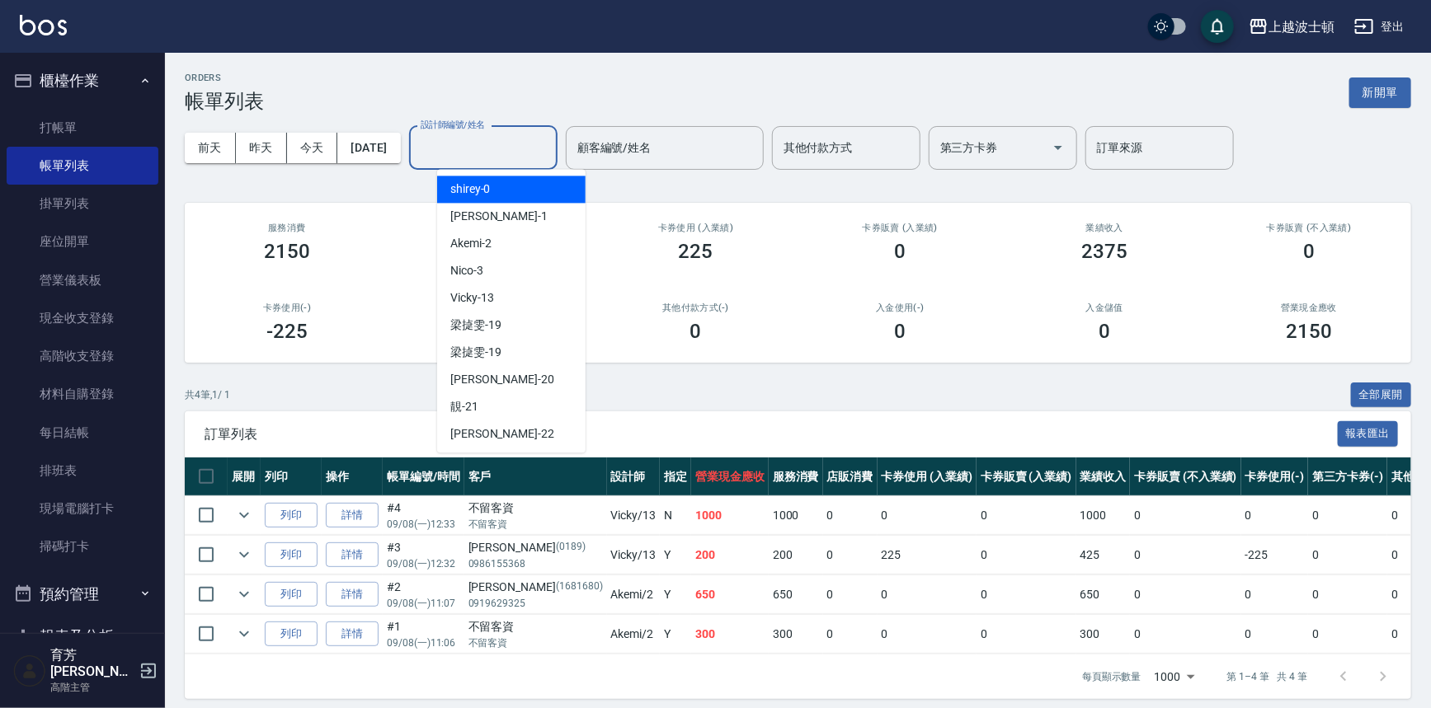
click at [507, 153] on input "設計師編號/姓名" at bounding box center [483, 148] width 134 height 29
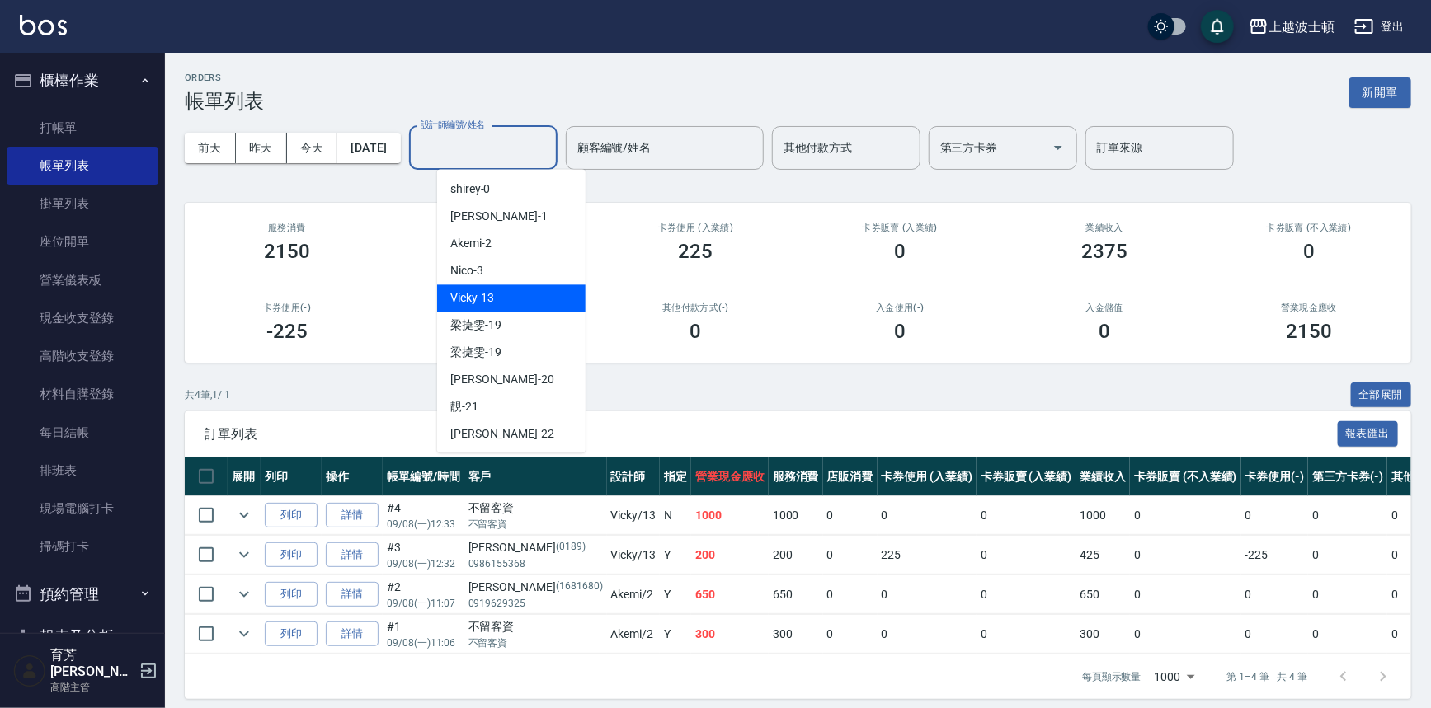
click at [524, 294] on div "Vicky -13" at bounding box center [511, 298] width 148 height 27
type input "Vicky-13"
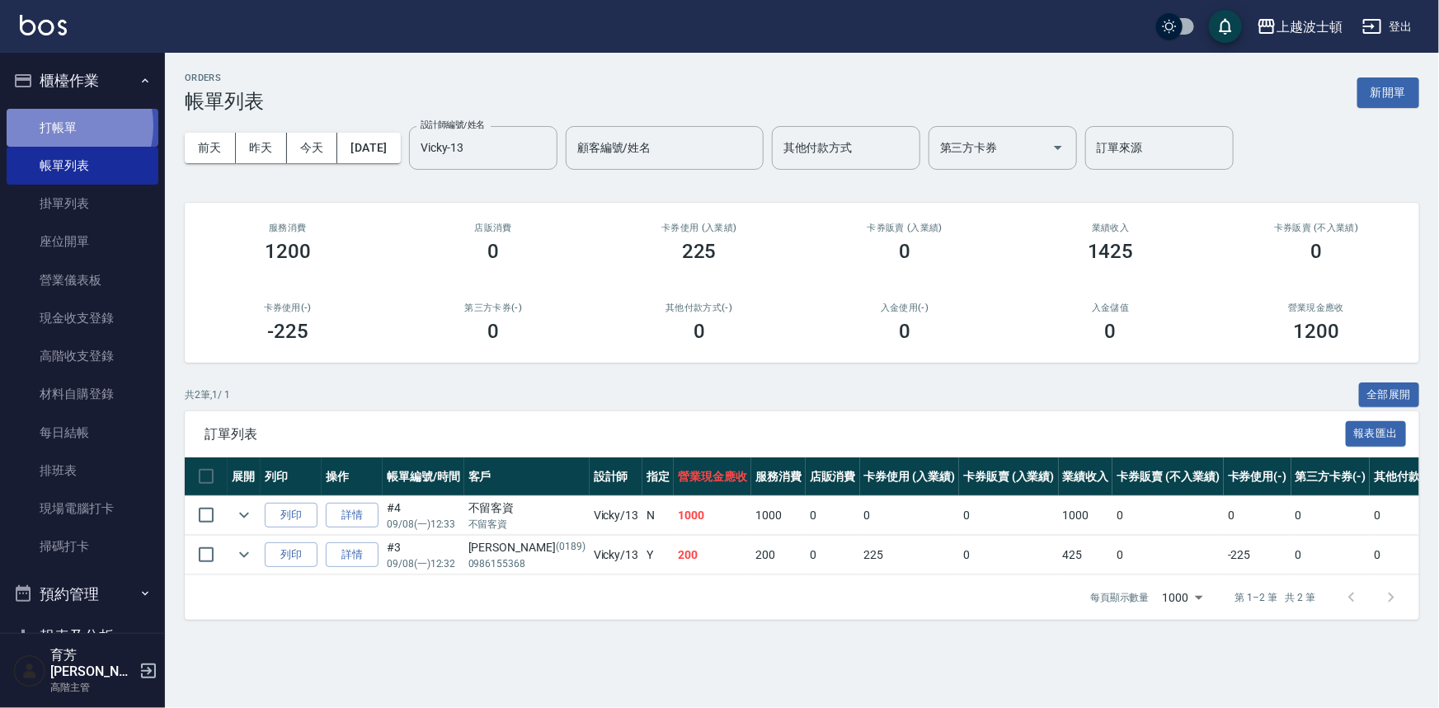
click at [62, 125] on link "打帳單" at bounding box center [83, 128] width 152 height 38
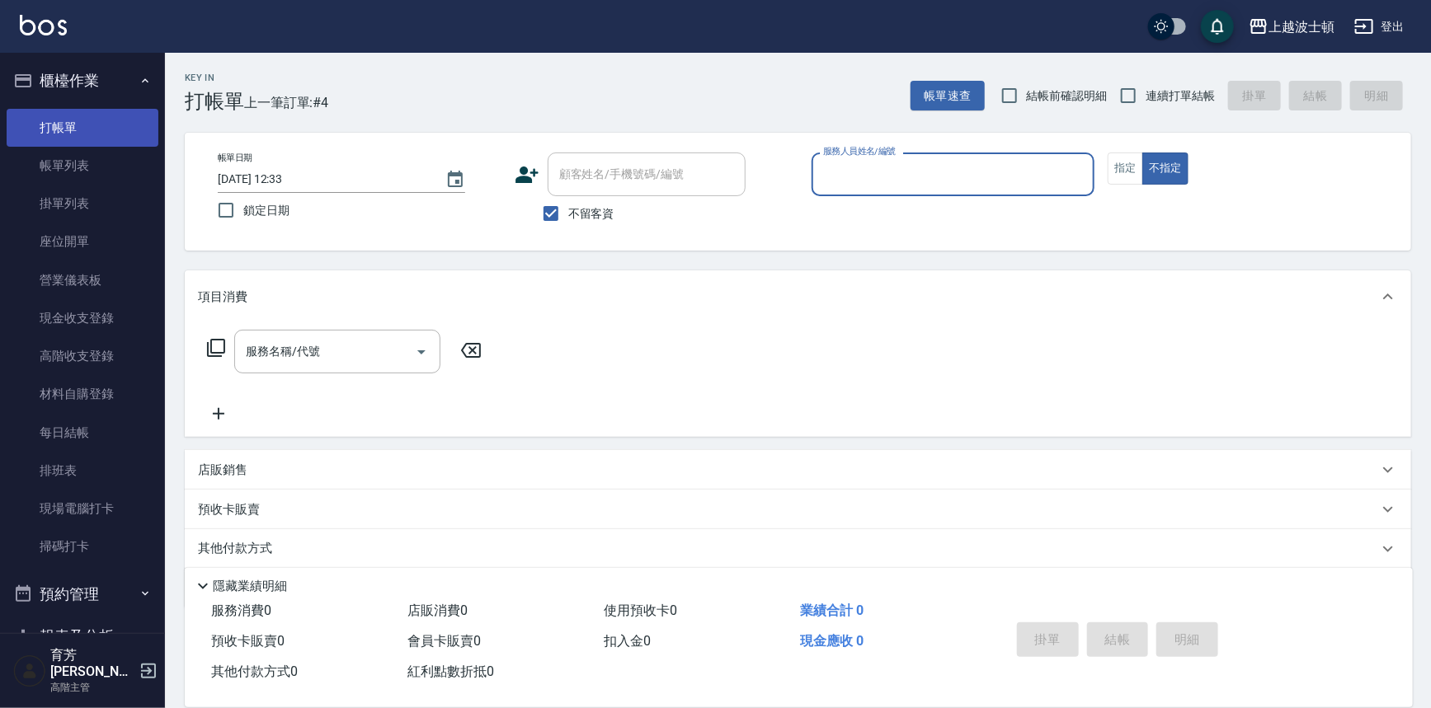
click at [1142, 153] on button "不指定" at bounding box center [1165, 169] width 46 height 32
type button "false"
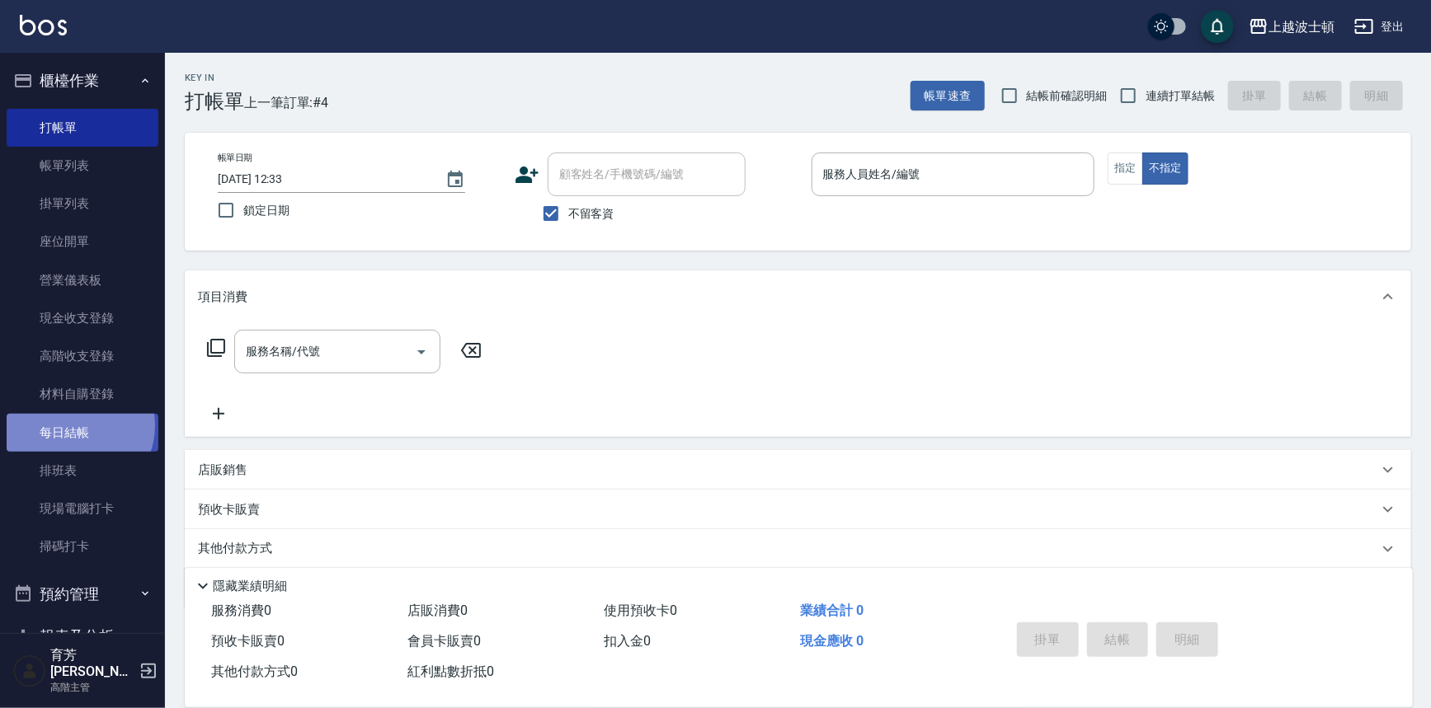
click at [76, 426] on link "每日結帳" at bounding box center [83, 433] width 152 height 38
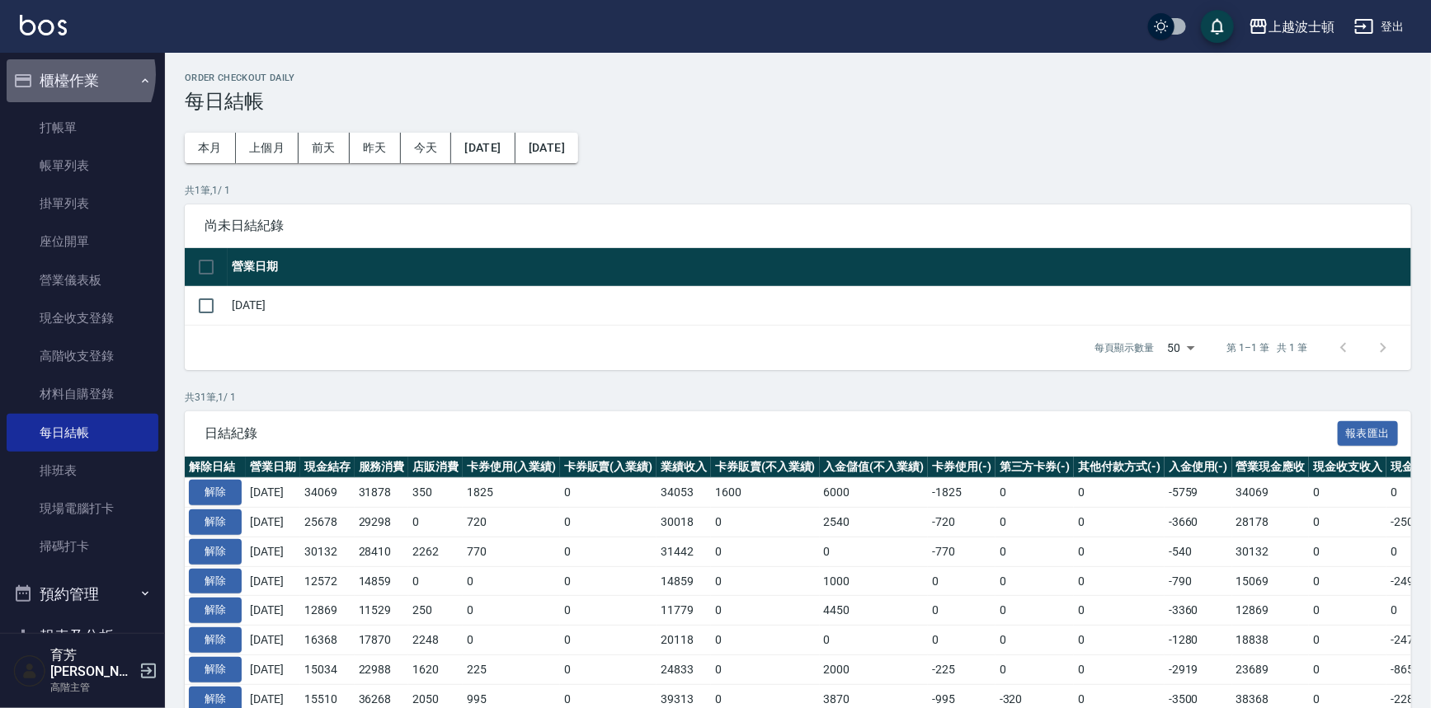
click at [72, 74] on button "櫃檯作業" at bounding box center [83, 80] width 152 height 43
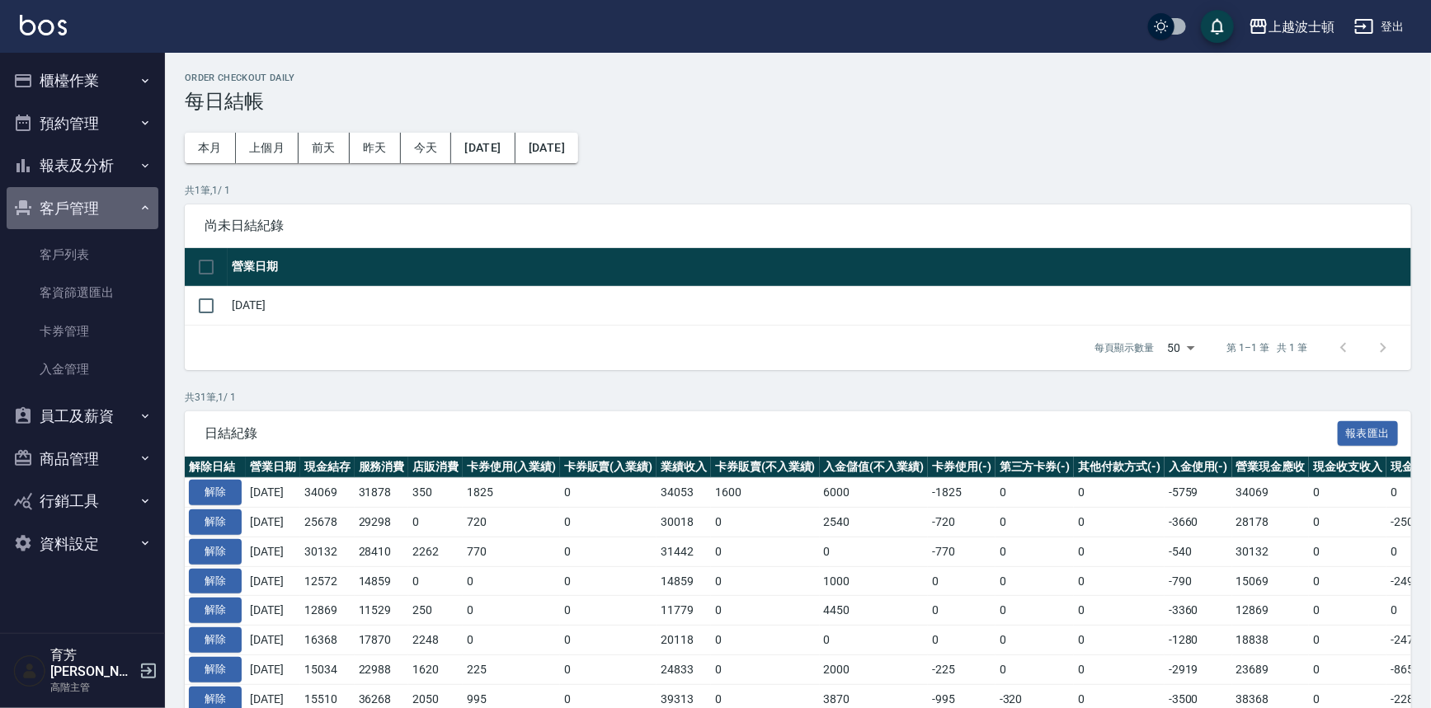
click at [86, 227] on button "客戶管理" at bounding box center [83, 208] width 152 height 43
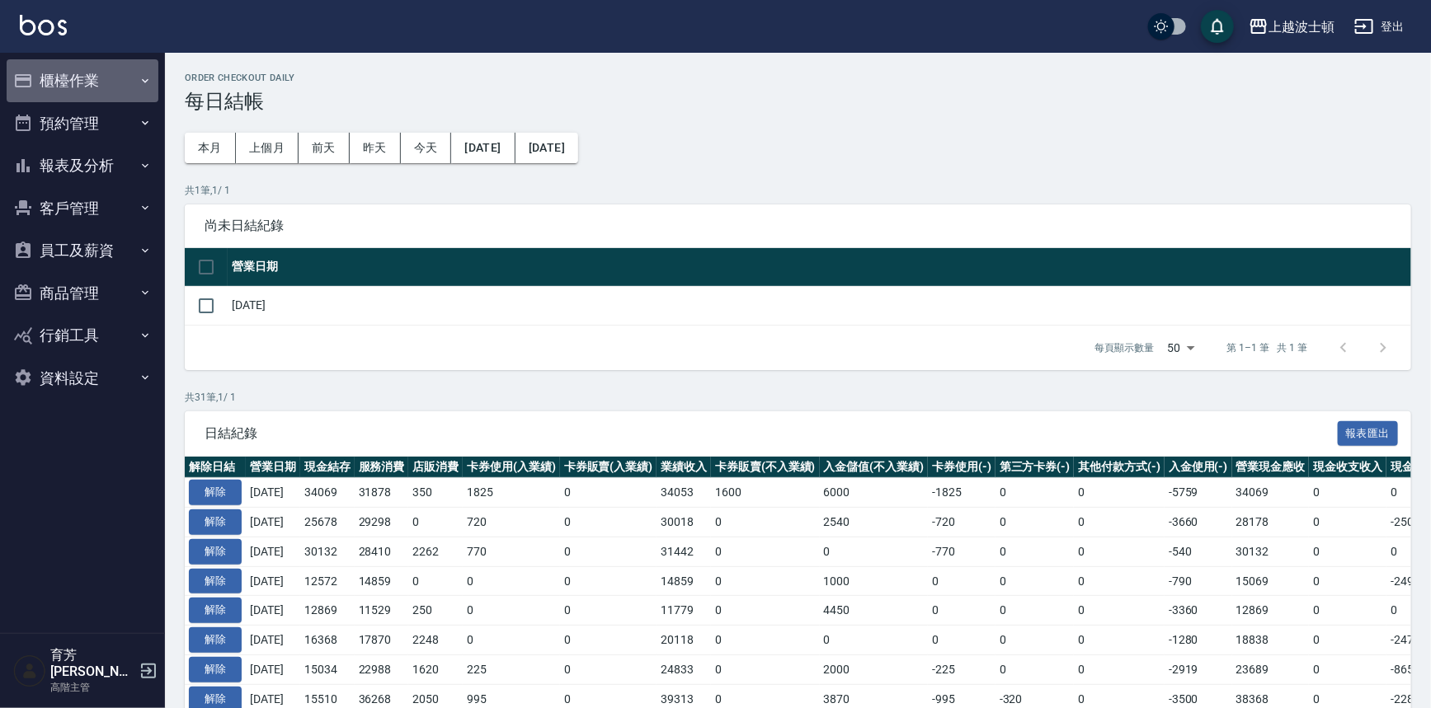
click at [89, 85] on button "櫃檯作業" at bounding box center [83, 80] width 152 height 43
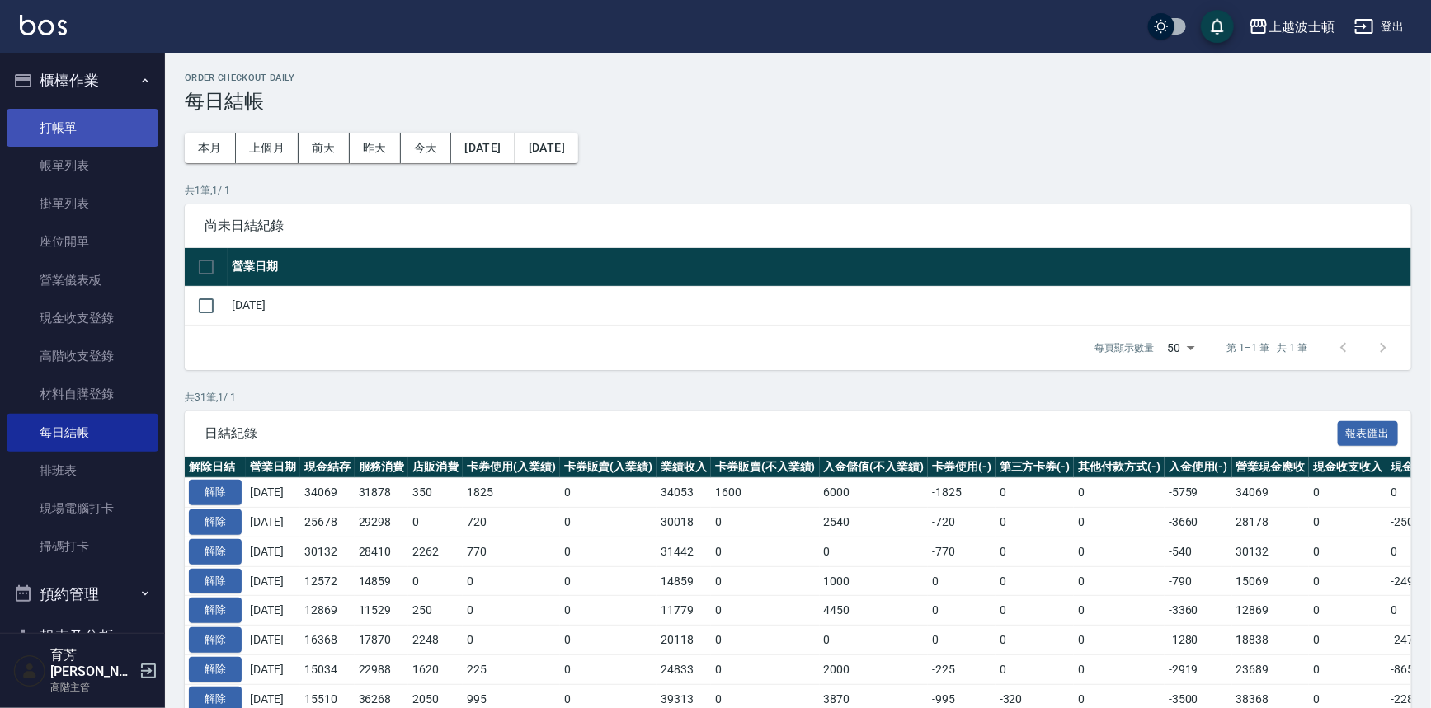
click at [59, 136] on link "打帳單" at bounding box center [83, 128] width 152 height 38
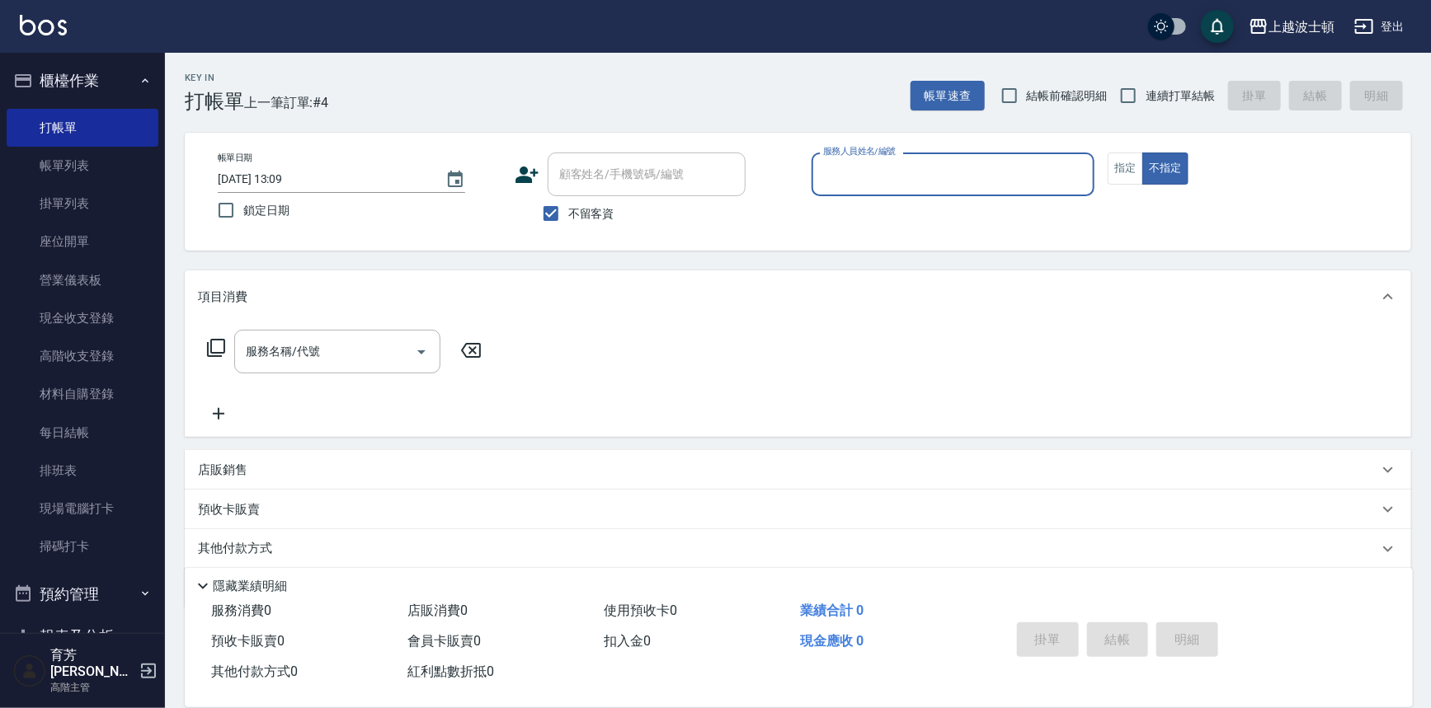
click at [1142, 153] on button "不指定" at bounding box center [1165, 169] width 46 height 32
type button "false"
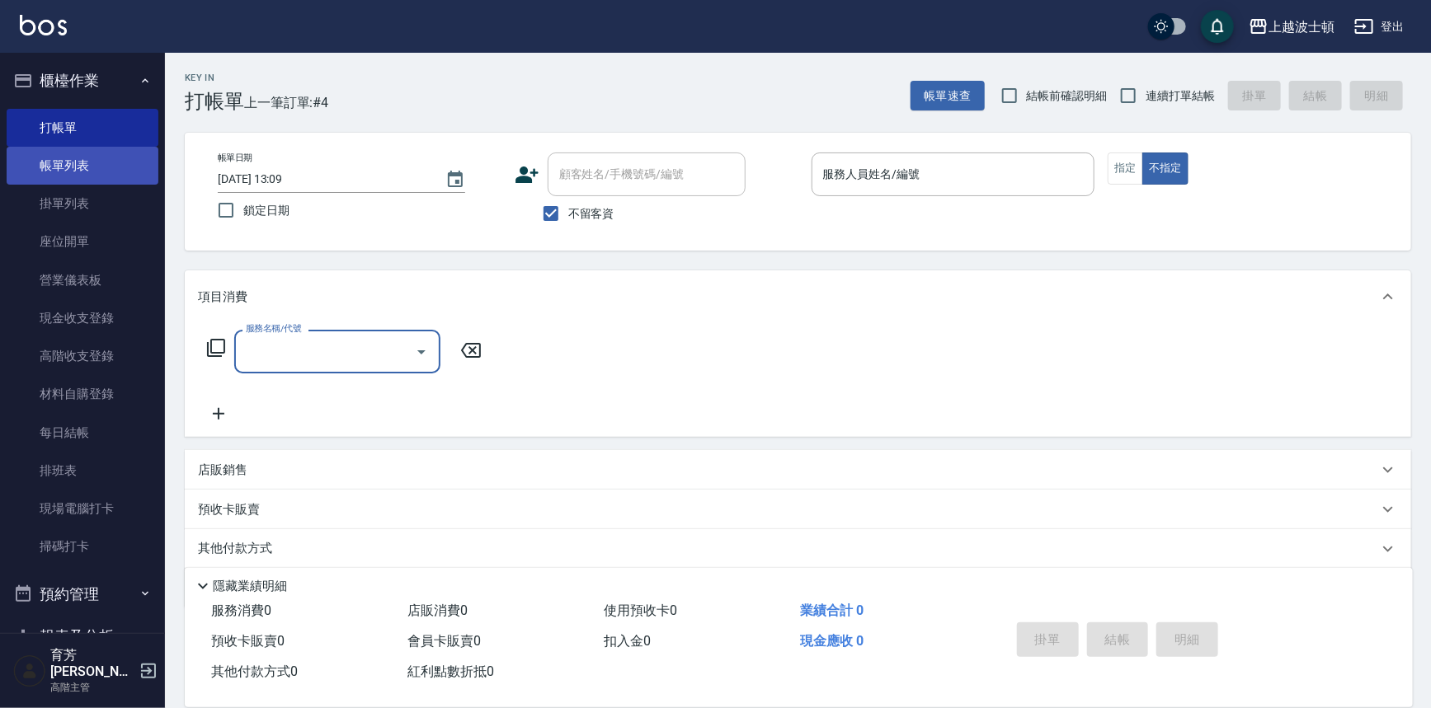
click at [68, 154] on link "帳單列表" at bounding box center [83, 166] width 152 height 38
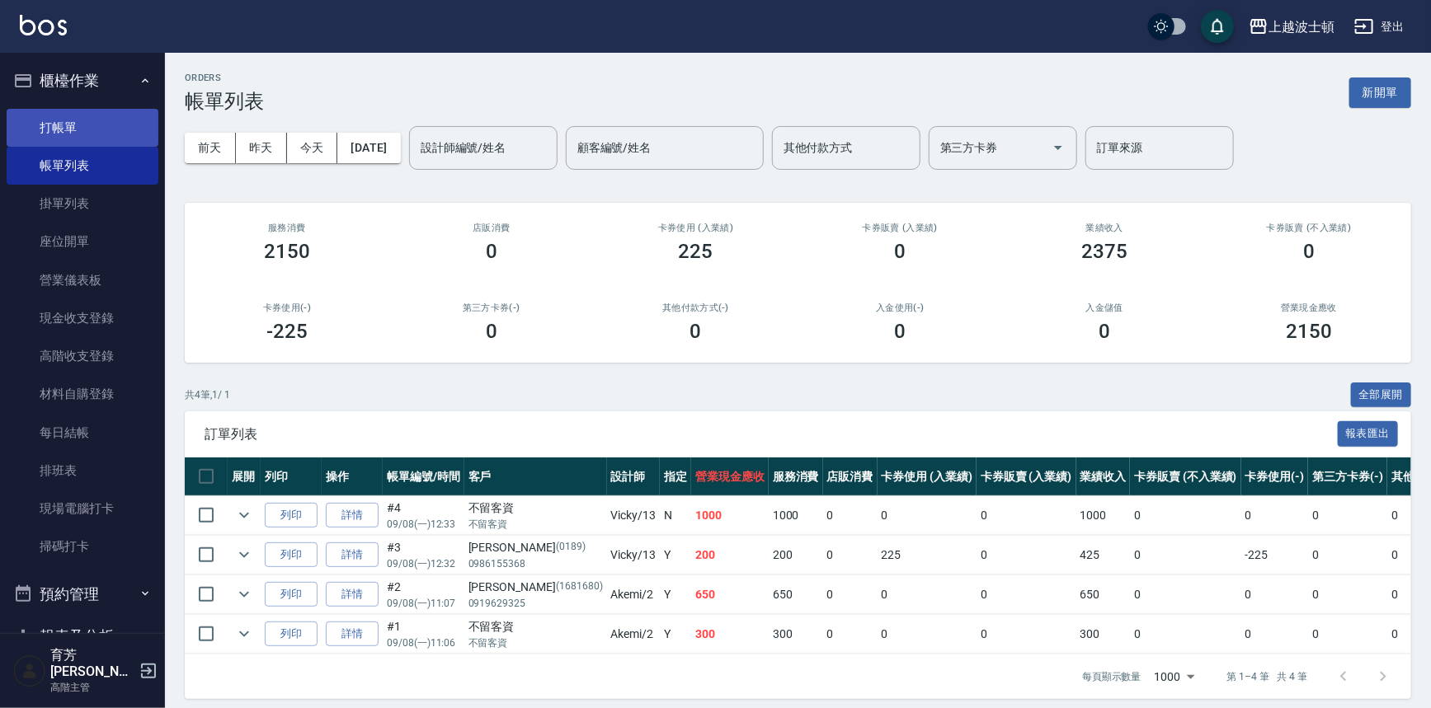
click at [68, 123] on link "打帳單" at bounding box center [83, 128] width 152 height 38
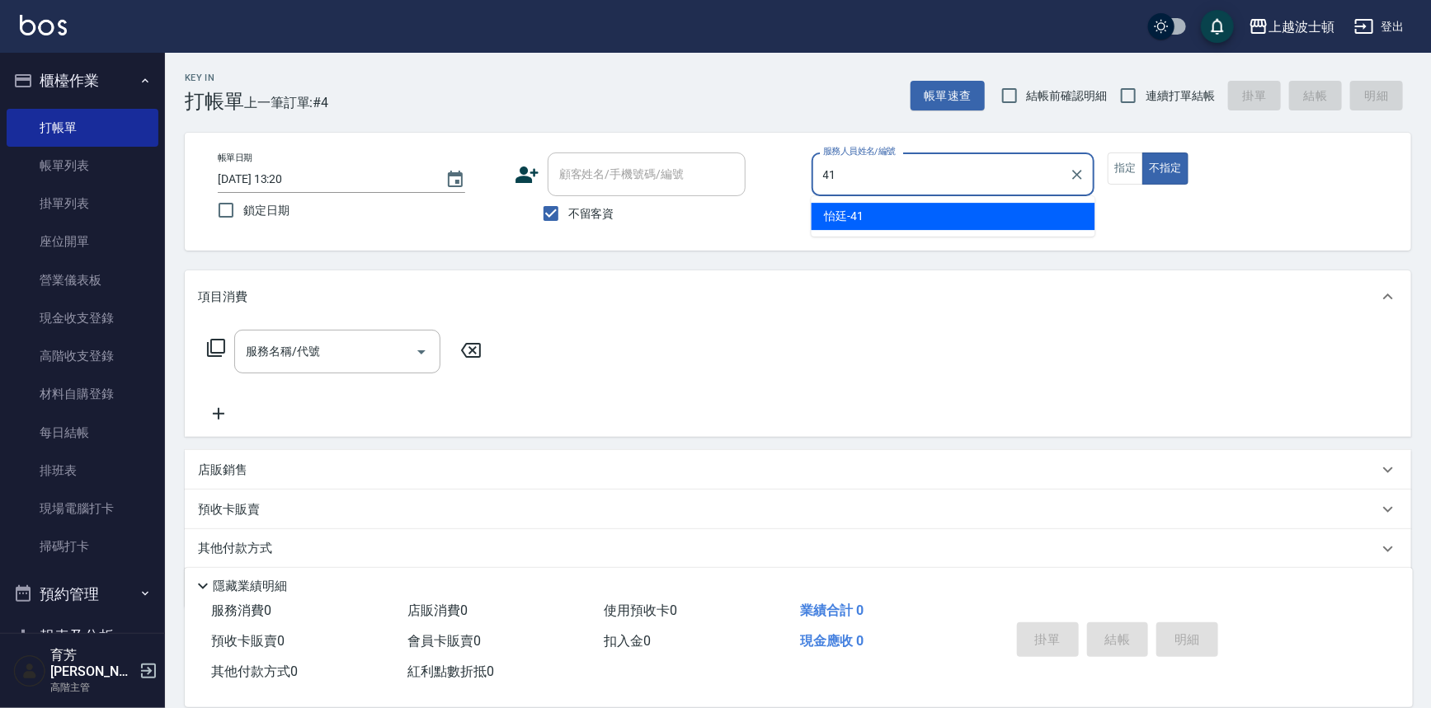
type input "怡廷-41"
type button "false"
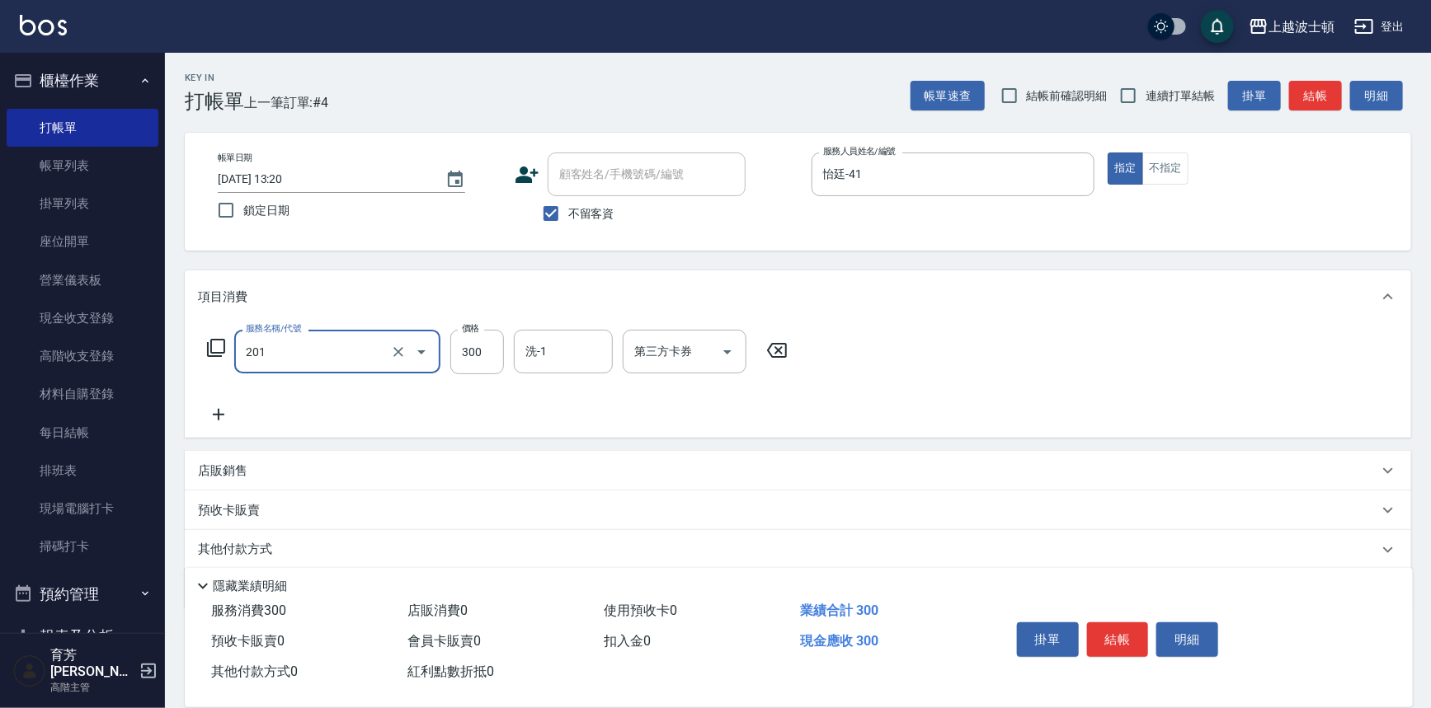
type input "洗髮(201)"
type input "怡廷-41"
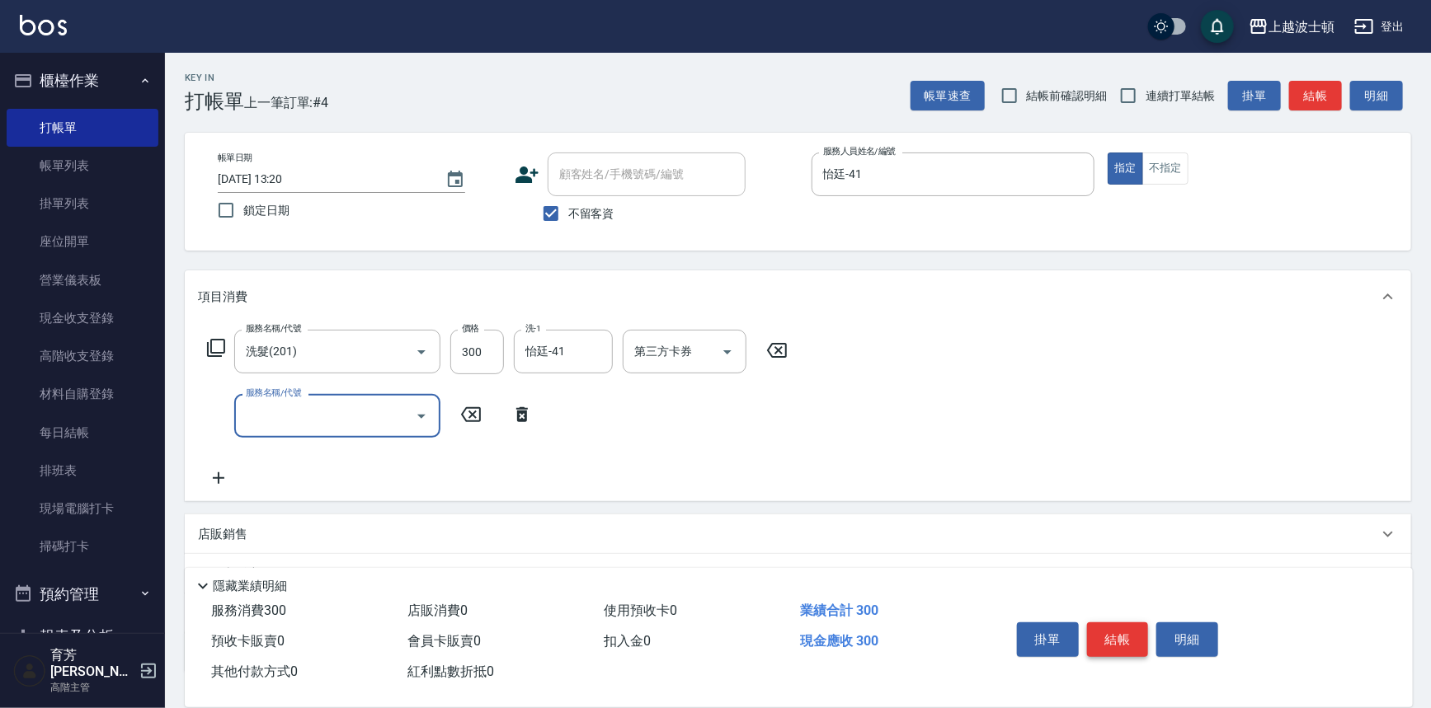
click at [1125, 647] on button "結帳" at bounding box center [1118, 640] width 62 height 35
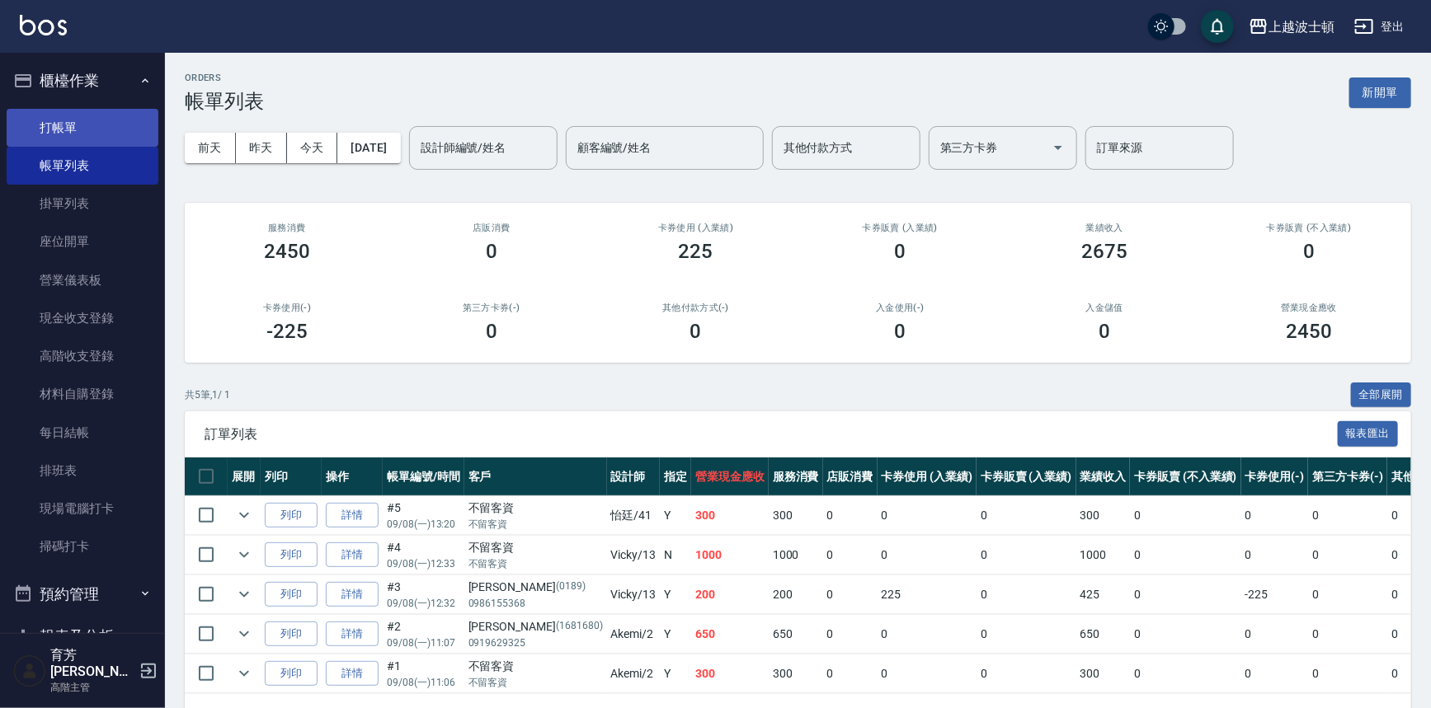
click at [98, 124] on link "打帳單" at bounding box center [83, 128] width 152 height 38
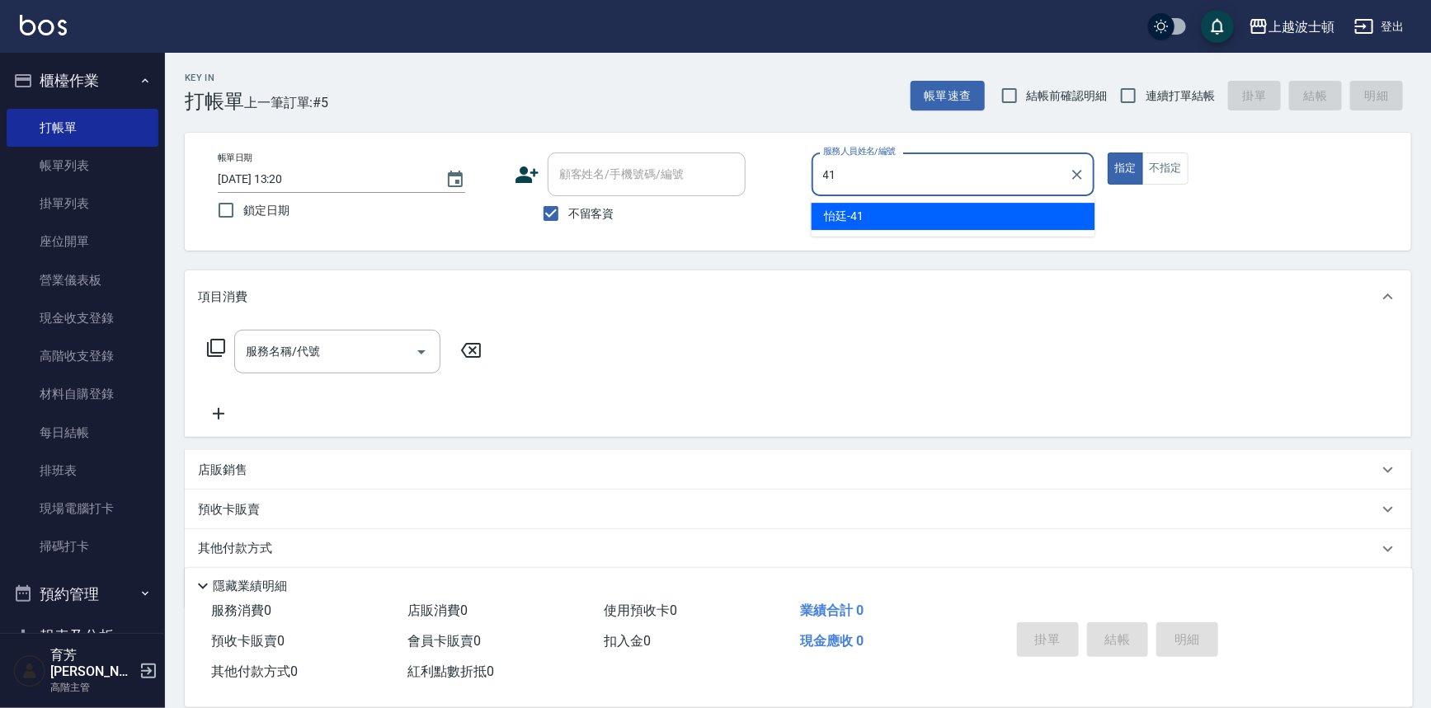
type input "怡廷-41"
type button "true"
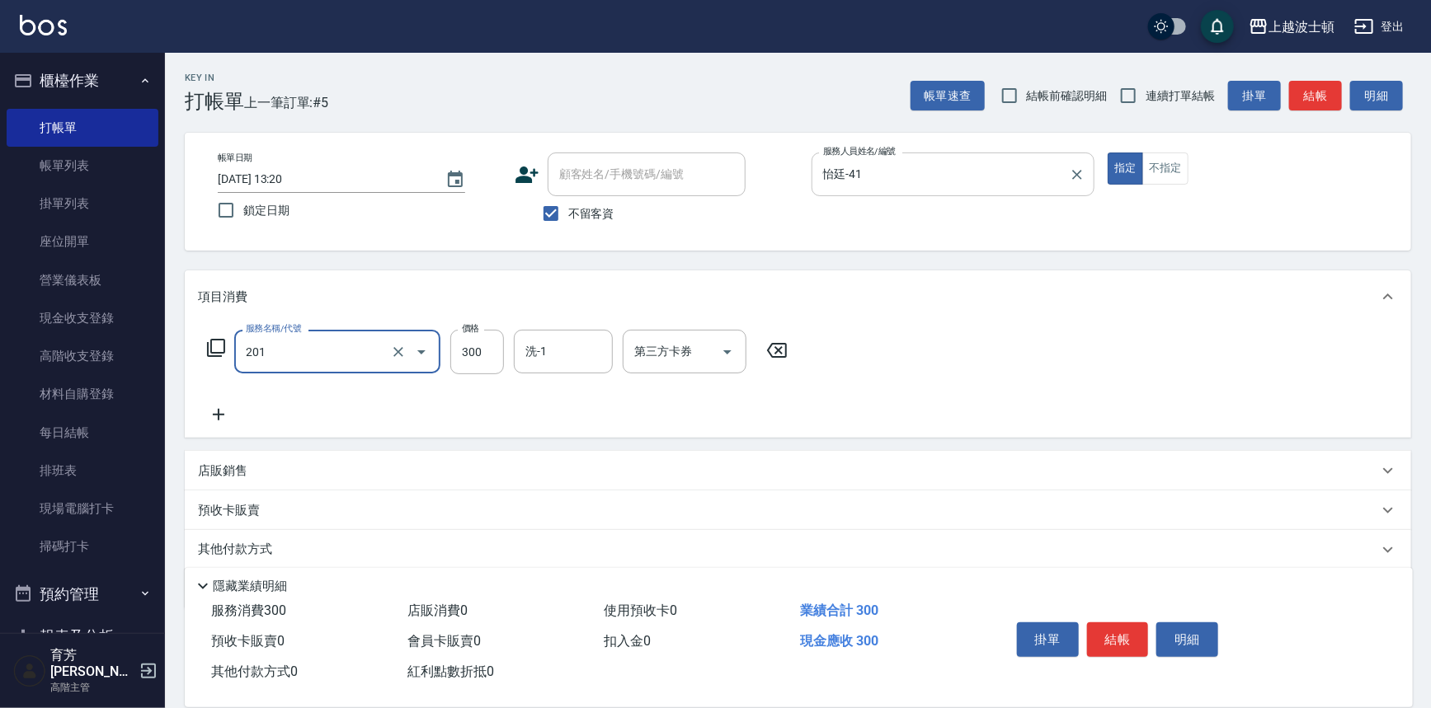
type input "洗髮(201)"
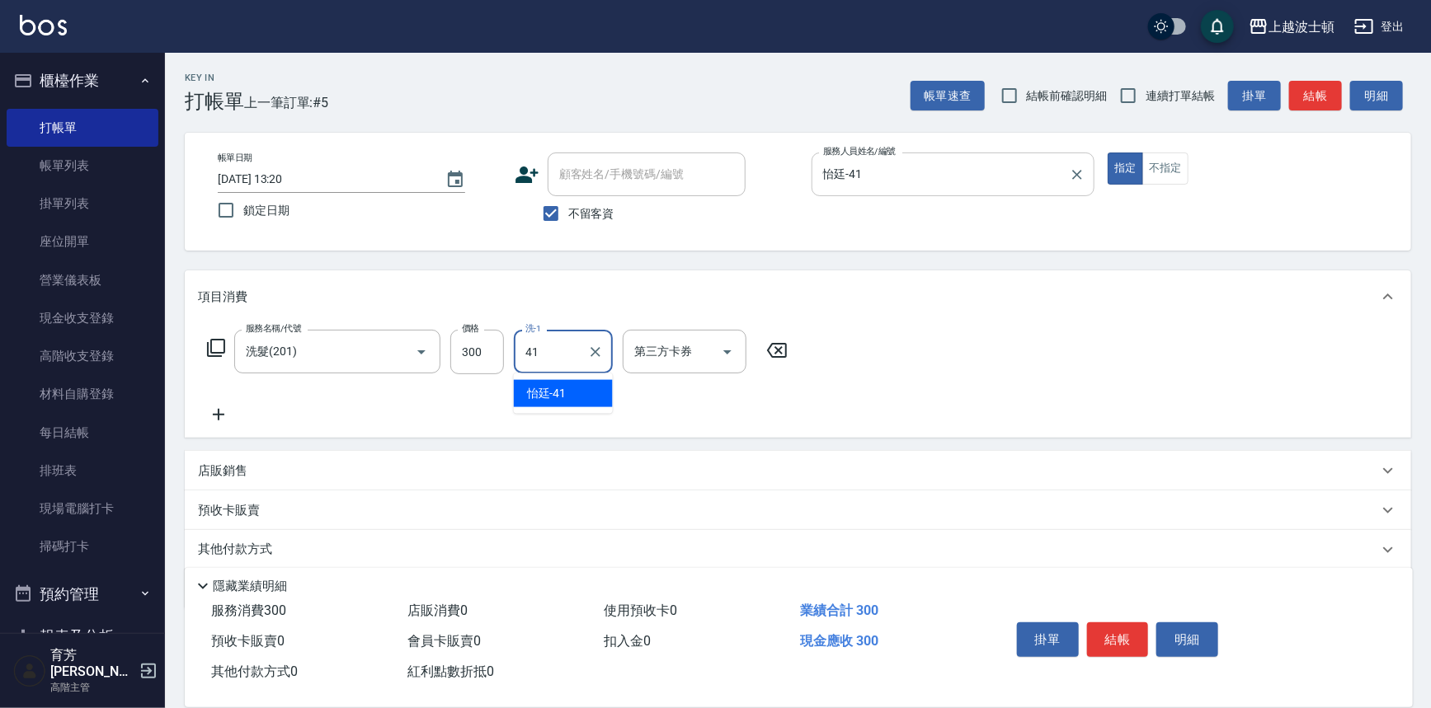
type input "怡廷-41"
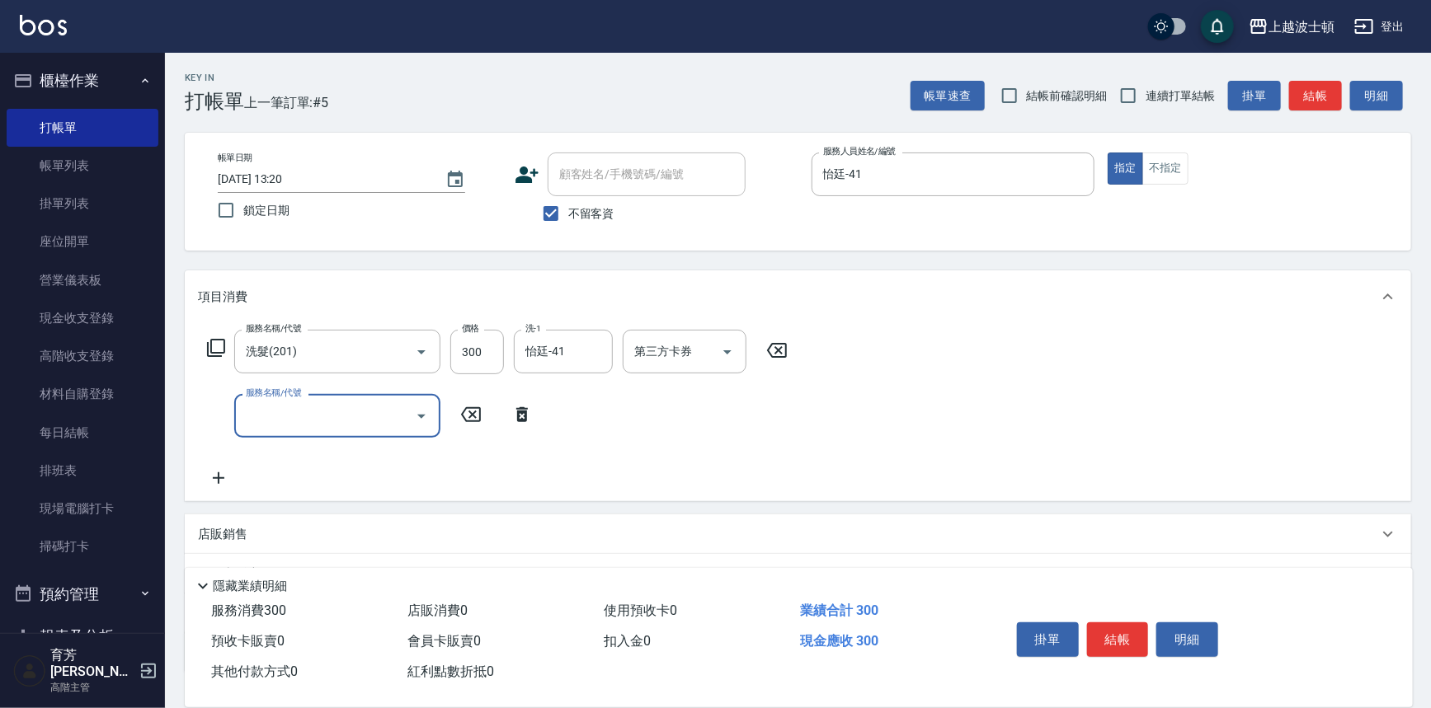
click at [213, 326] on div "服務名稱/代號 洗髮(201) 服務名稱/代號 價格 300 價格 洗-1 怡廷-41 洗-1 第三方卡券 第三方卡券 服務名稱/代號 服務名稱/代號" at bounding box center [798, 412] width 1226 height 178
click at [211, 342] on icon at bounding box center [216, 348] width 18 height 18
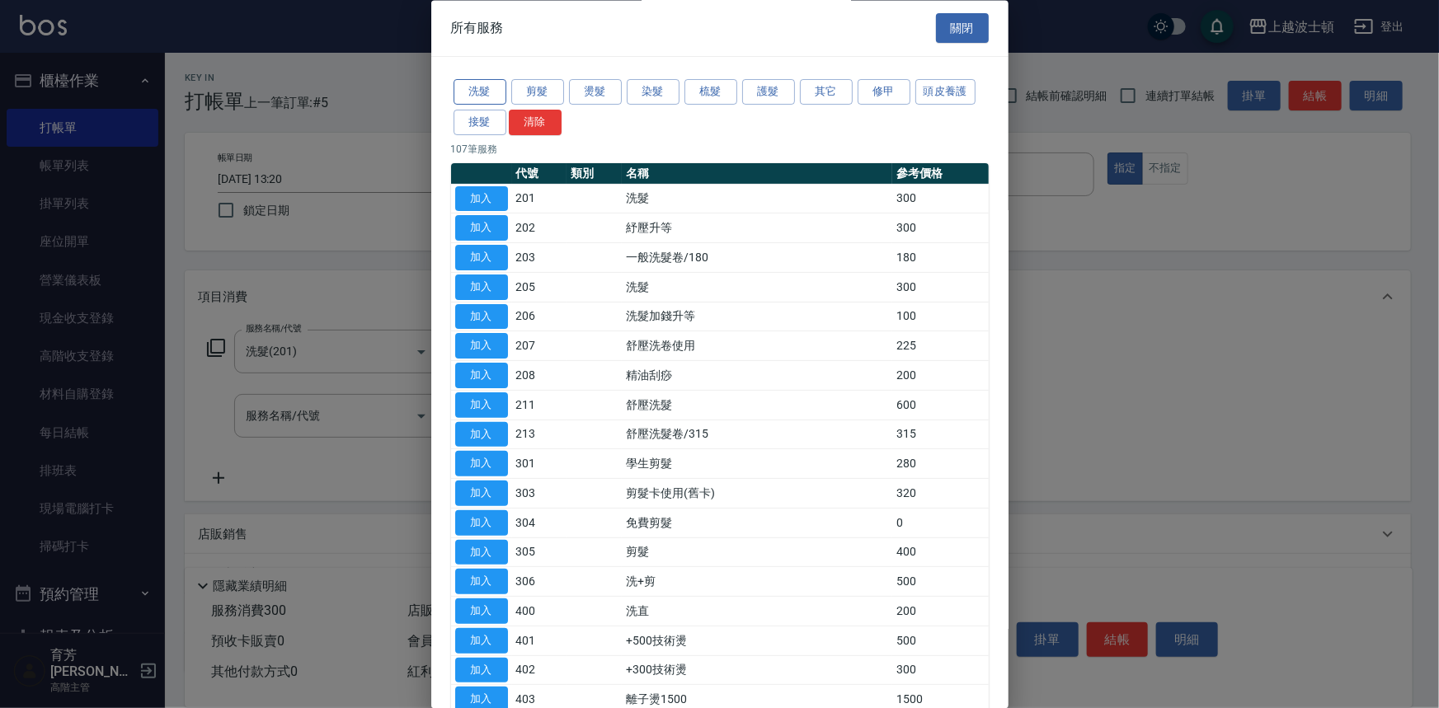
click at [501, 92] on button "洗髮" at bounding box center [480, 93] width 53 height 26
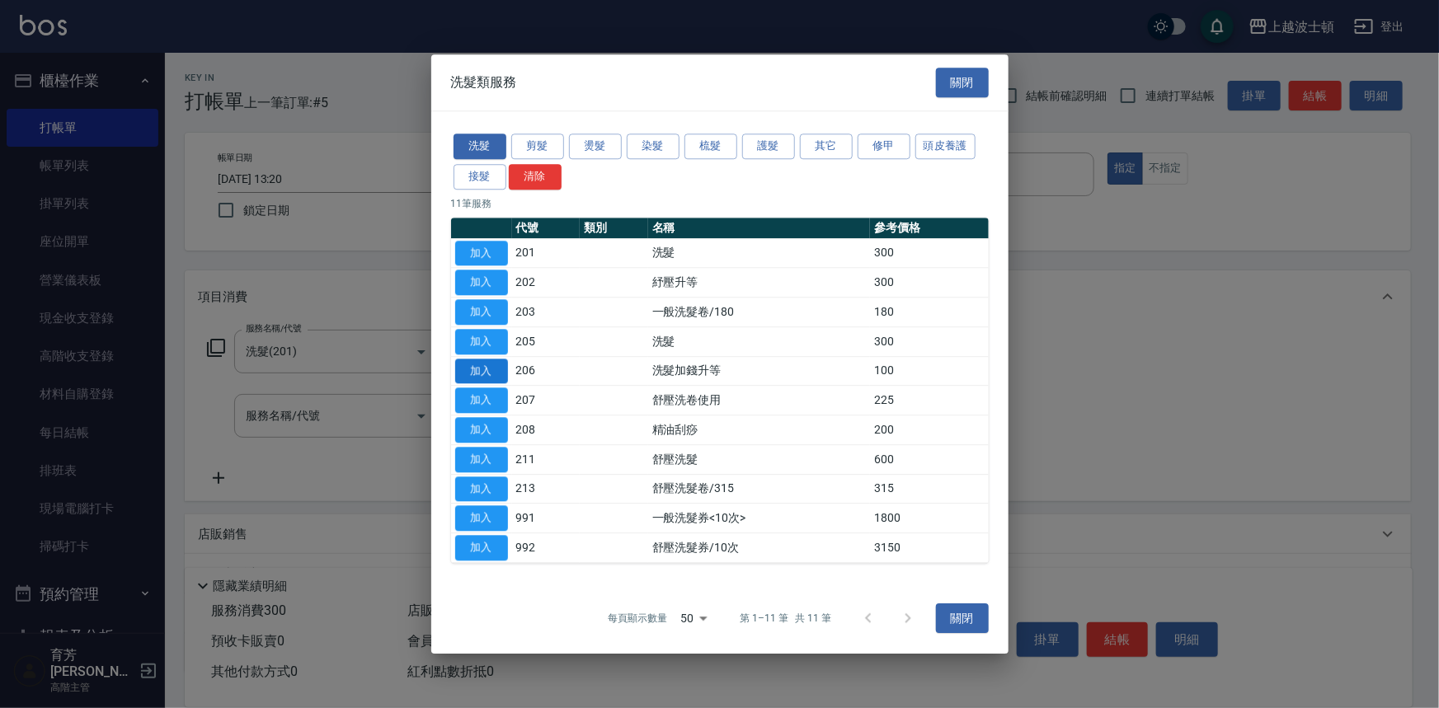
click at [502, 377] on button "加入" at bounding box center [481, 372] width 53 height 26
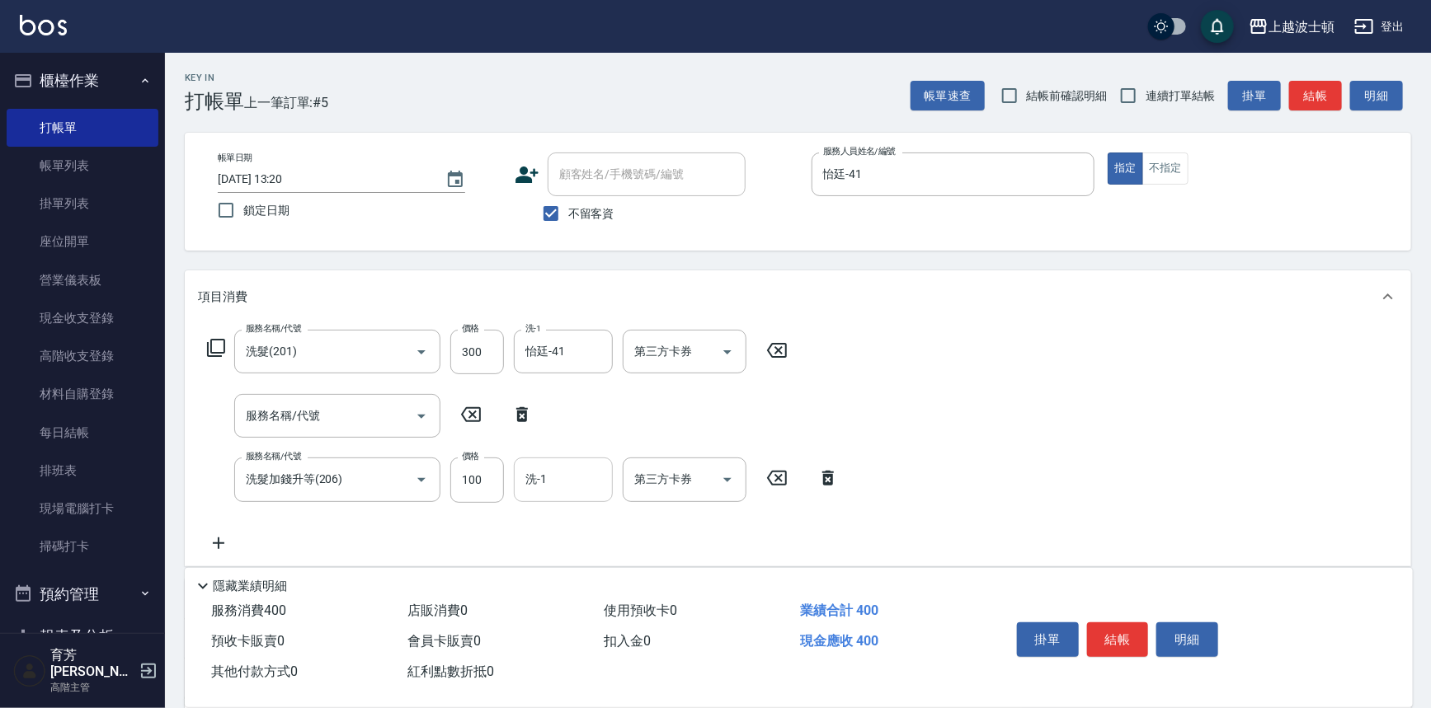
click at [534, 469] on div "洗-1 洗-1" at bounding box center [563, 480] width 99 height 44
type input "怡廷-41"
click at [479, 482] on input "100" at bounding box center [477, 480] width 54 height 45
type input "50"
click at [1111, 635] on button "結帳" at bounding box center [1118, 640] width 62 height 35
